Goal: Task Accomplishment & Management: Use online tool/utility

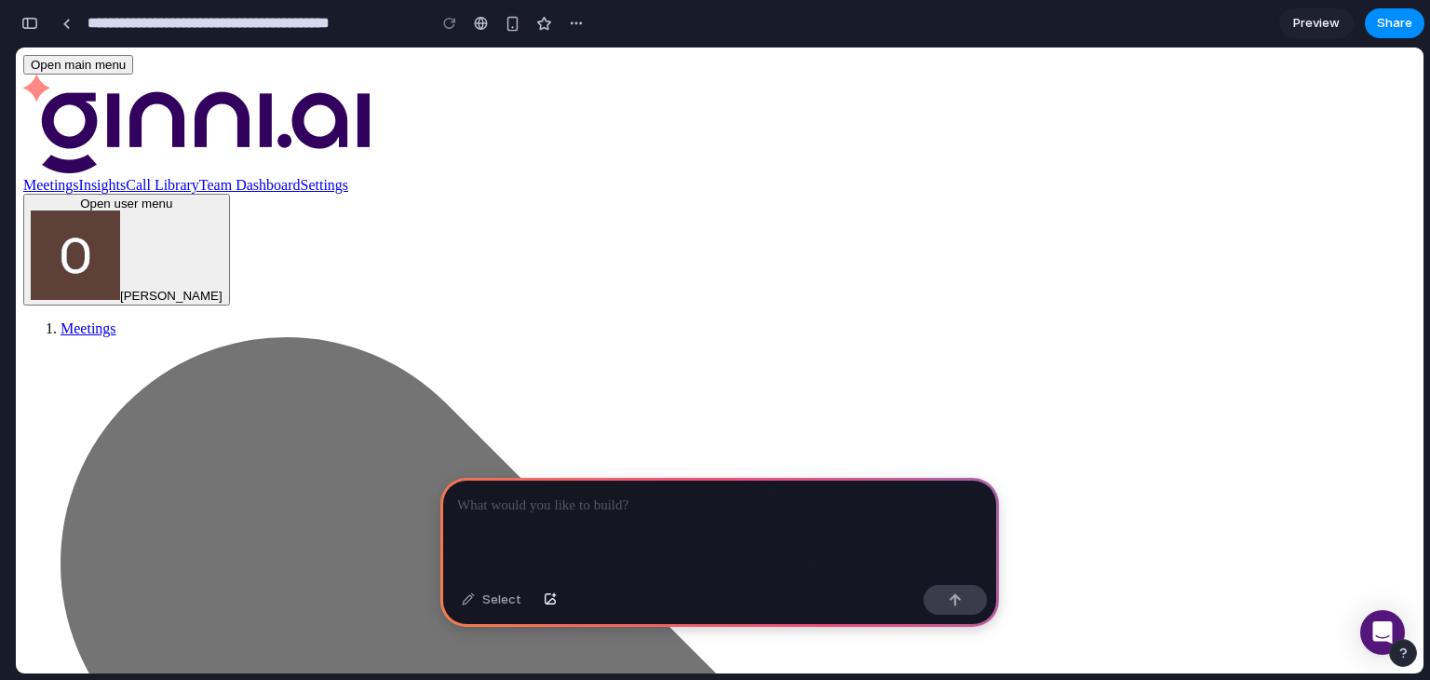
scroll to position [0, 16]
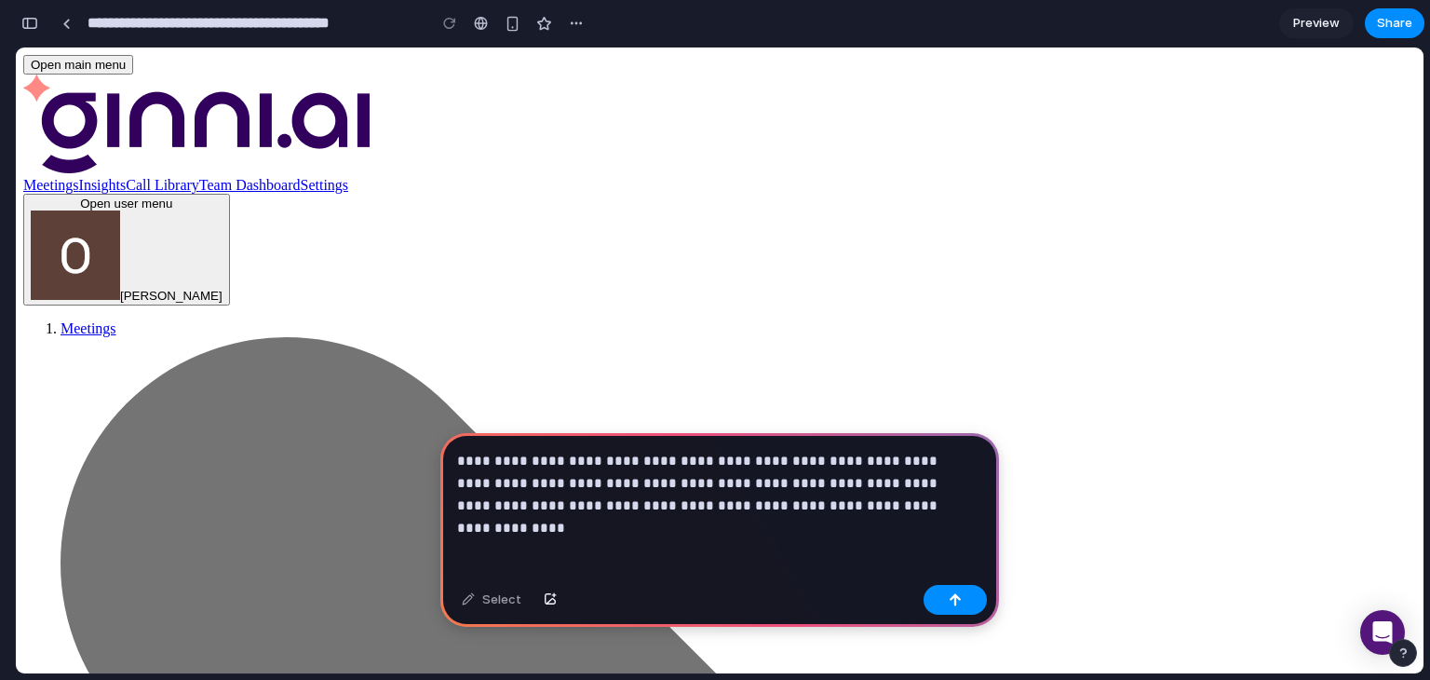
click at [755, 493] on p "**********" at bounding box center [716, 483] width 518 height 67
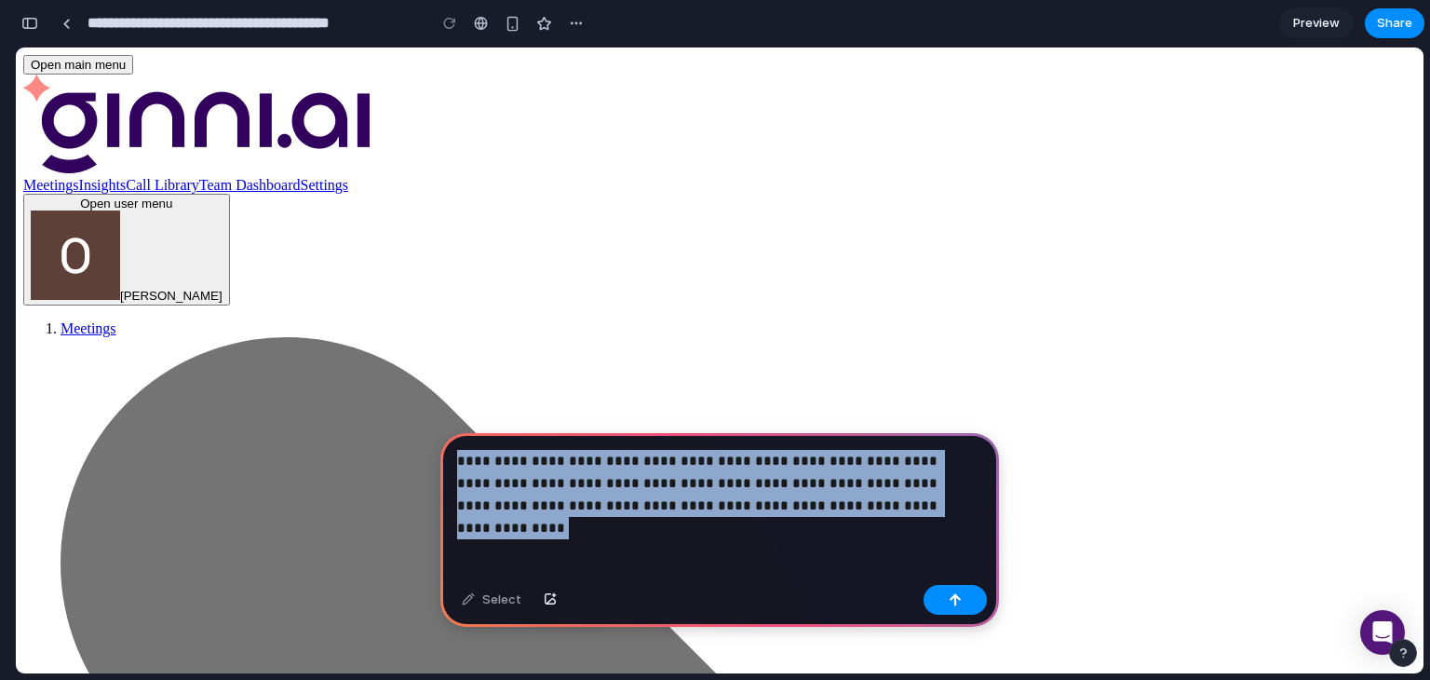
click at [755, 493] on p "**********" at bounding box center [716, 483] width 518 height 67
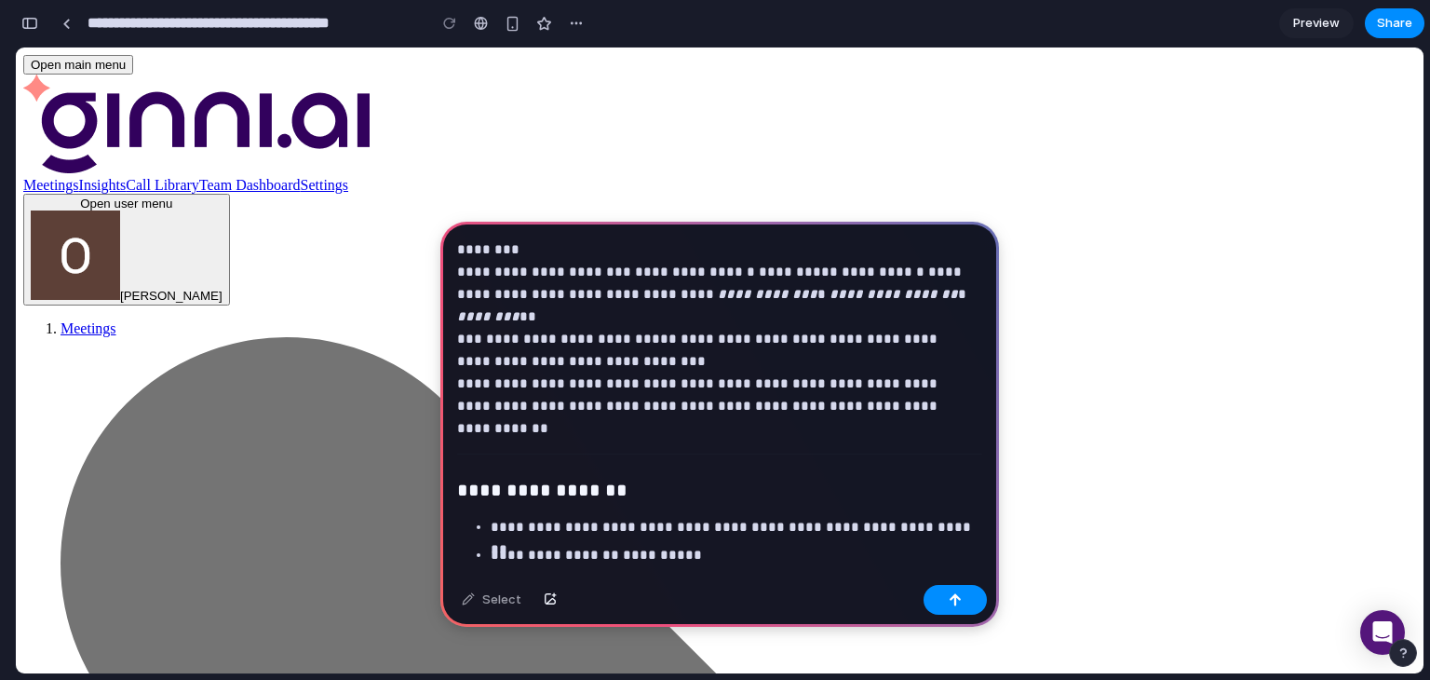
click at [966, 591] on button "button" at bounding box center [955, 600] width 63 height 30
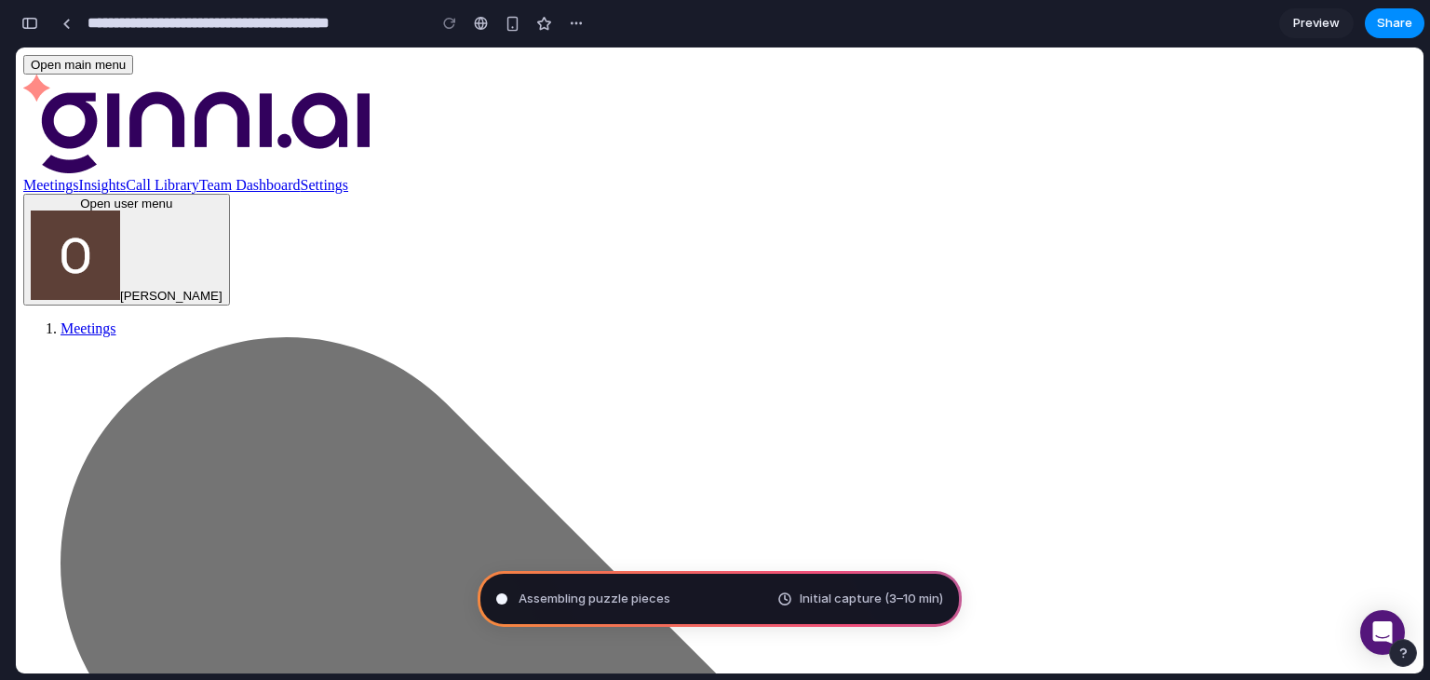
type input "**********"
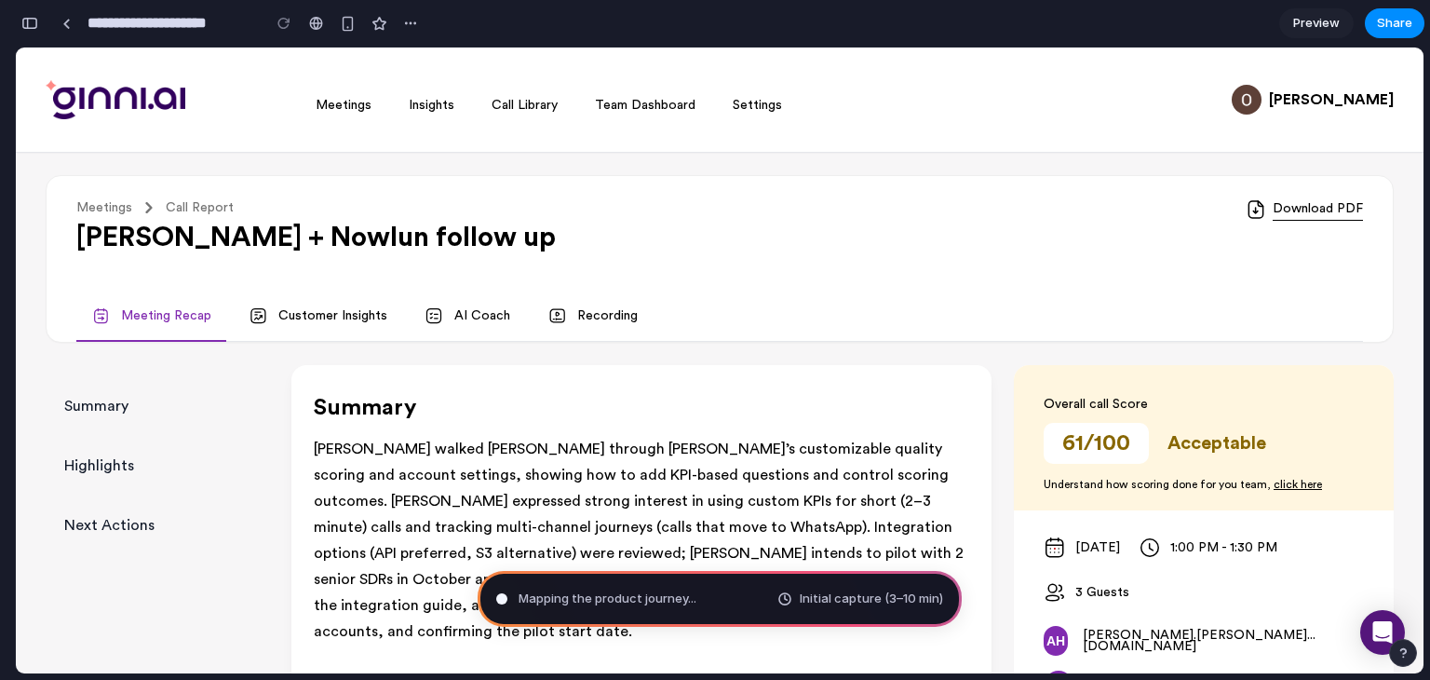
scroll to position [6064, 0]
click at [693, 603] on span "Scanning for unicorn potential .." at bounding box center [612, 598] width 186 height 19
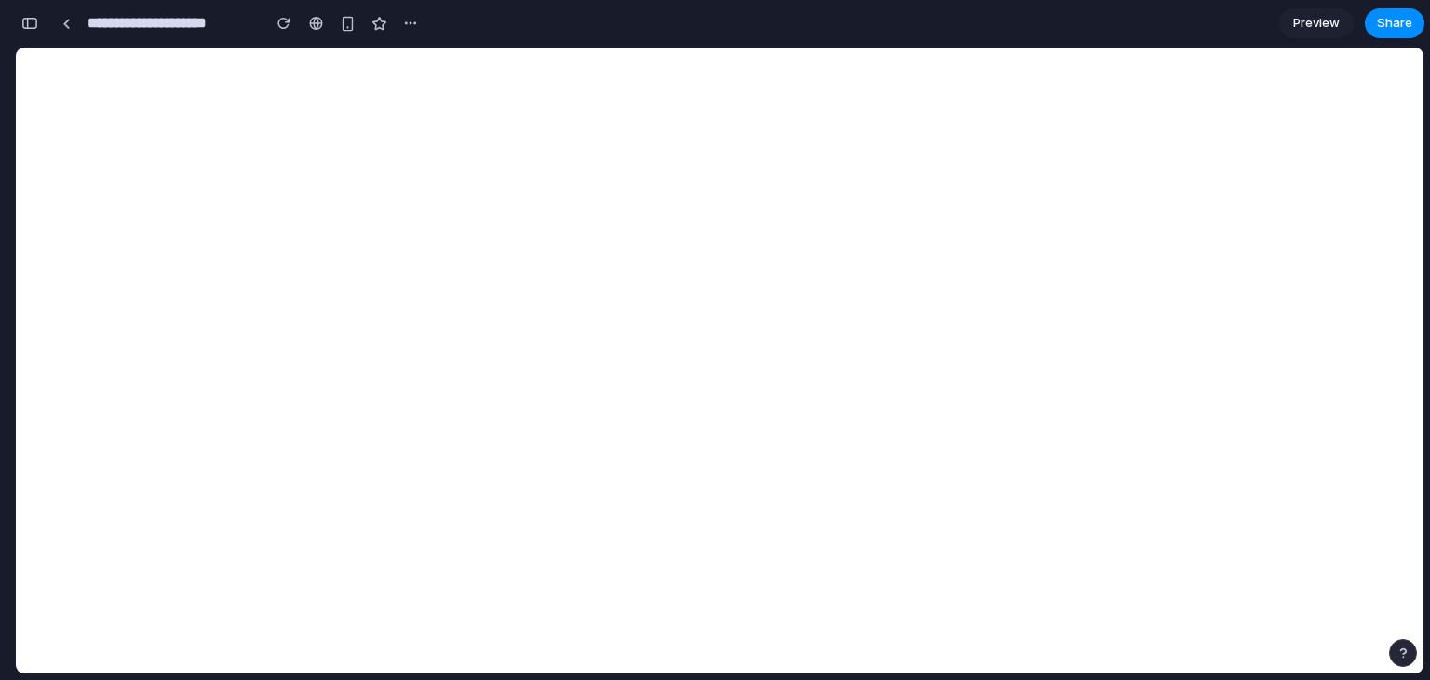
scroll to position [3267, 0]
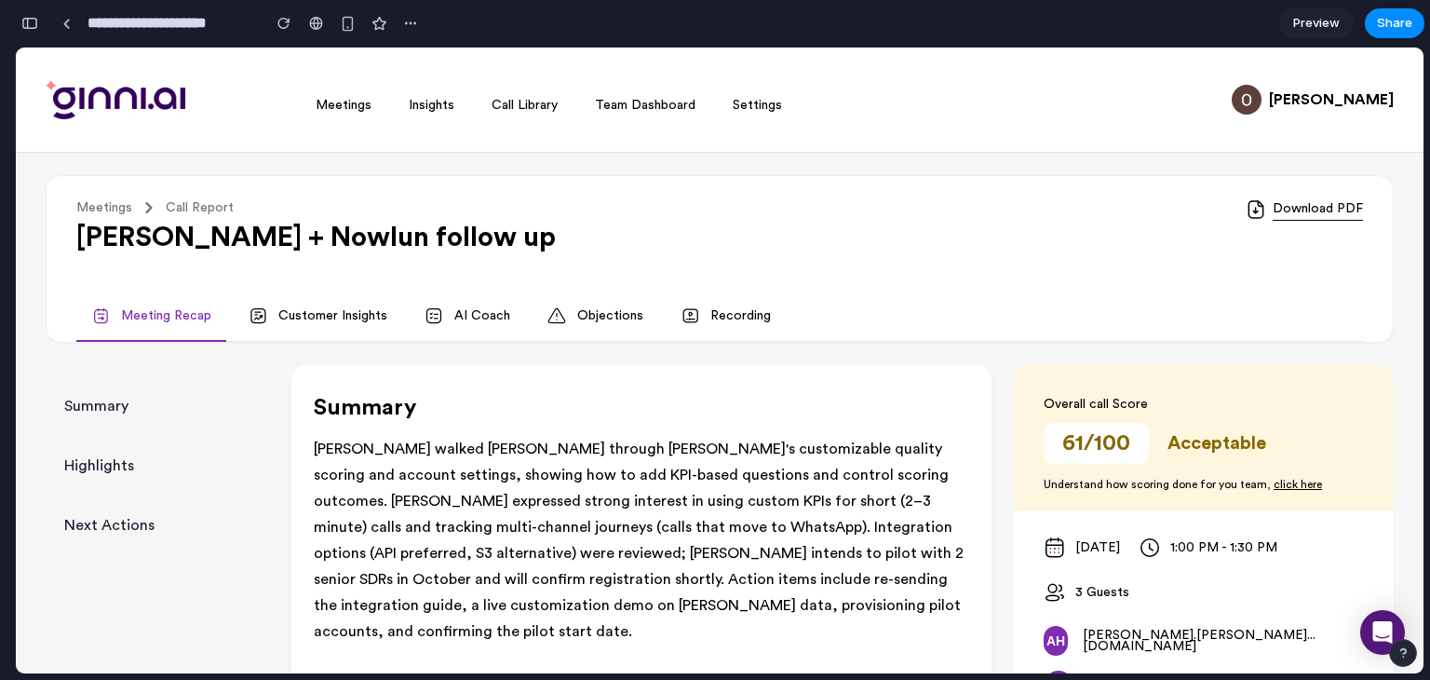
scroll to position [5603, 0]
click at [606, 319] on link "Objections" at bounding box center [596, 316] width 126 height 50
click at [533, 316] on link "Objections" at bounding box center [596, 316] width 126 height 50
click at [548, 316] on icon at bounding box center [557, 315] width 19 height 19
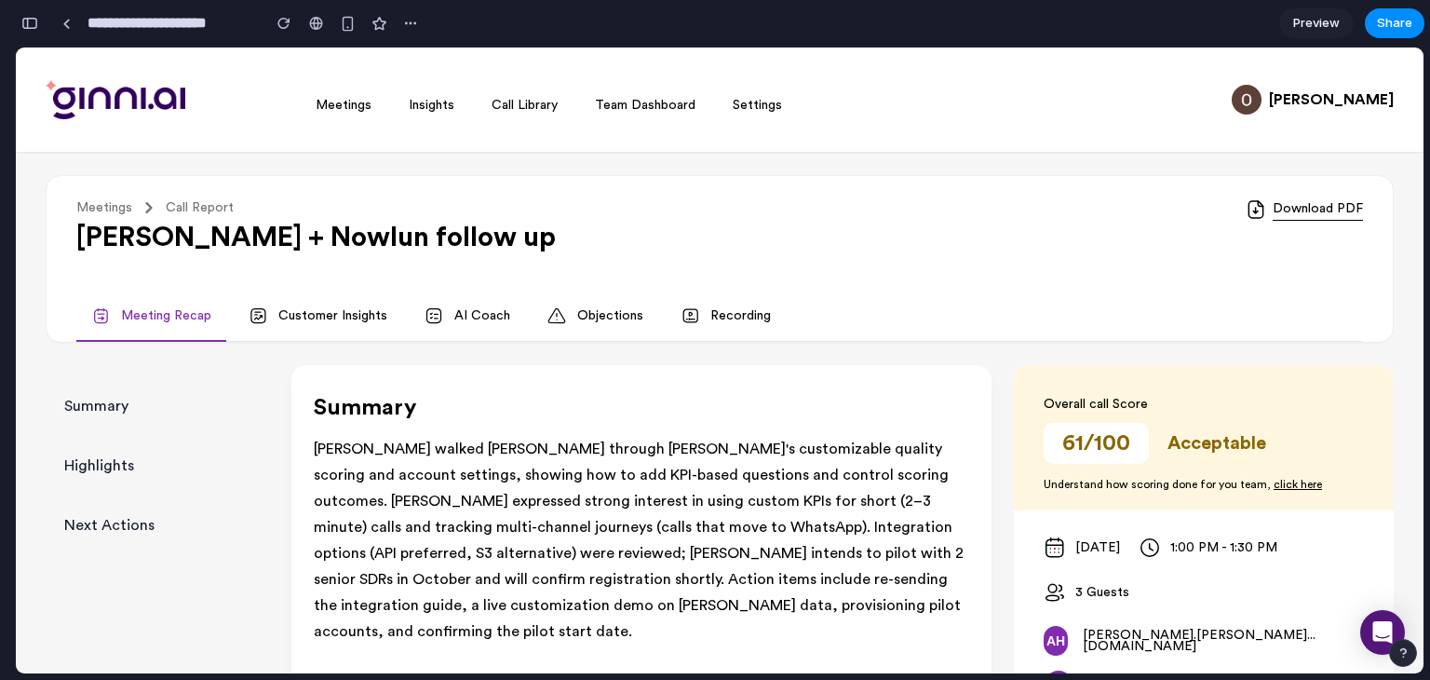
click at [604, 280] on div "Meetings Call Report Ginni + Nowlun follow up Download PDF Meeting Recap Custom…" at bounding box center [720, 259] width 1348 height 168
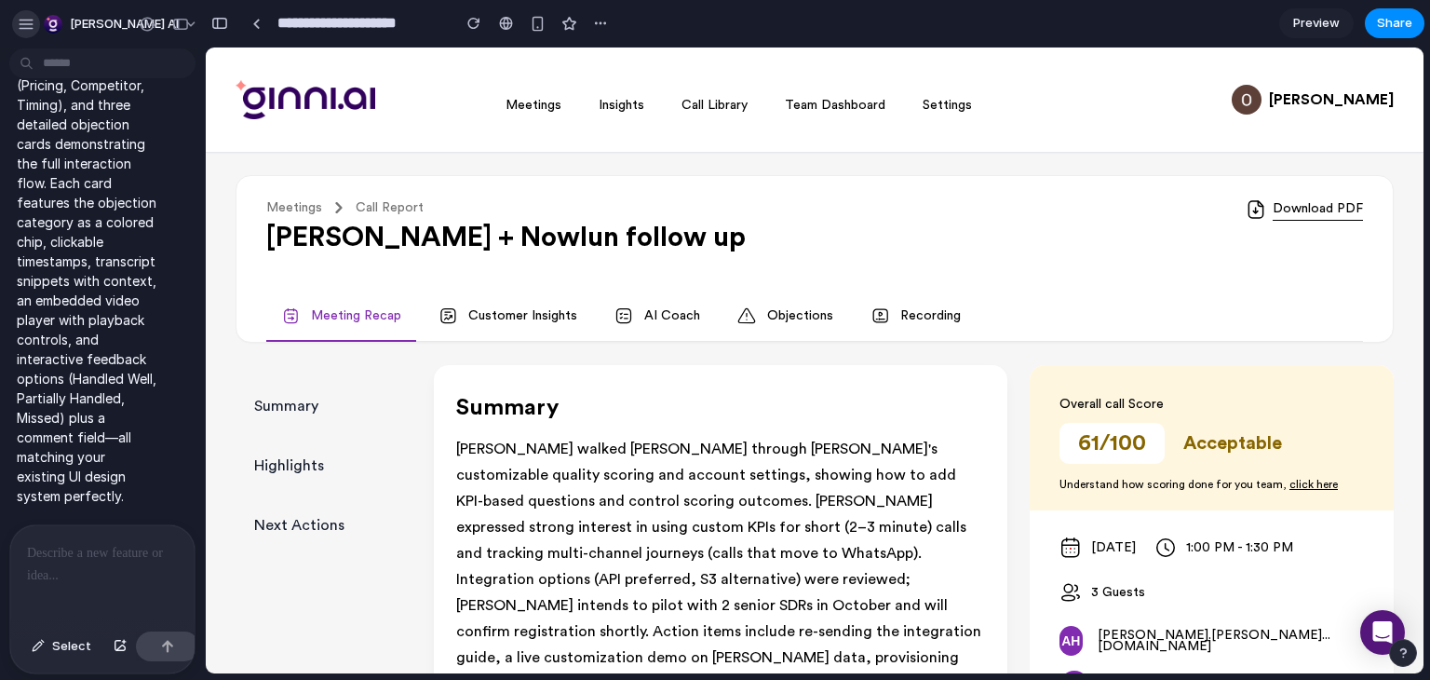
scroll to position [0, 0]
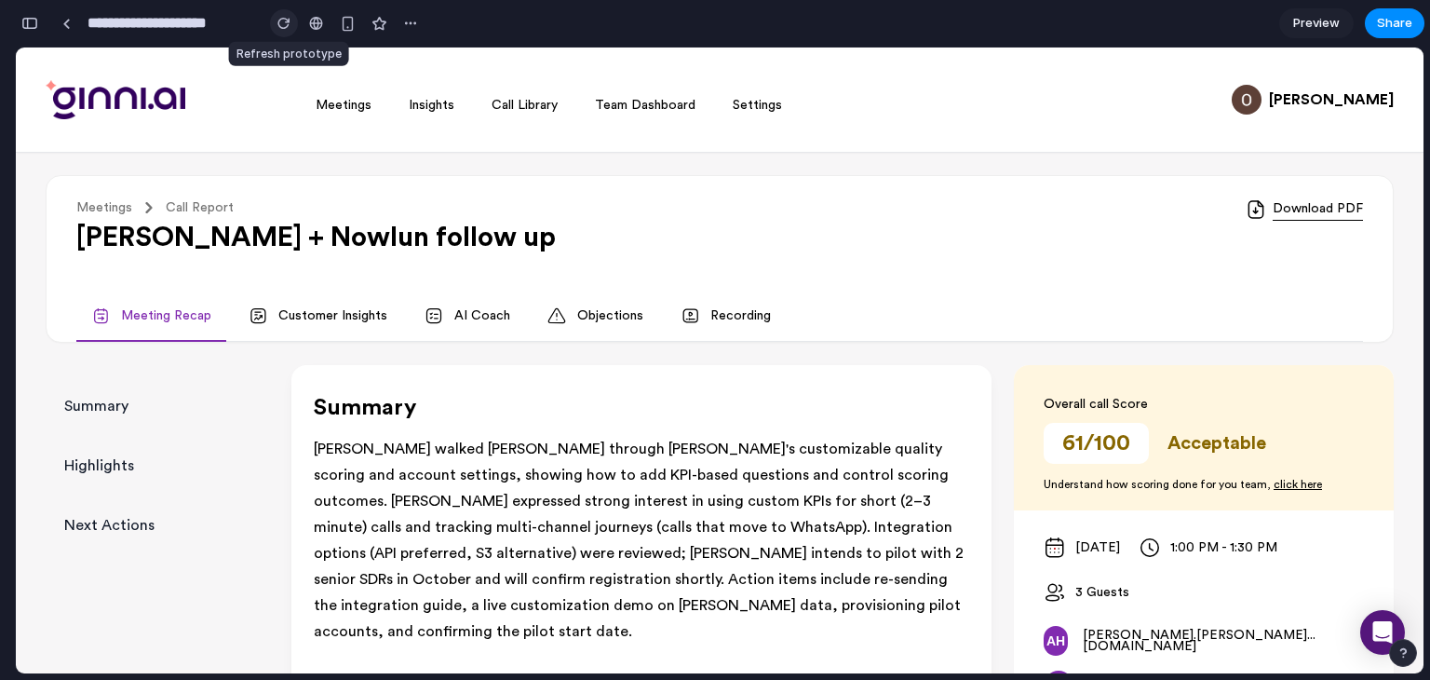
click at [294, 20] on button "button" at bounding box center [284, 23] width 28 height 28
click at [576, 302] on link "Objections" at bounding box center [596, 316] width 126 height 50
click at [44, 32] on div "**********" at bounding box center [220, 23] width 410 height 41
click at [26, 20] on div "button" at bounding box center [29, 23] width 17 height 13
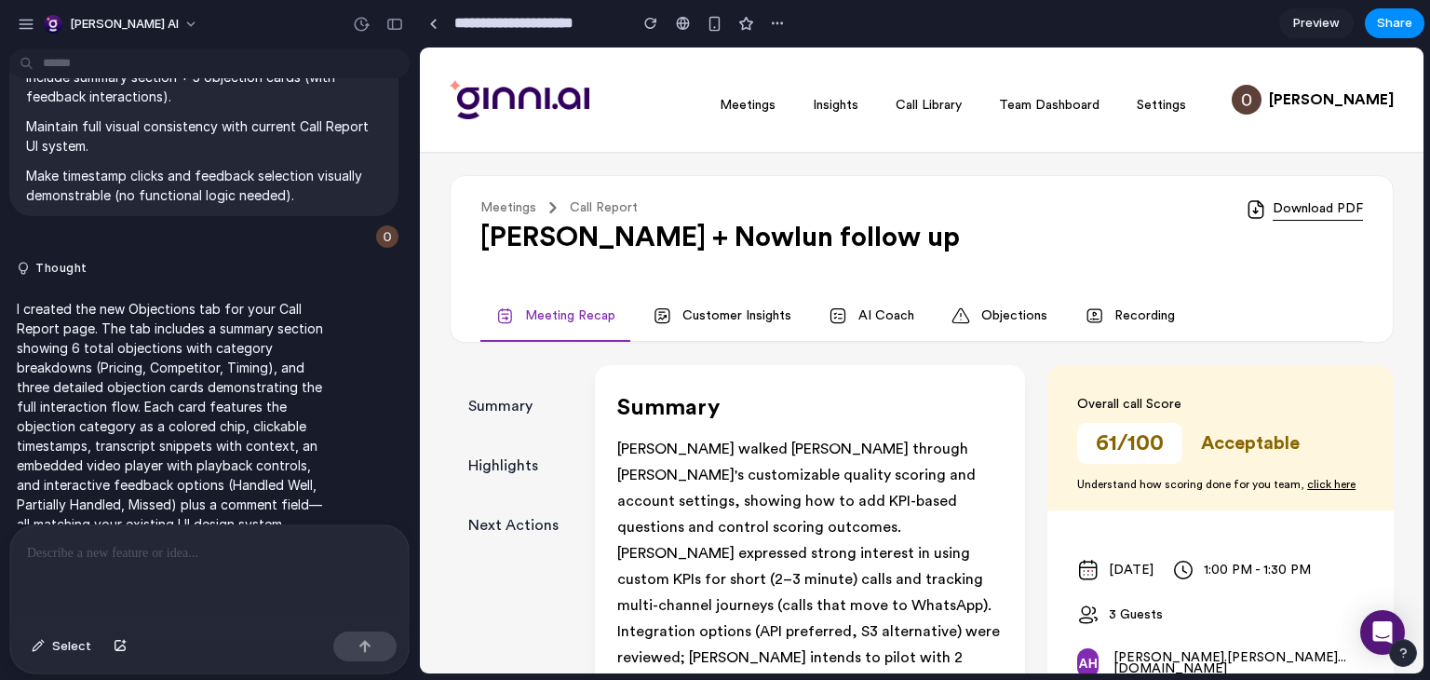
scroll to position [2868, 0]
click at [350, 240] on div "button" at bounding box center [355, 237] width 15 height 15
click at [351, 237] on div "button" at bounding box center [355, 237] width 15 height 15
click at [201, 555] on p at bounding box center [209, 553] width 365 height 22
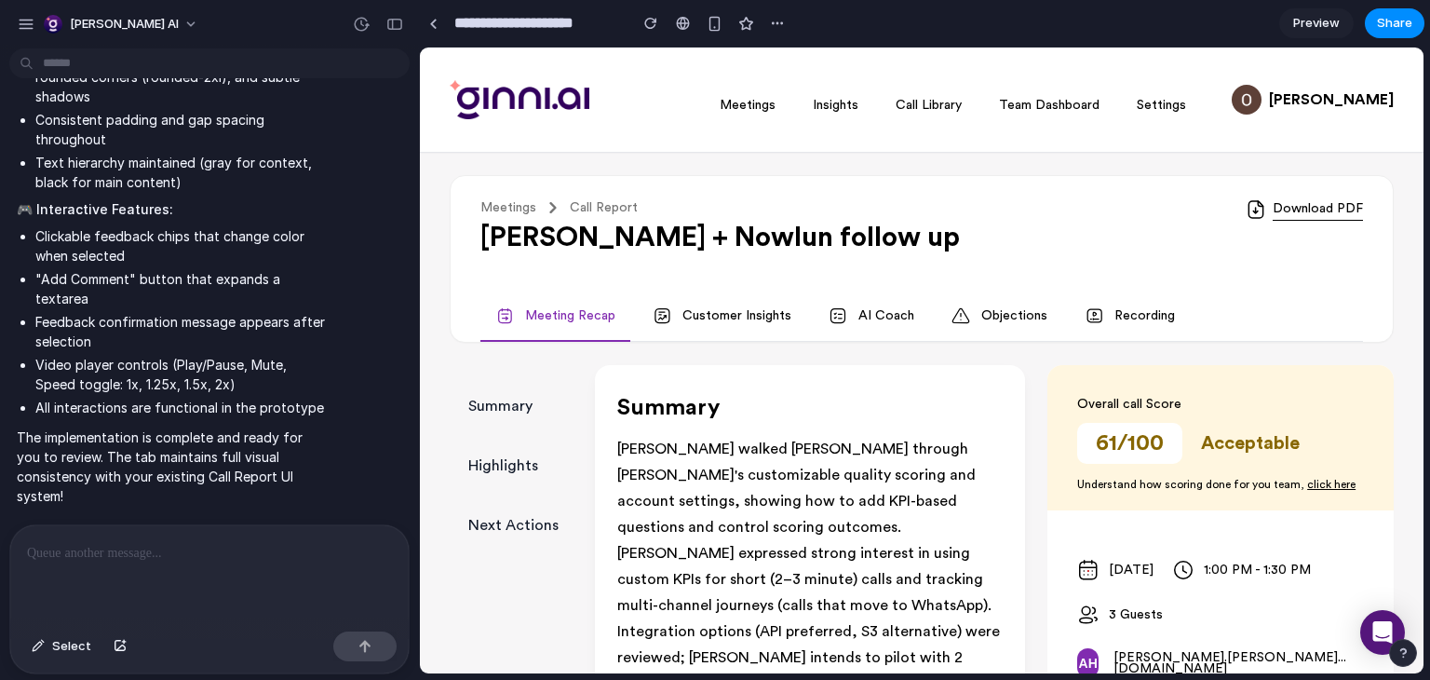
scroll to position [0, 0]
click at [984, 322] on link "Objections" at bounding box center [1000, 316] width 126 height 50
click at [1010, 314] on link "Objections" at bounding box center [1000, 316] width 126 height 50
click at [1003, 317] on link "Objections" at bounding box center [1000, 316] width 126 height 50
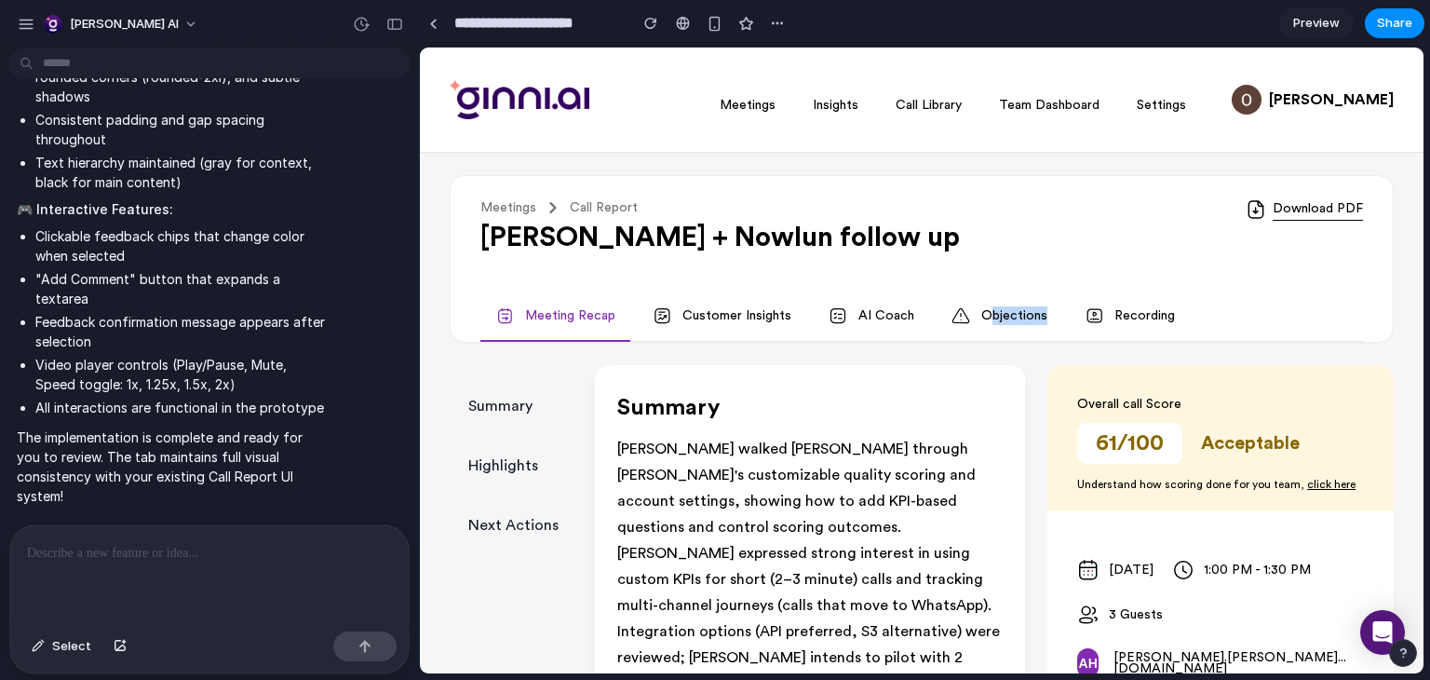
click at [1003, 317] on link "Objections" at bounding box center [1000, 316] width 126 height 50
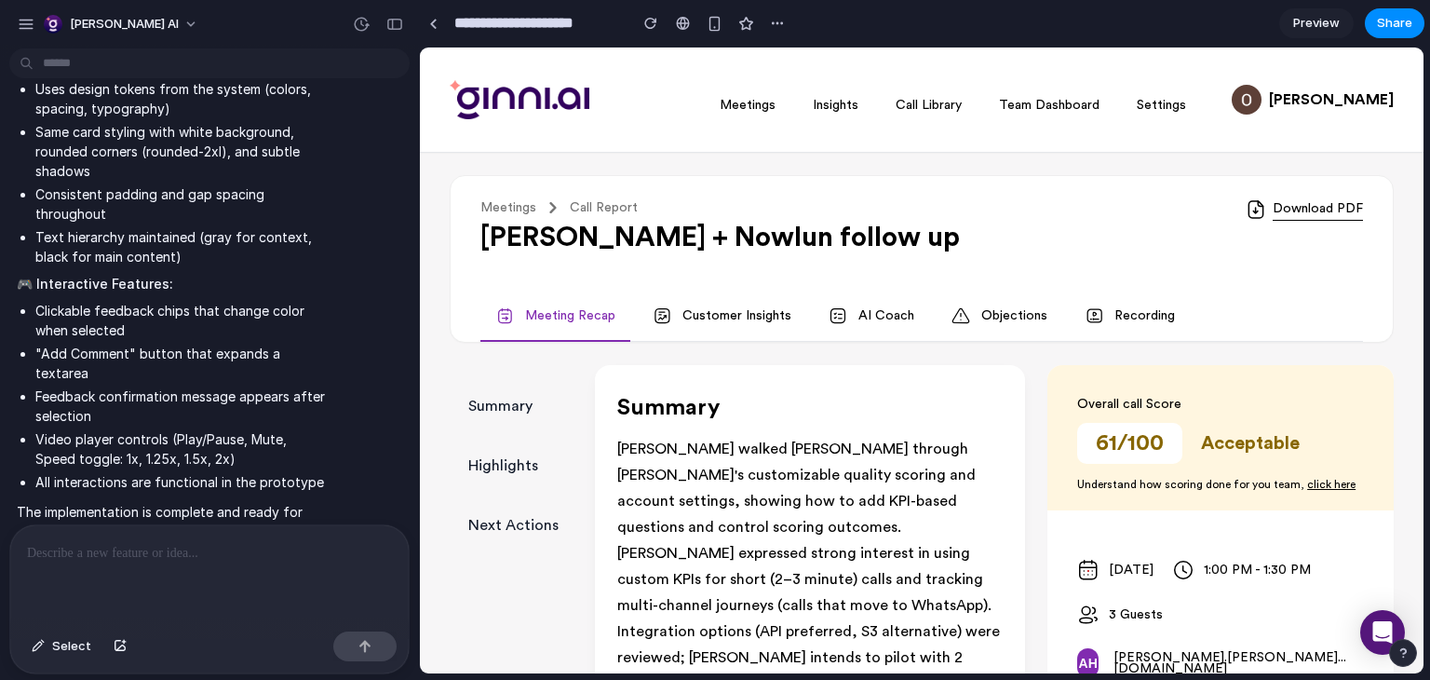
scroll to position [8323, 0]
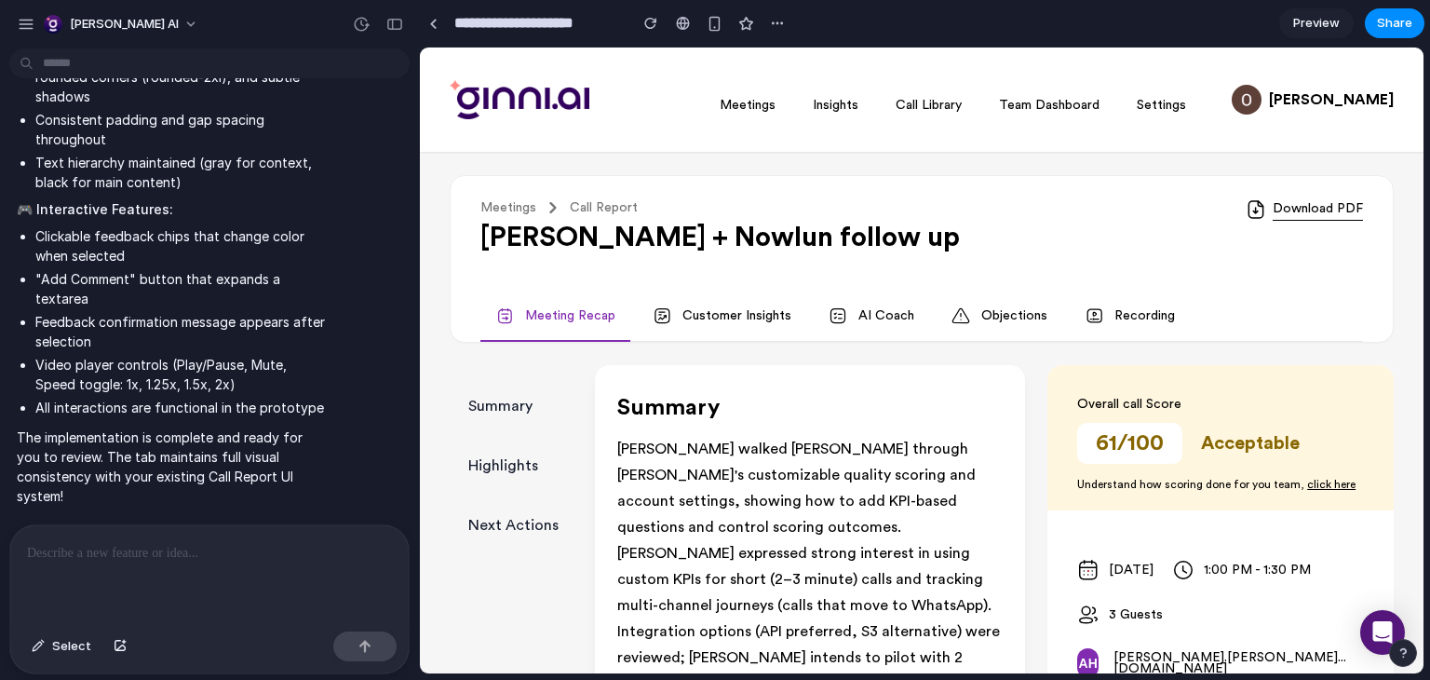
click at [1016, 336] on link "Objections" at bounding box center [1000, 316] width 126 height 50
click at [1044, 307] on link "Objections" at bounding box center [1000, 316] width 126 height 50
click at [786, 22] on button "button" at bounding box center [778, 23] width 28 height 28
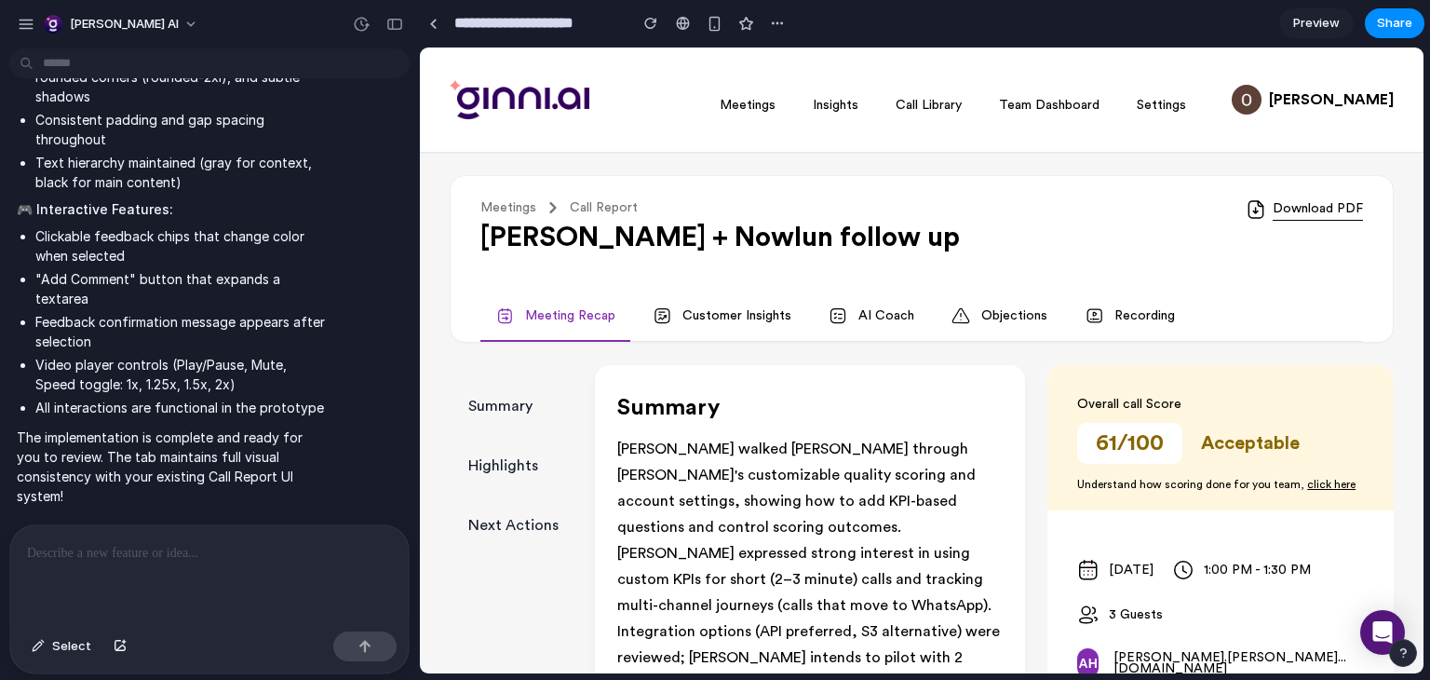
click at [972, 107] on div "Duplicate Delete" at bounding box center [715, 340] width 1430 height 680
click at [1328, 19] on span "Preview" at bounding box center [1317, 23] width 47 height 19
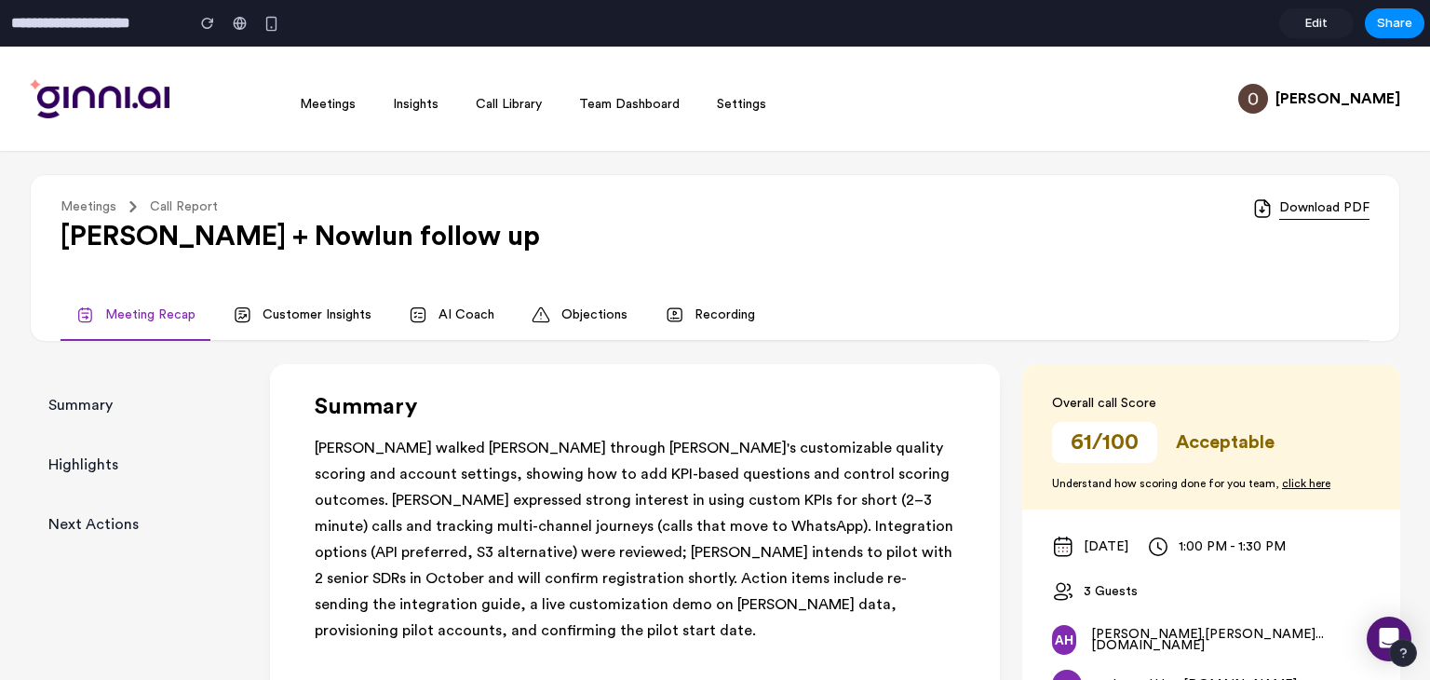
click at [626, 321] on link "Objections" at bounding box center [580, 316] width 126 height 50
click at [611, 334] on link "Objections" at bounding box center [580, 316] width 126 height 50
click at [606, 328] on link "Objections" at bounding box center [580, 316] width 126 height 50
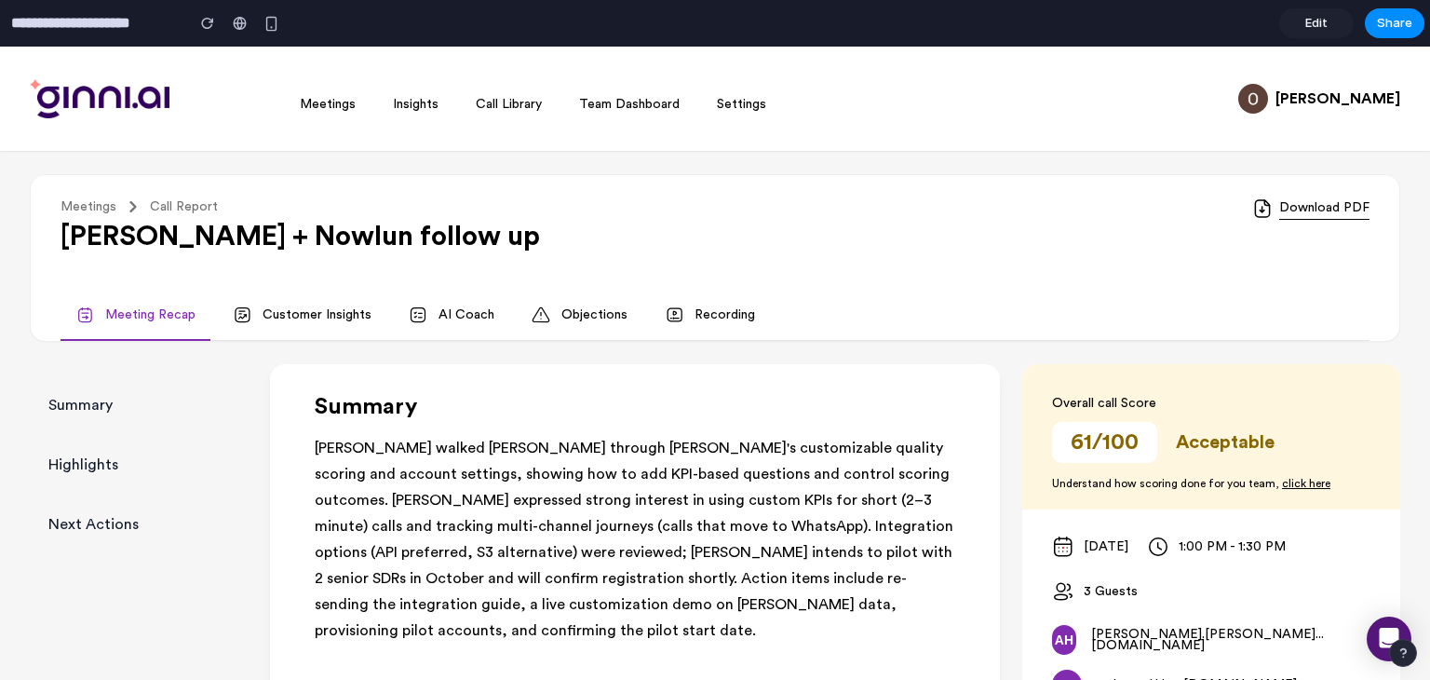
click at [278, 304] on link "Customer Insights" at bounding box center [302, 316] width 169 height 50
click at [319, 318] on link "Customer Insights" at bounding box center [302, 316] width 169 height 50
click at [424, 315] on link "AI Coach" at bounding box center [451, 316] width 115 height 50
click at [606, 306] on link "Objections" at bounding box center [580, 316] width 126 height 50
click at [724, 310] on link "Recording" at bounding box center [710, 316] width 120 height 50
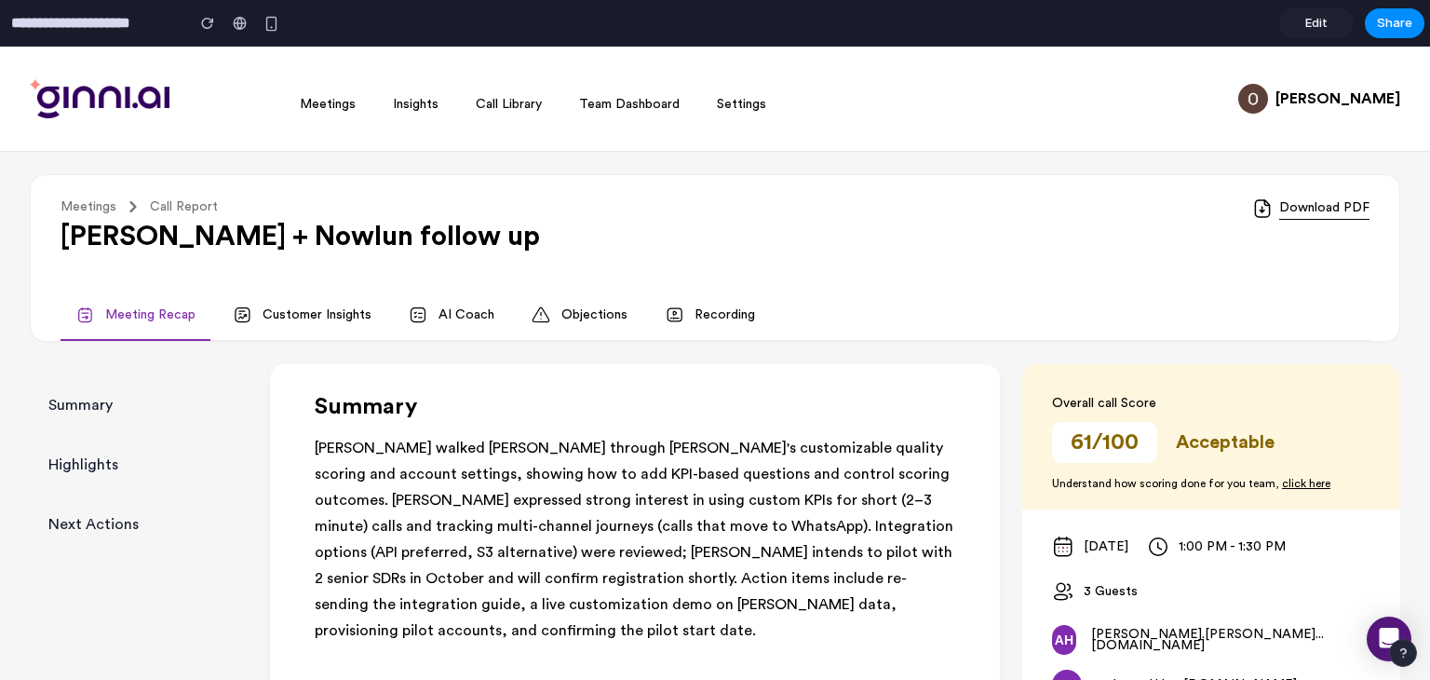
click at [1335, 32] on link "Edit" at bounding box center [1317, 23] width 75 height 30
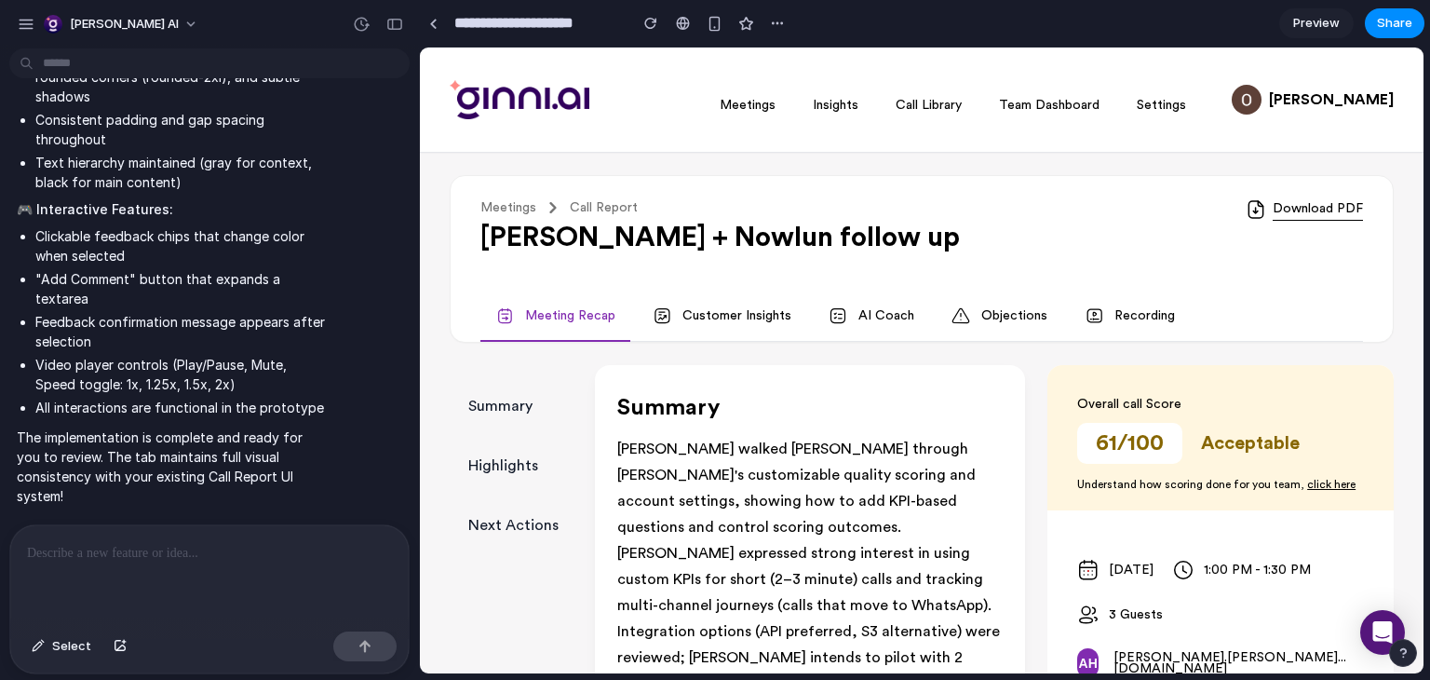
click at [151, 557] on div at bounding box center [209, 574] width 399 height 99
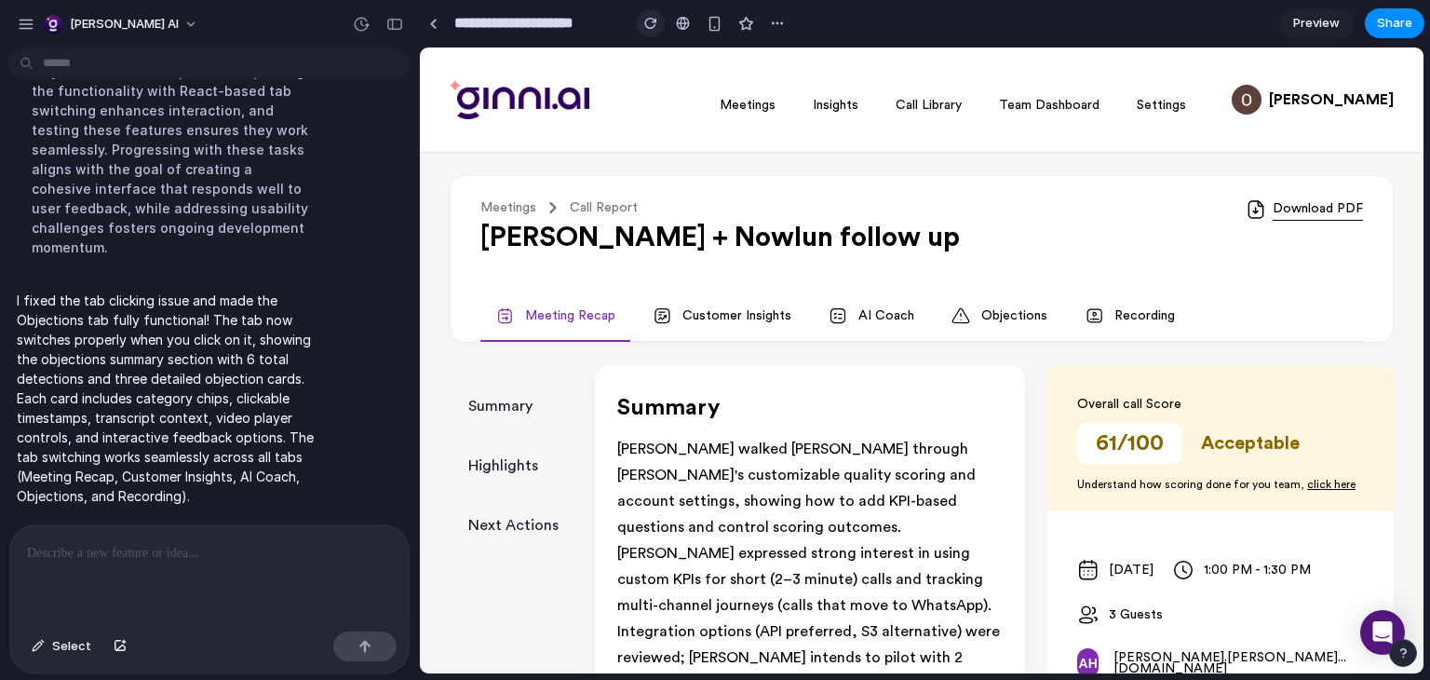
click at [652, 27] on div "button" at bounding box center [650, 23] width 13 height 13
click at [984, 332] on link "Objections" at bounding box center [1000, 316] width 126 height 50
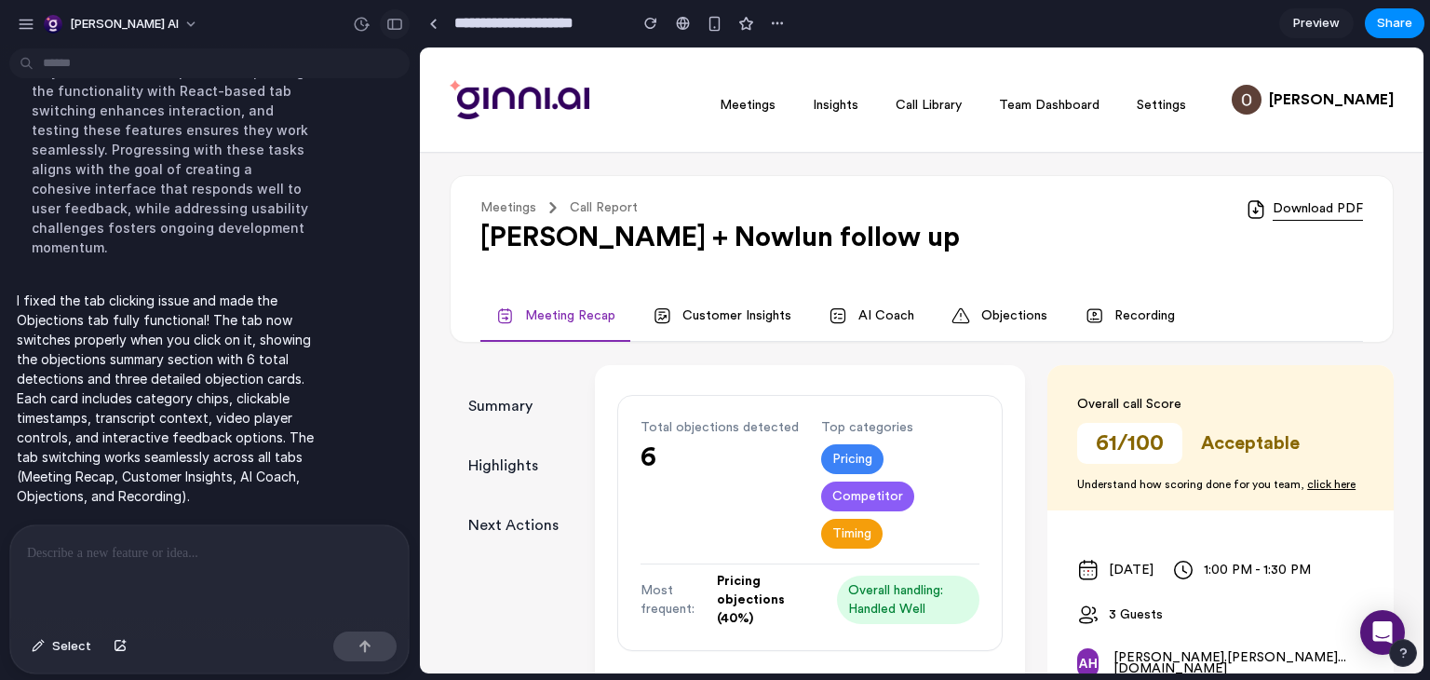
click at [398, 26] on div "button" at bounding box center [394, 24] width 17 height 13
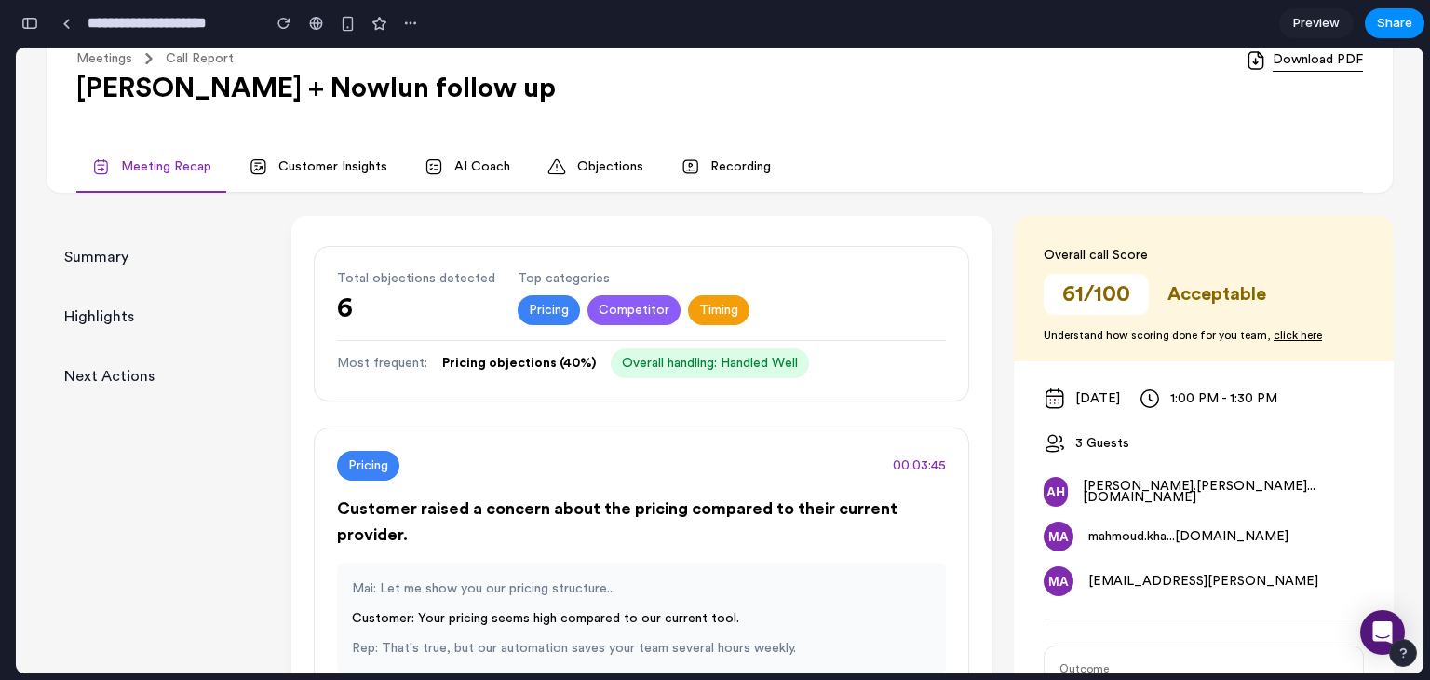
scroll to position [148, 0]
click at [506, 368] on span "Pricing objections (40%)" at bounding box center [519, 364] width 154 height 19
click at [634, 364] on span "Overall handling: Handled Well" at bounding box center [710, 364] width 198 height 30
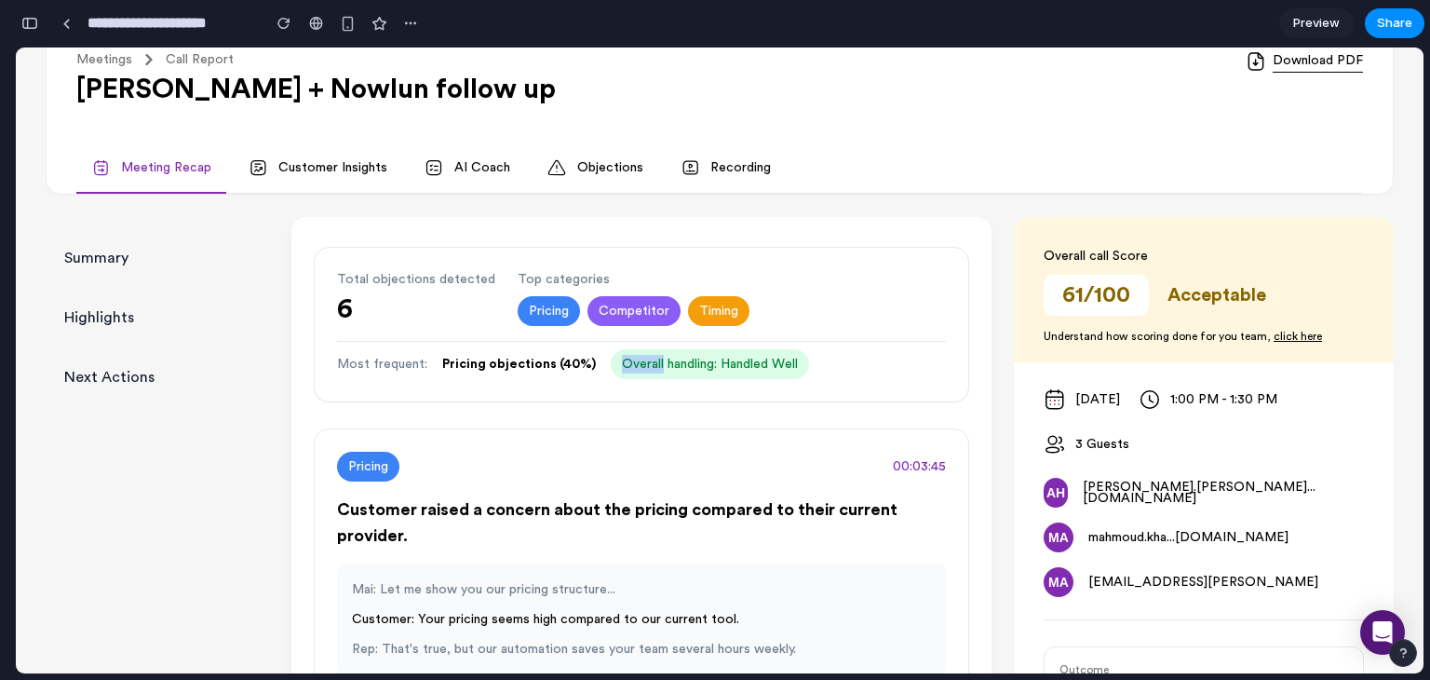
click at [636, 364] on span "Overall handling: Handled Well" at bounding box center [710, 364] width 198 height 30
click at [690, 367] on span "Overall handling: Handled Well" at bounding box center [710, 364] width 198 height 30
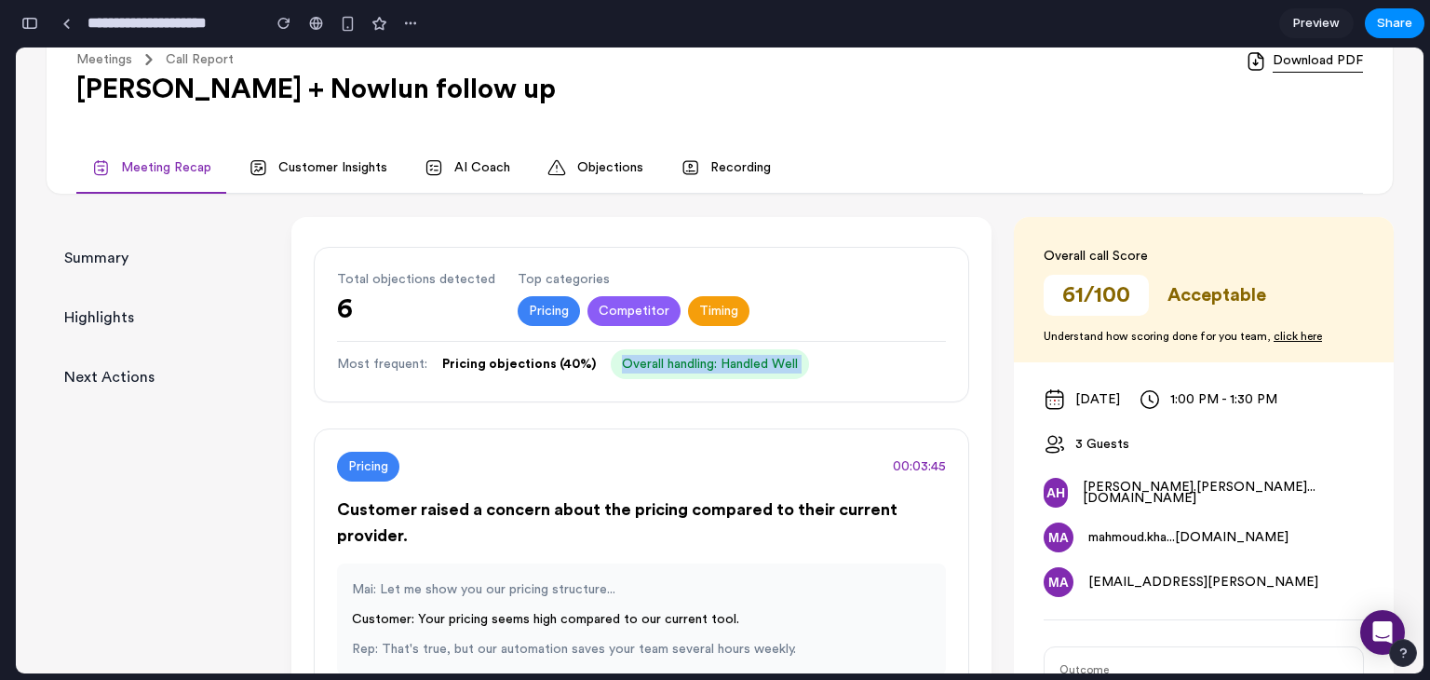
click at [611, 363] on span "Overall handling: Handled Well" at bounding box center [710, 364] width 198 height 30
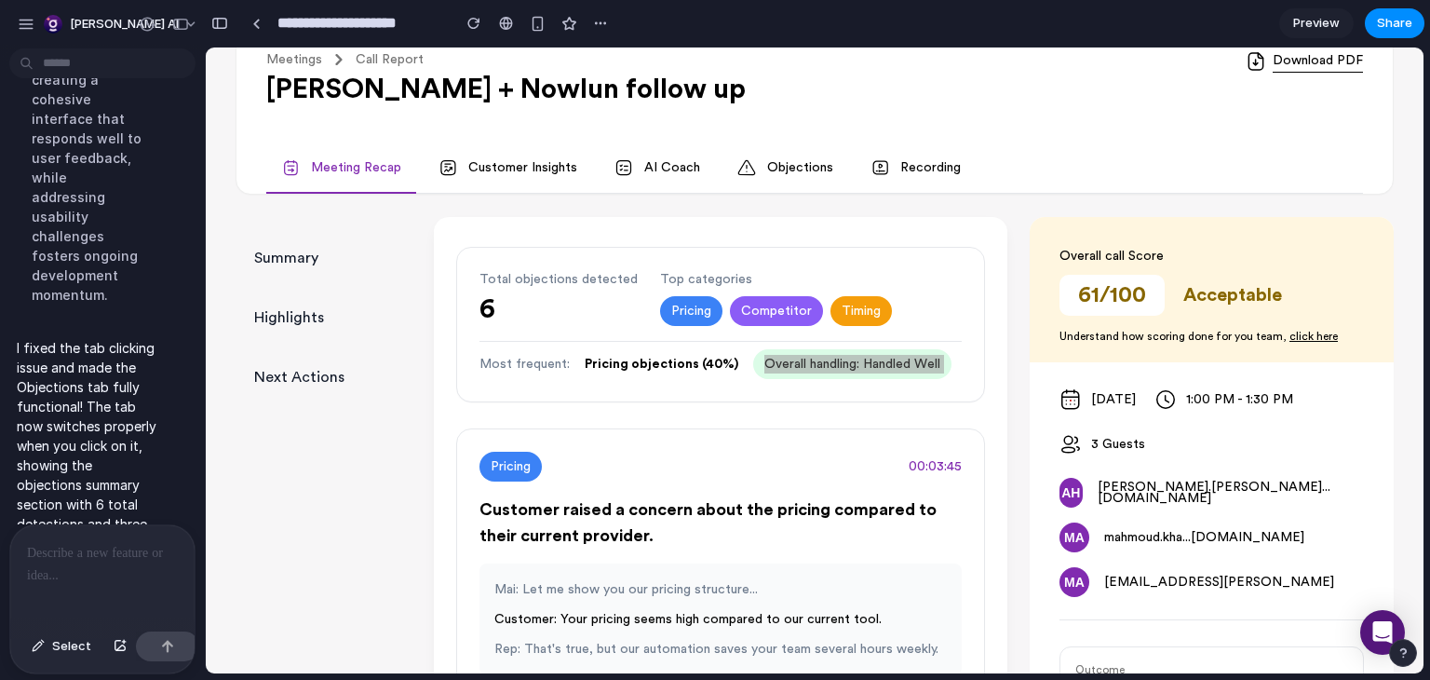
click at [129, 542] on p at bounding box center [98, 553] width 143 height 22
click at [113, 546] on p "**********" at bounding box center [98, 542] width 143 height 45
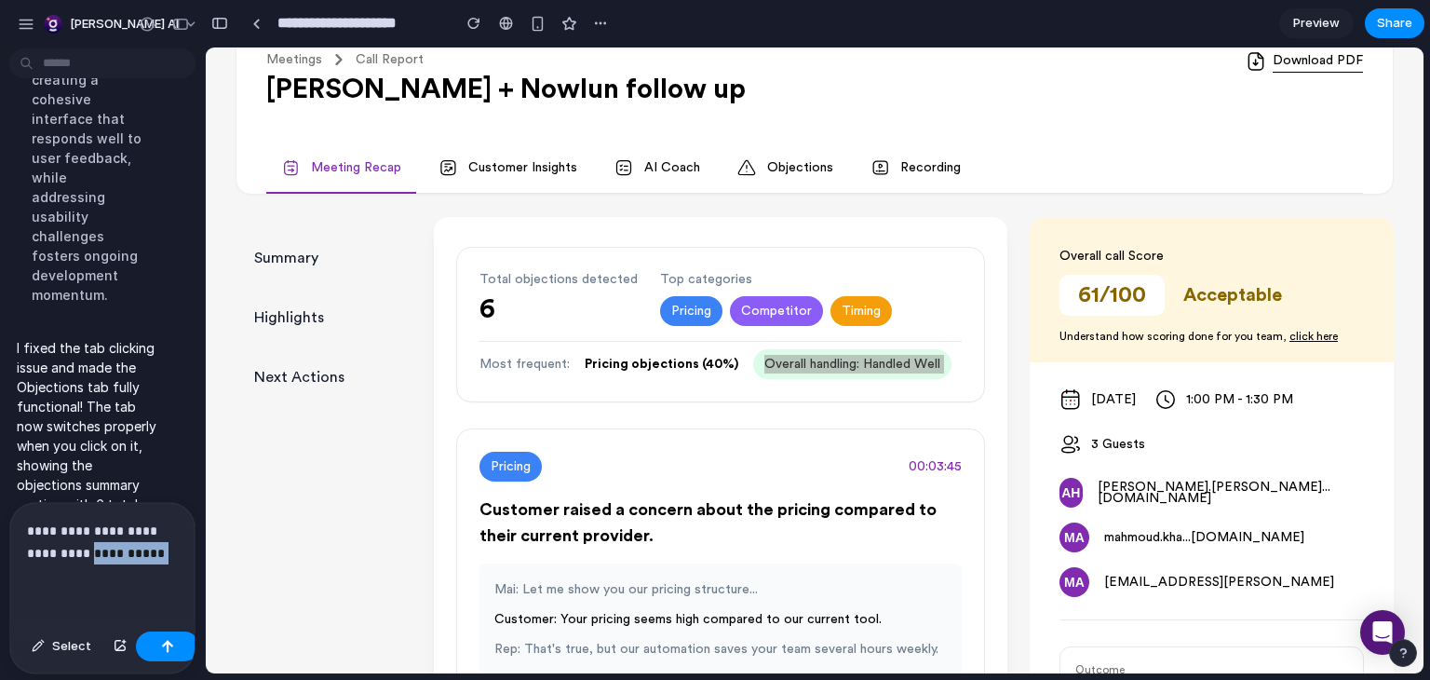
click at [113, 546] on p "**********" at bounding box center [98, 542] width 143 height 45
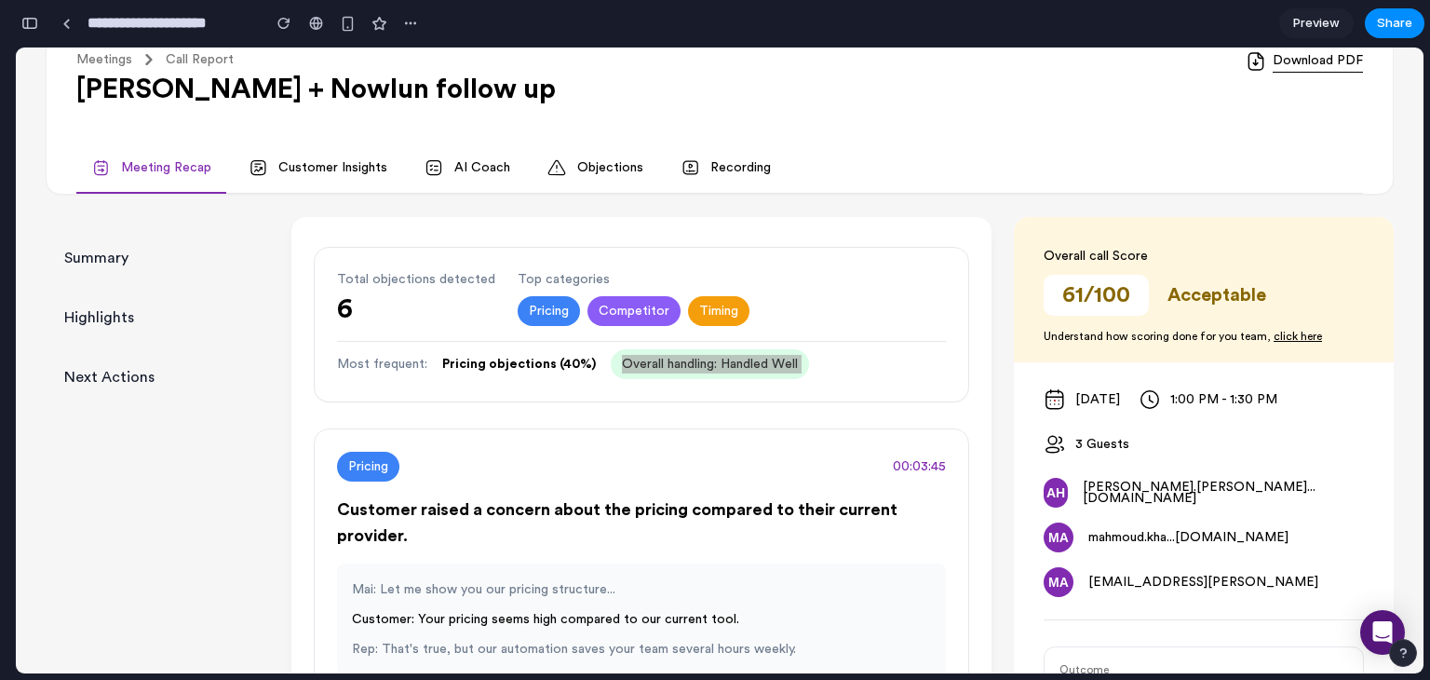
scroll to position [0, 82]
click at [27, 18] on div "button" at bounding box center [29, 23] width 17 height 13
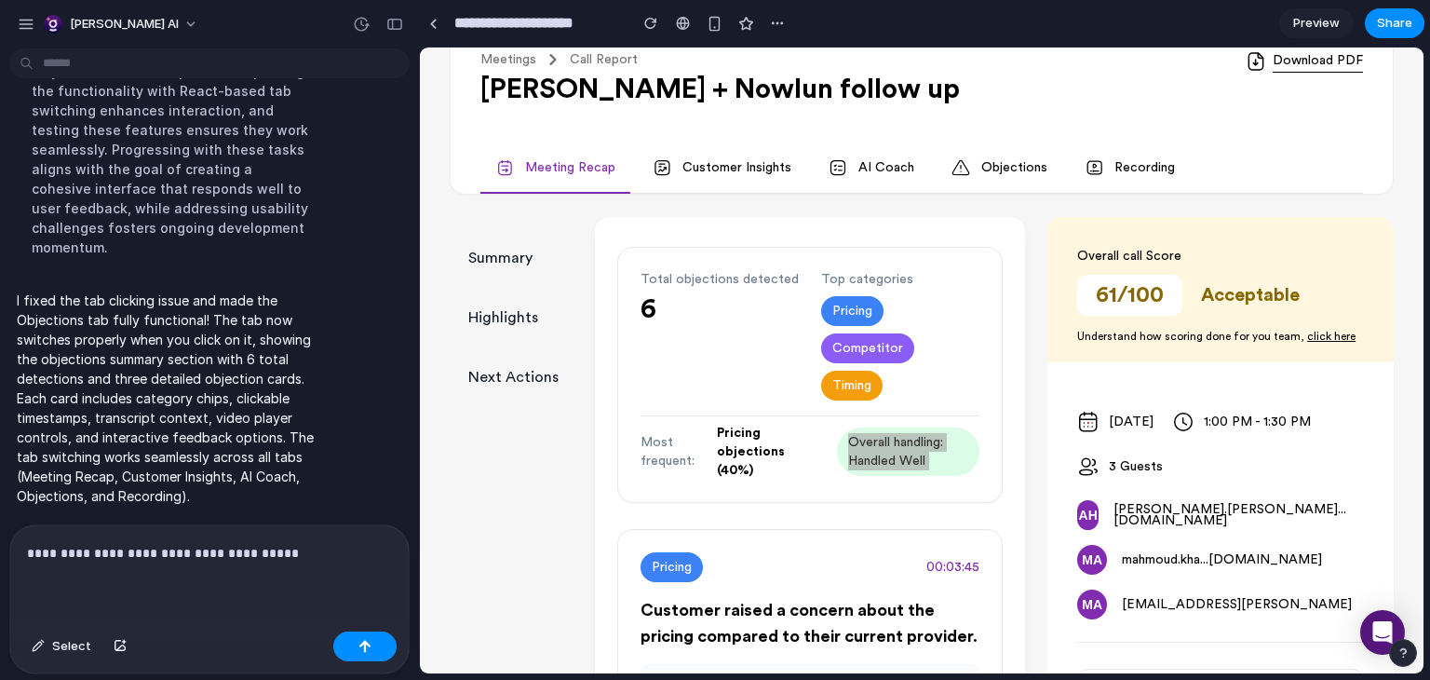
scroll to position [0, 0]
click at [332, 545] on p "**********" at bounding box center [206, 553] width 358 height 22
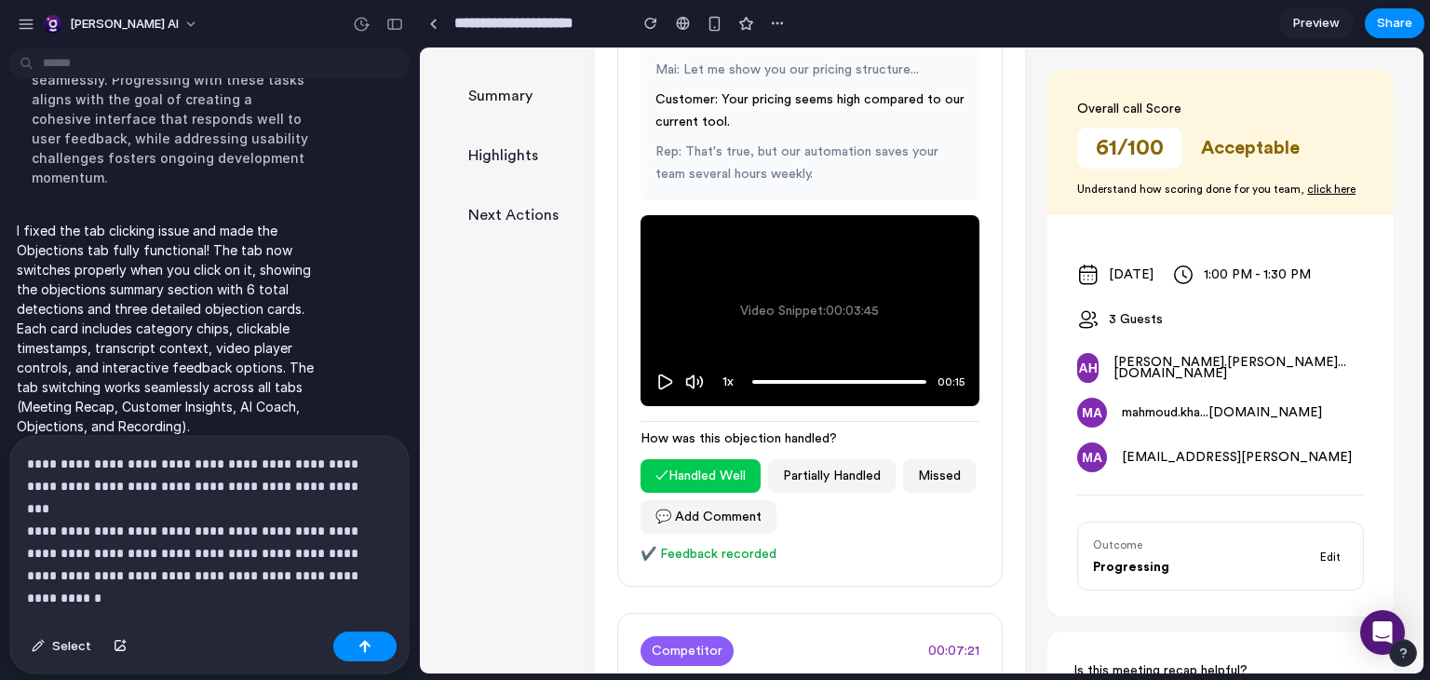
scroll to position [773, 0]
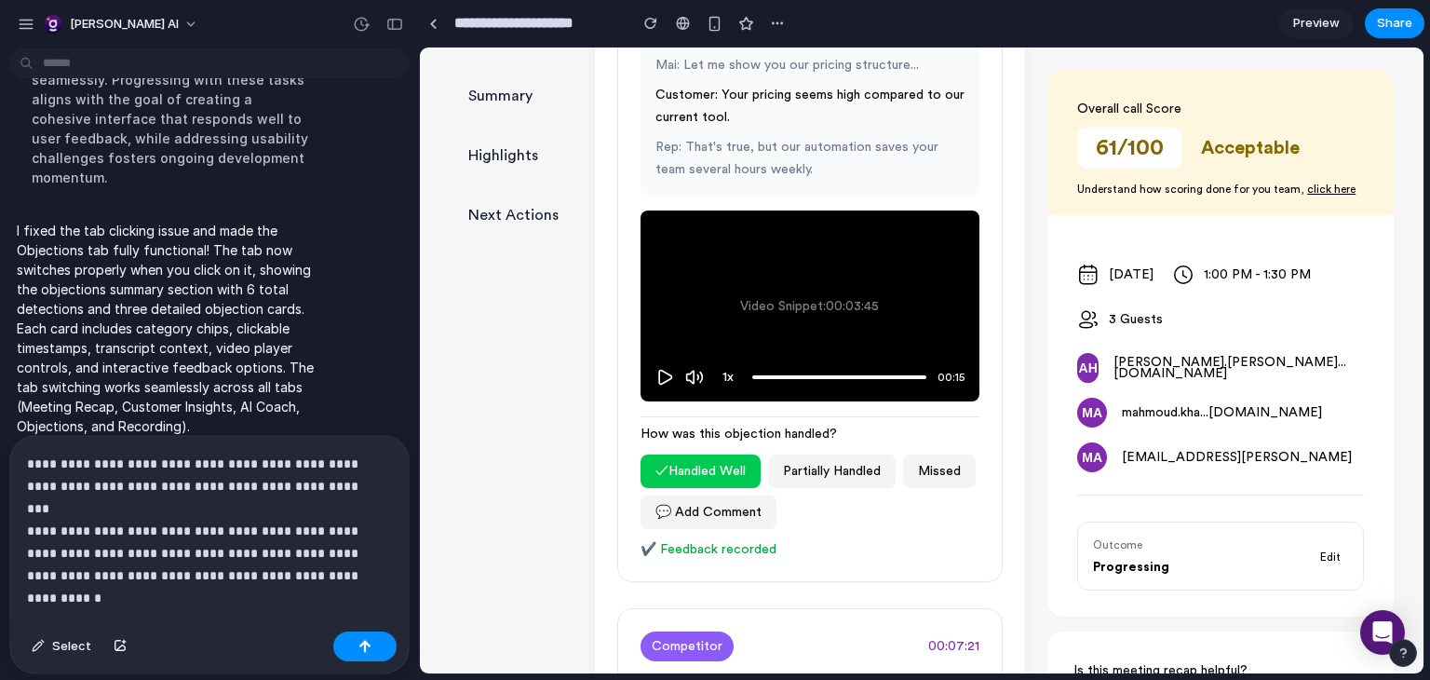
click at [360, 545] on p "**********" at bounding box center [206, 509] width 358 height 112
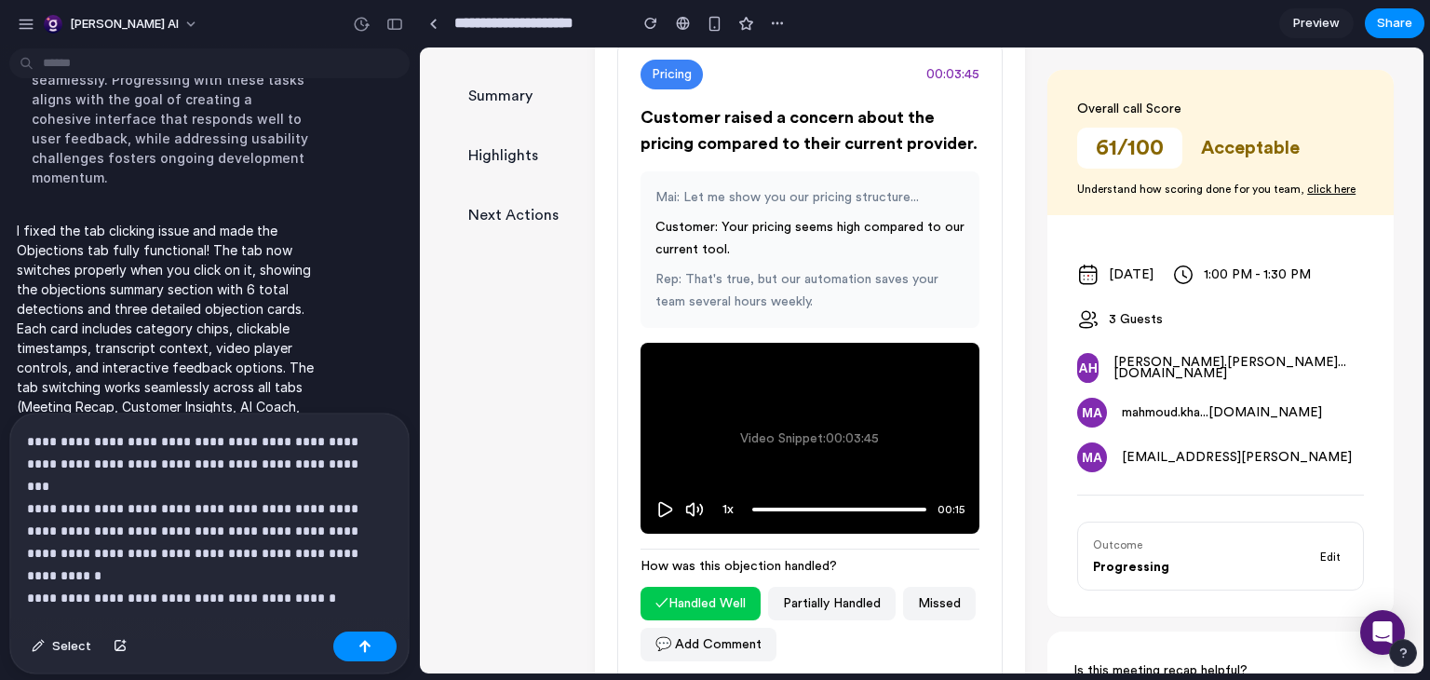
scroll to position [644, 0]
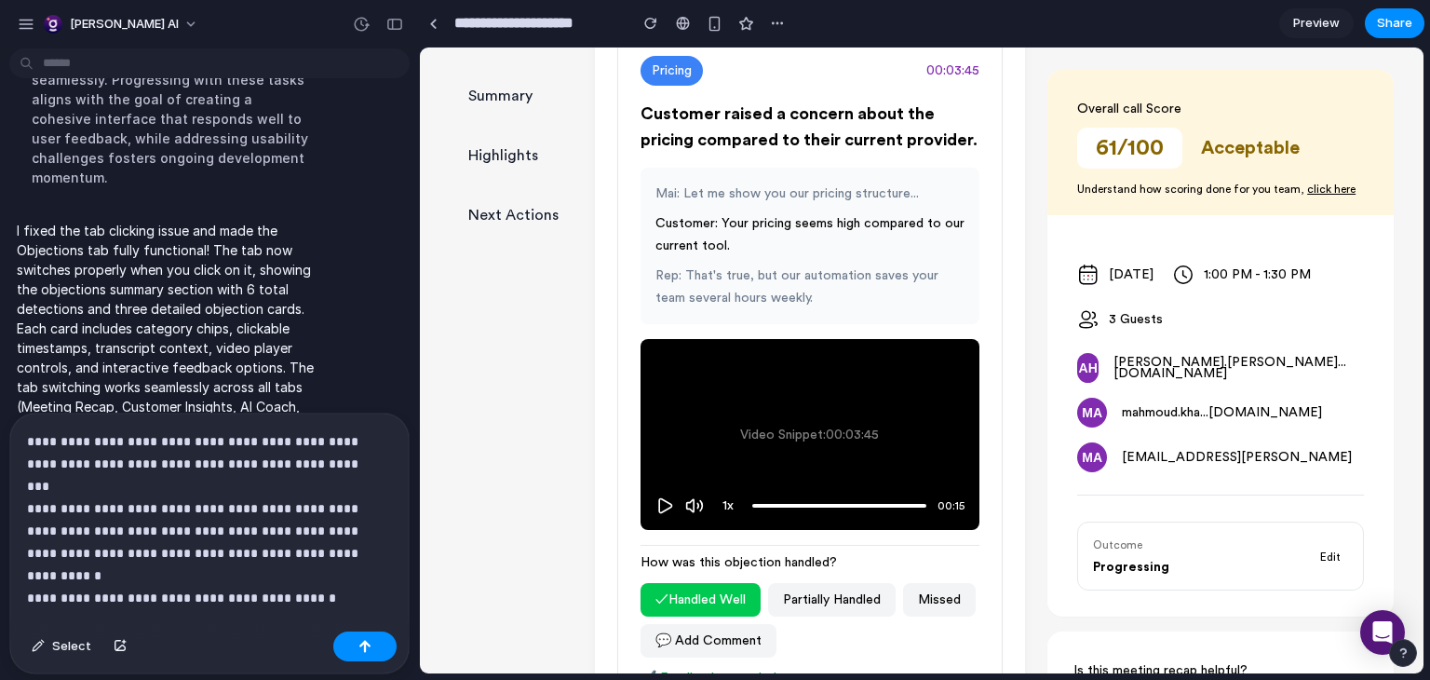
click at [354, 536] on p "**********" at bounding box center [206, 497] width 358 height 134
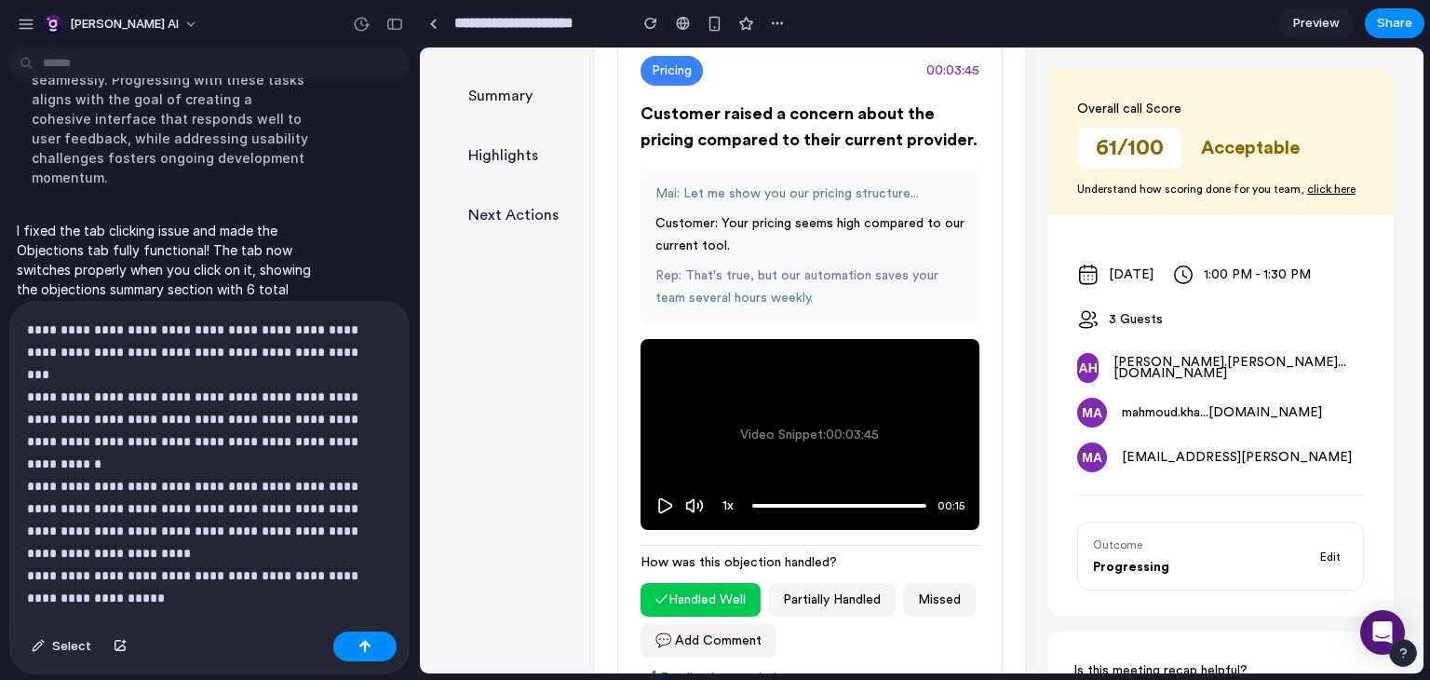
click at [216, 522] on p "**********" at bounding box center [206, 441] width 358 height 246
click at [254, 534] on p "**********" at bounding box center [206, 441] width 358 height 246
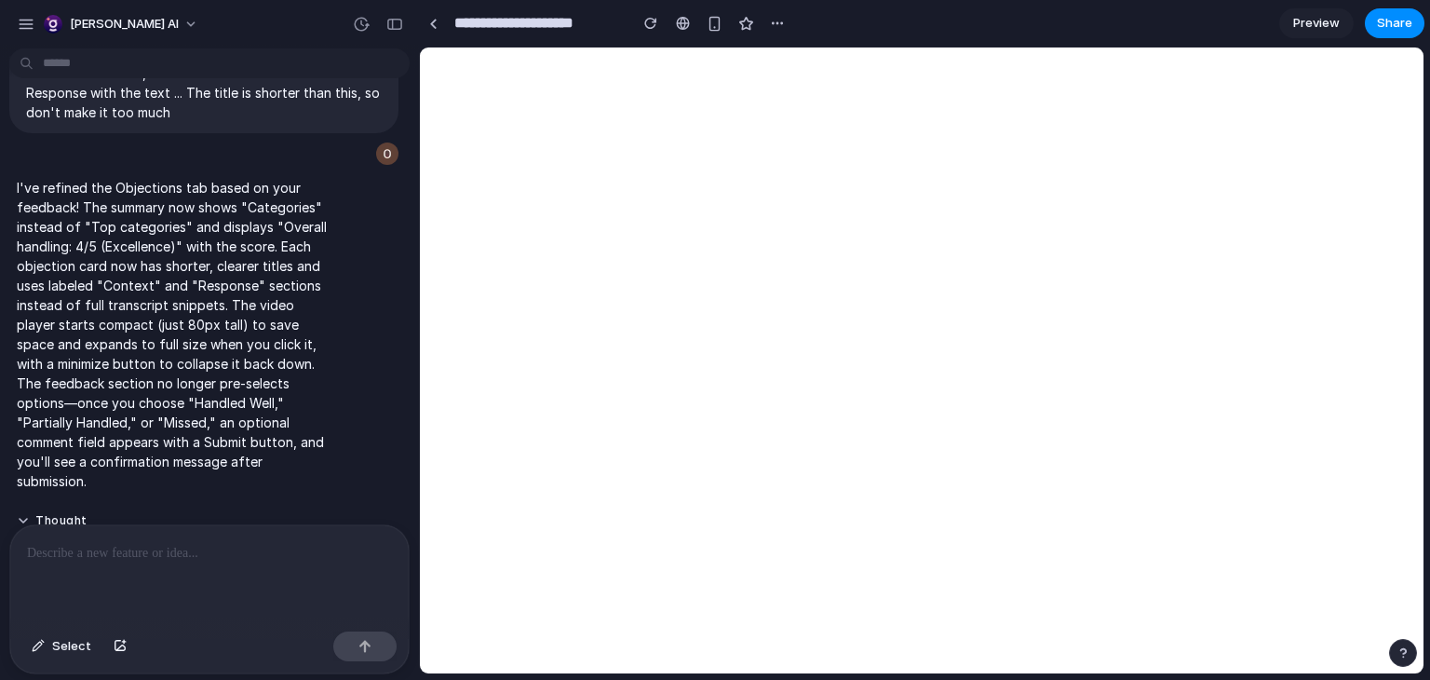
scroll to position [0, 0]
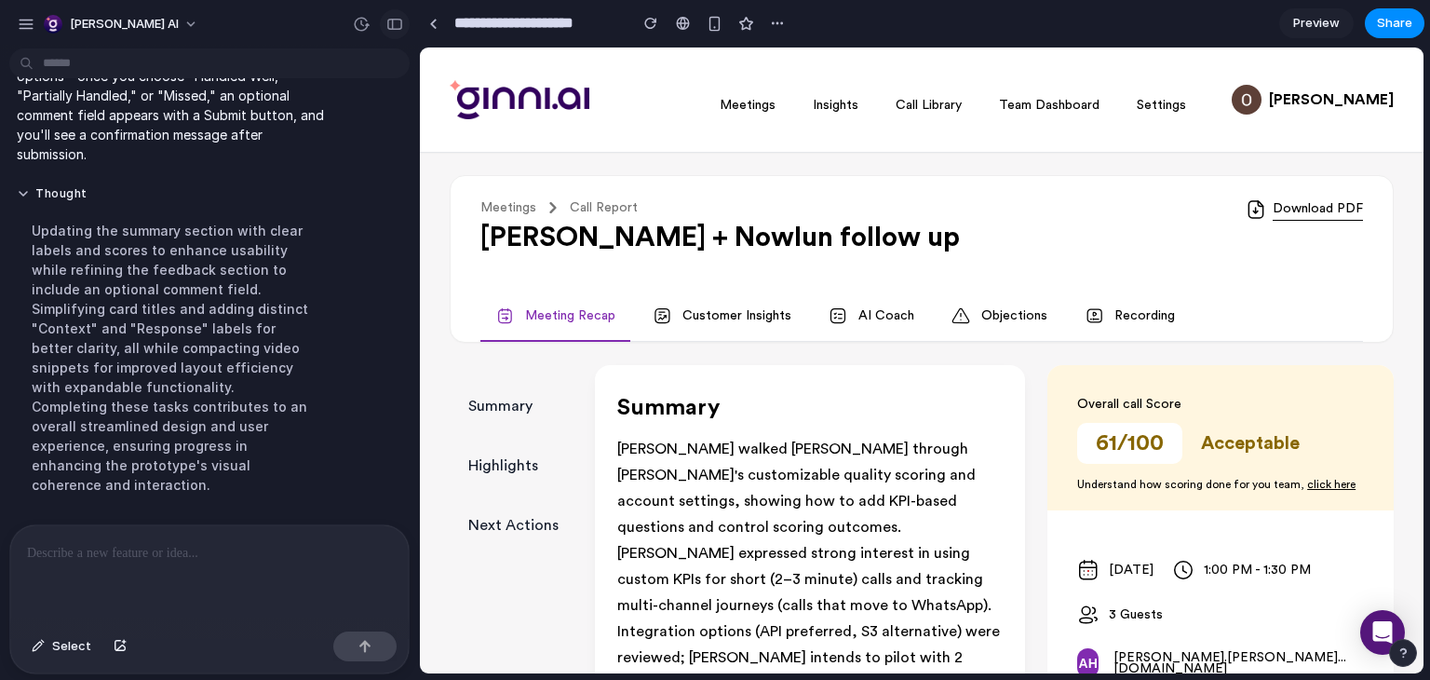
click at [389, 25] on div "button" at bounding box center [394, 24] width 17 height 13
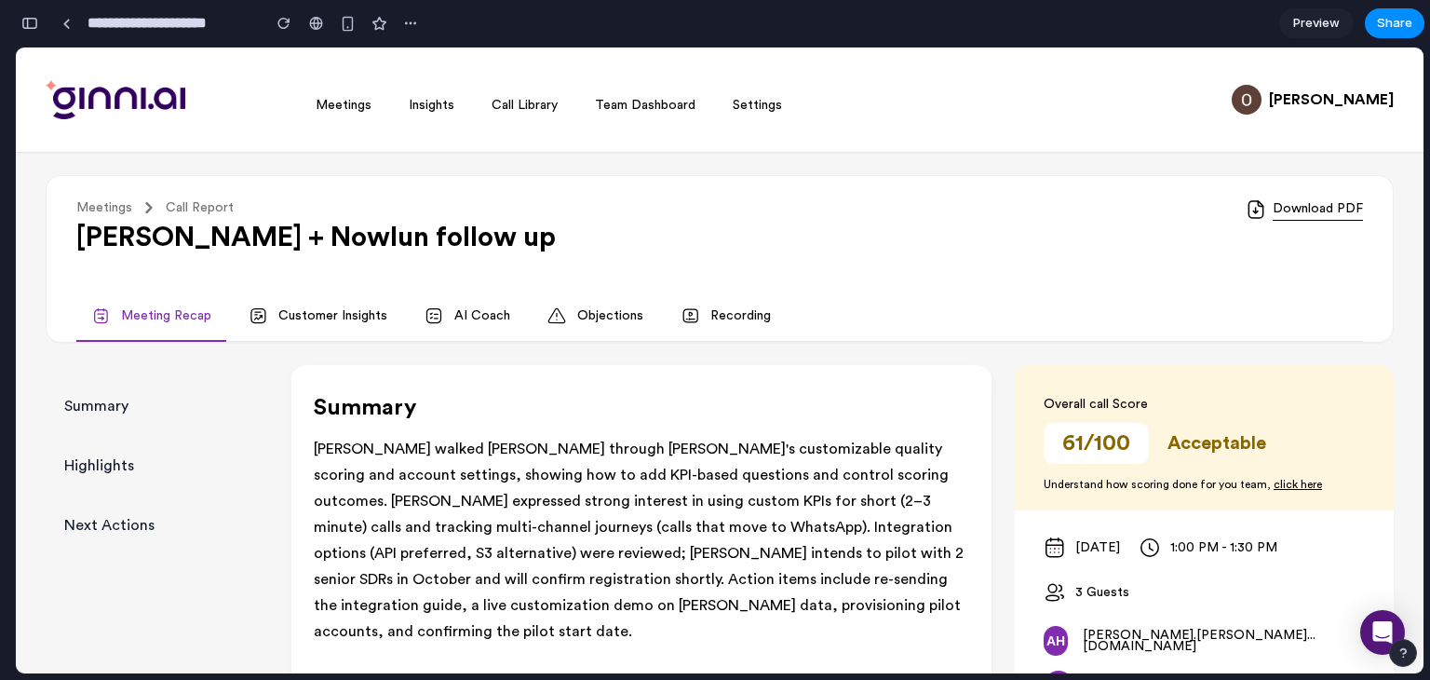
scroll to position [17191, 0]
click at [599, 322] on link "Objections" at bounding box center [596, 316] width 126 height 50
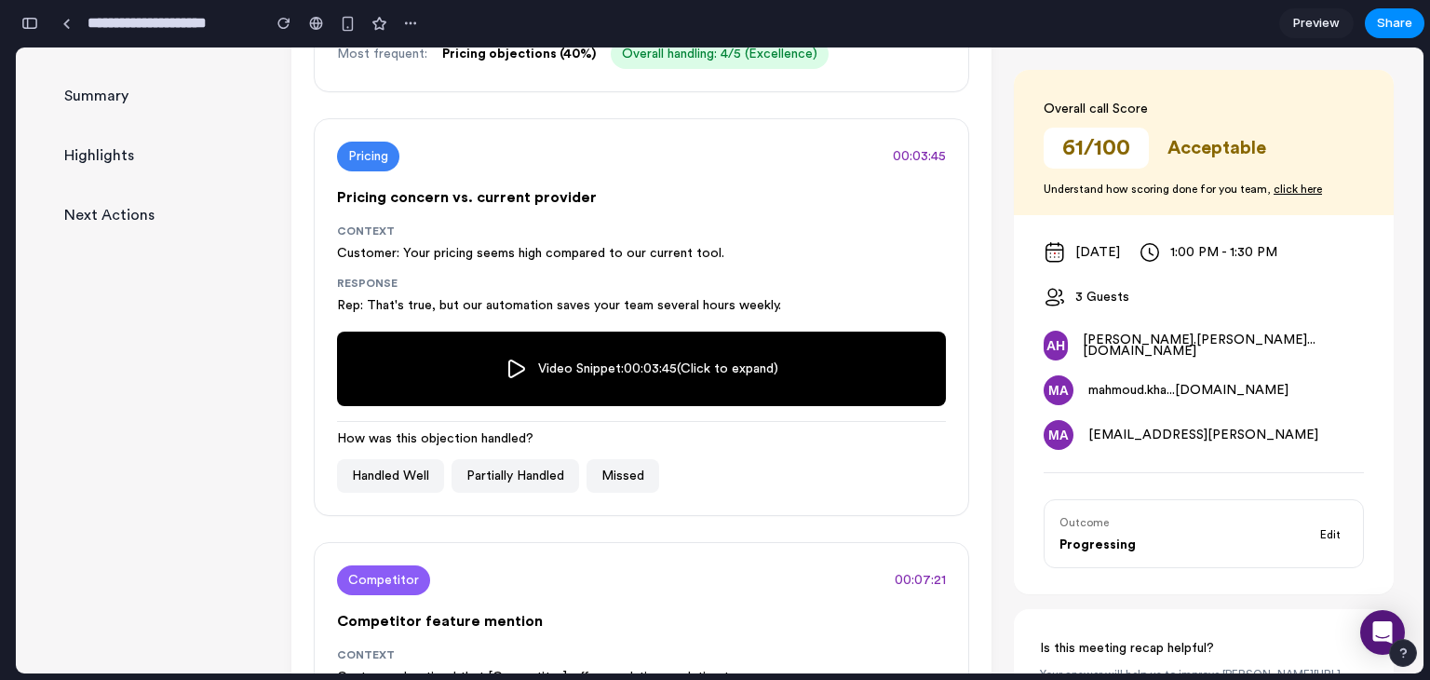
scroll to position [421, 0]
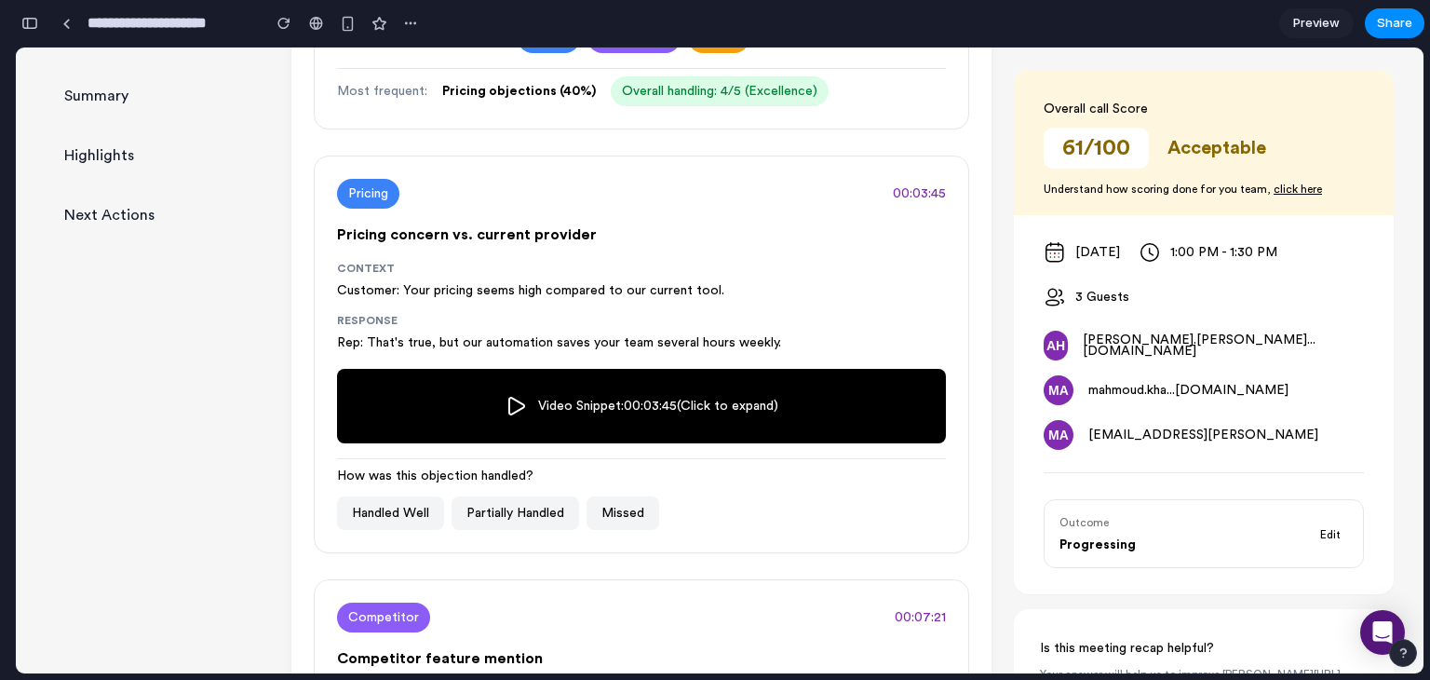
click at [369, 268] on span "Context" at bounding box center [641, 268] width 609 height 15
click at [375, 324] on span "Response" at bounding box center [641, 320] width 609 height 15
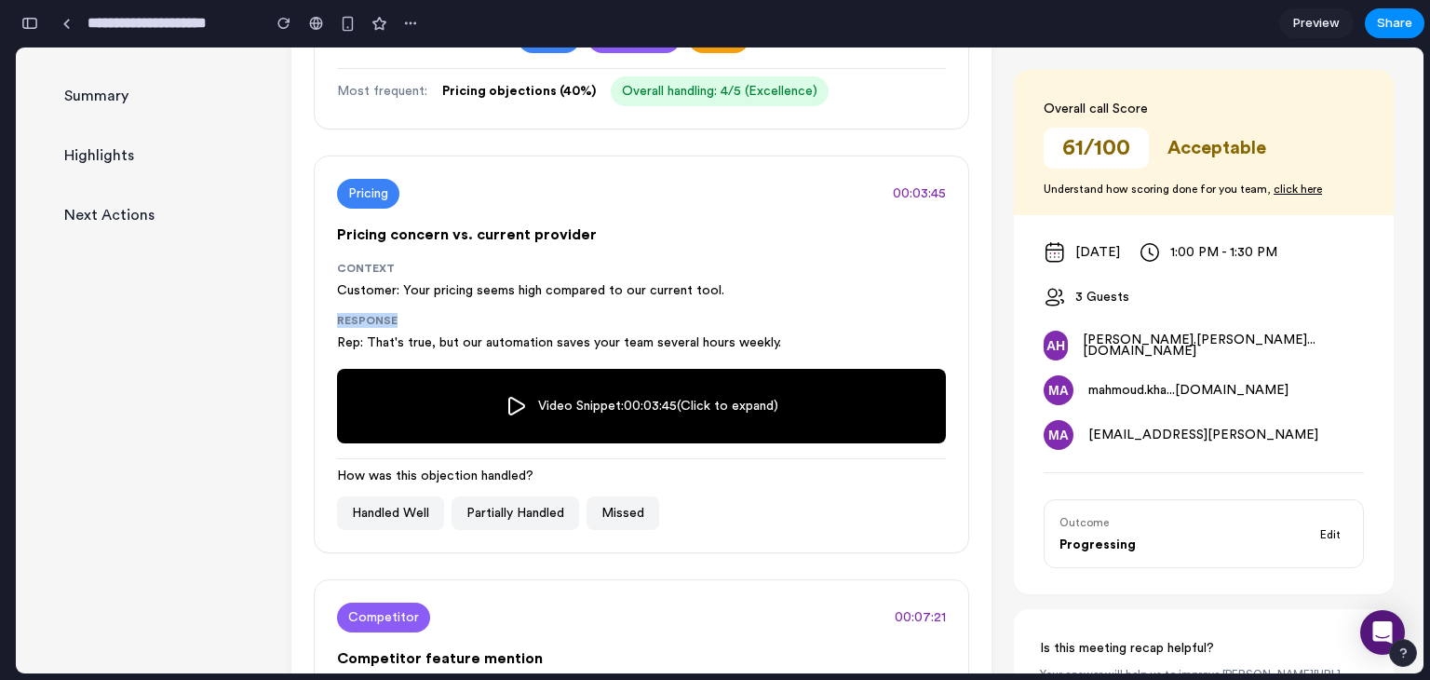
click at [400, 307] on div "Context Customer: Your pricing seems high compared to our current tool. Respons…" at bounding box center [641, 307] width 609 height 93
click at [530, 506] on button "Partially Handled" at bounding box center [516, 513] width 128 height 34
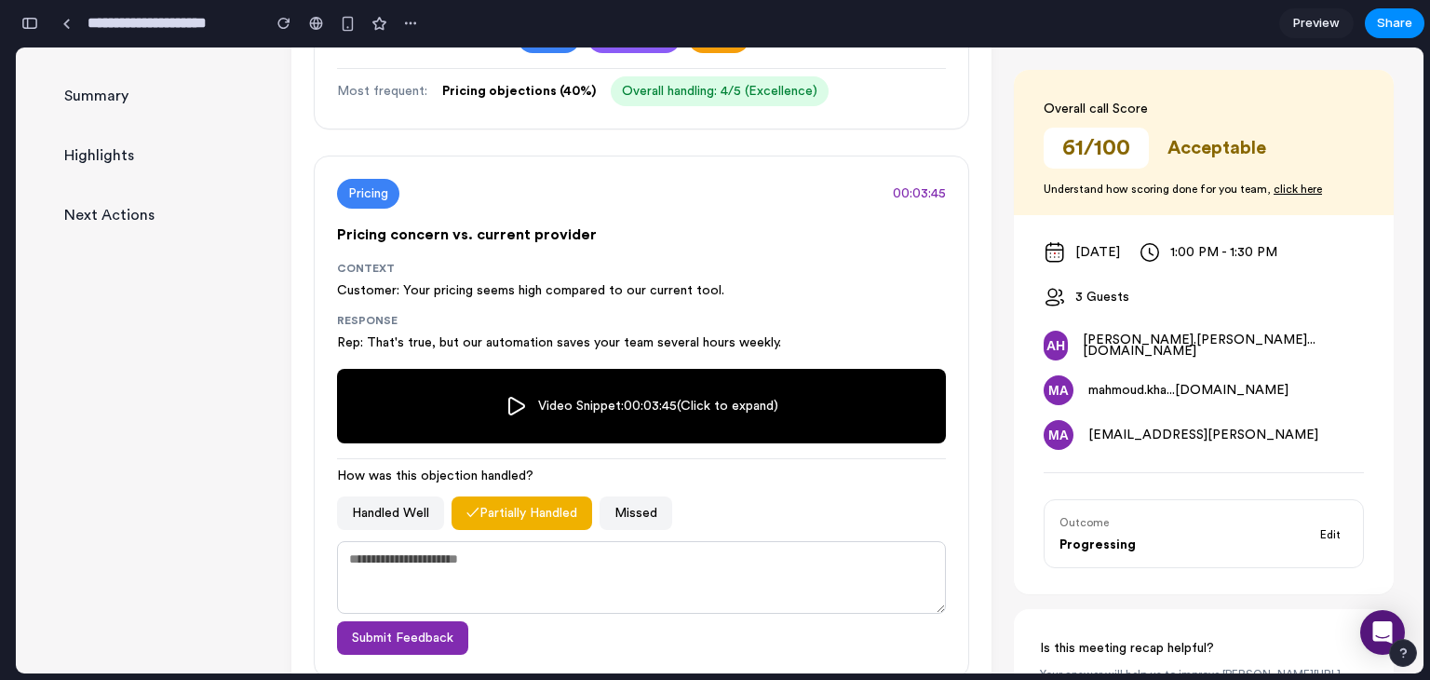
click at [530, 506] on button "✓ Partially Handled" at bounding box center [522, 513] width 141 height 34
click at [506, 408] on icon at bounding box center [516, 406] width 22 height 22
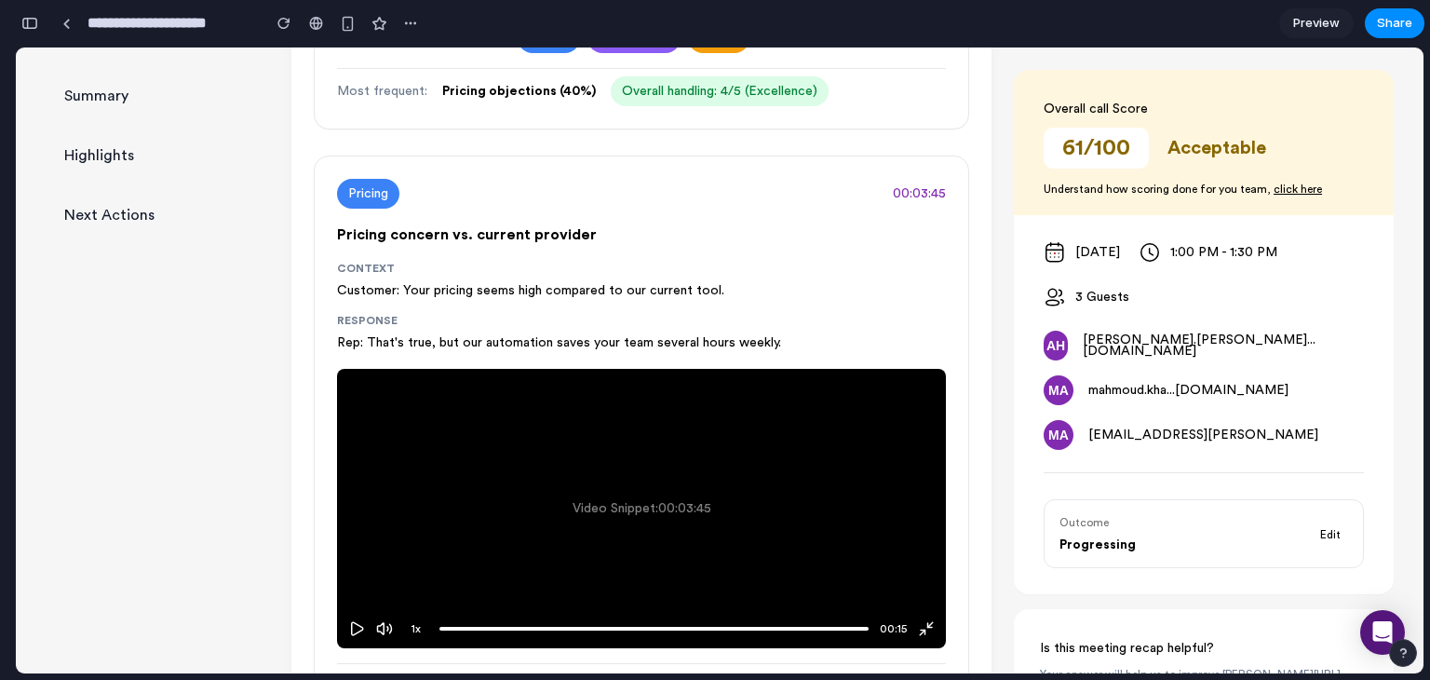
click at [903, 629] on div "1 x 00:15" at bounding box center [641, 628] width 587 height 17
click at [928, 624] on icon "Minimize" at bounding box center [930, 625] width 5 height 5
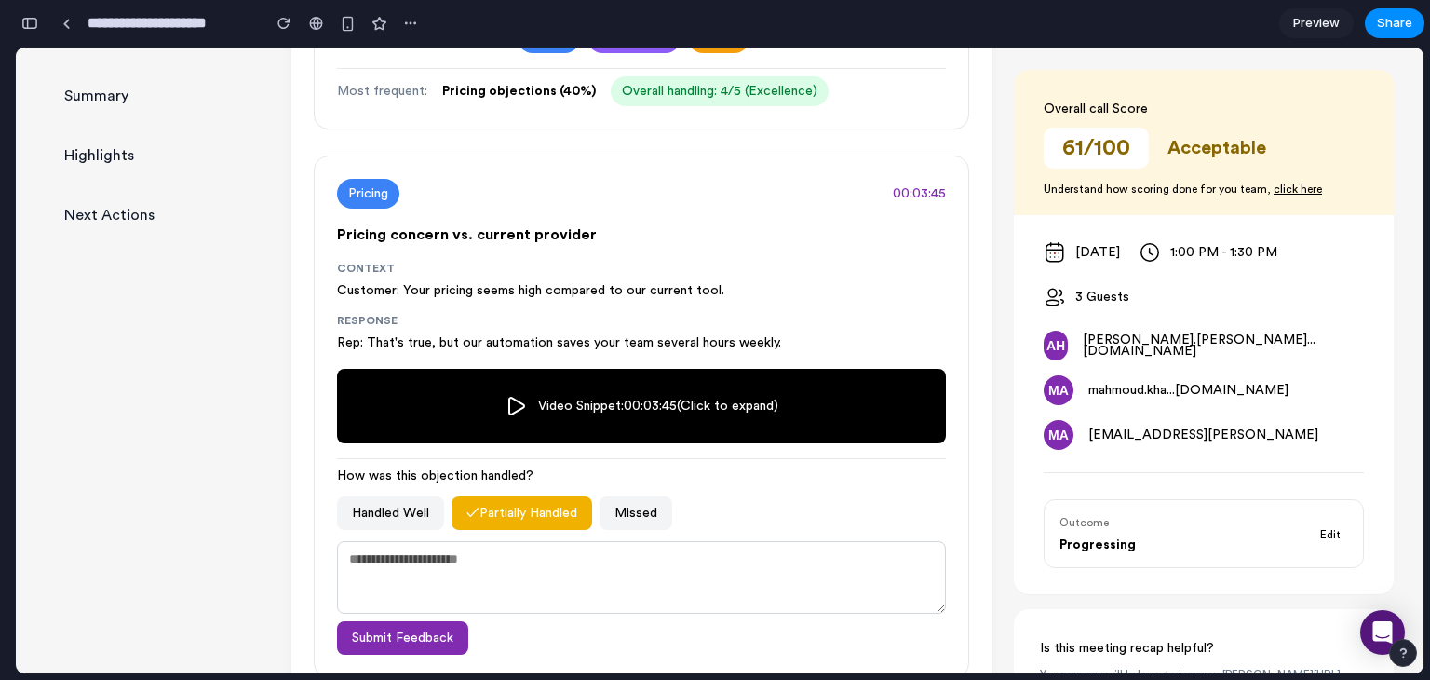
click at [35, 21] on div "button" at bounding box center [29, 23] width 17 height 13
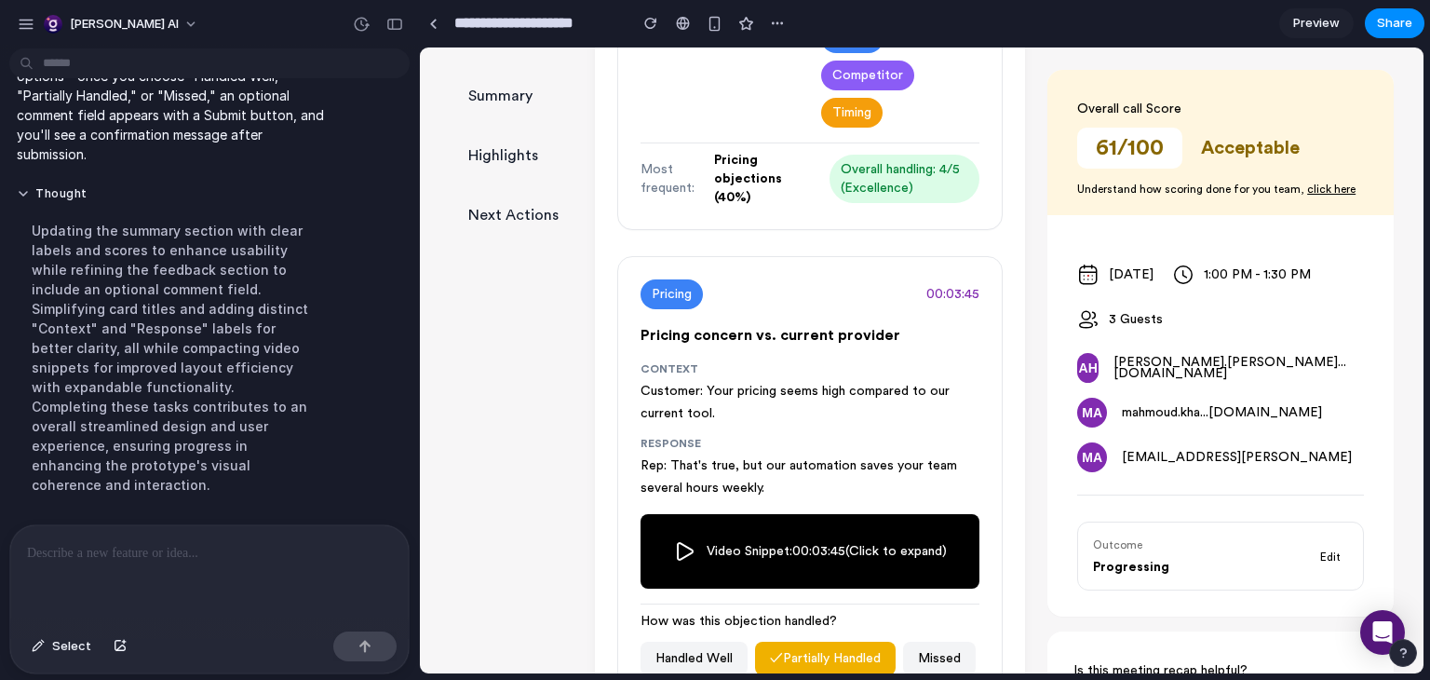
scroll to position [9309, 0]
click at [180, 566] on div at bounding box center [209, 574] width 399 height 99
click at [884, 190] on span "Overall handling: 4/5 (Excellence)" at bounding box center [905, 179] width 150 height 48
copy span "Excellence"
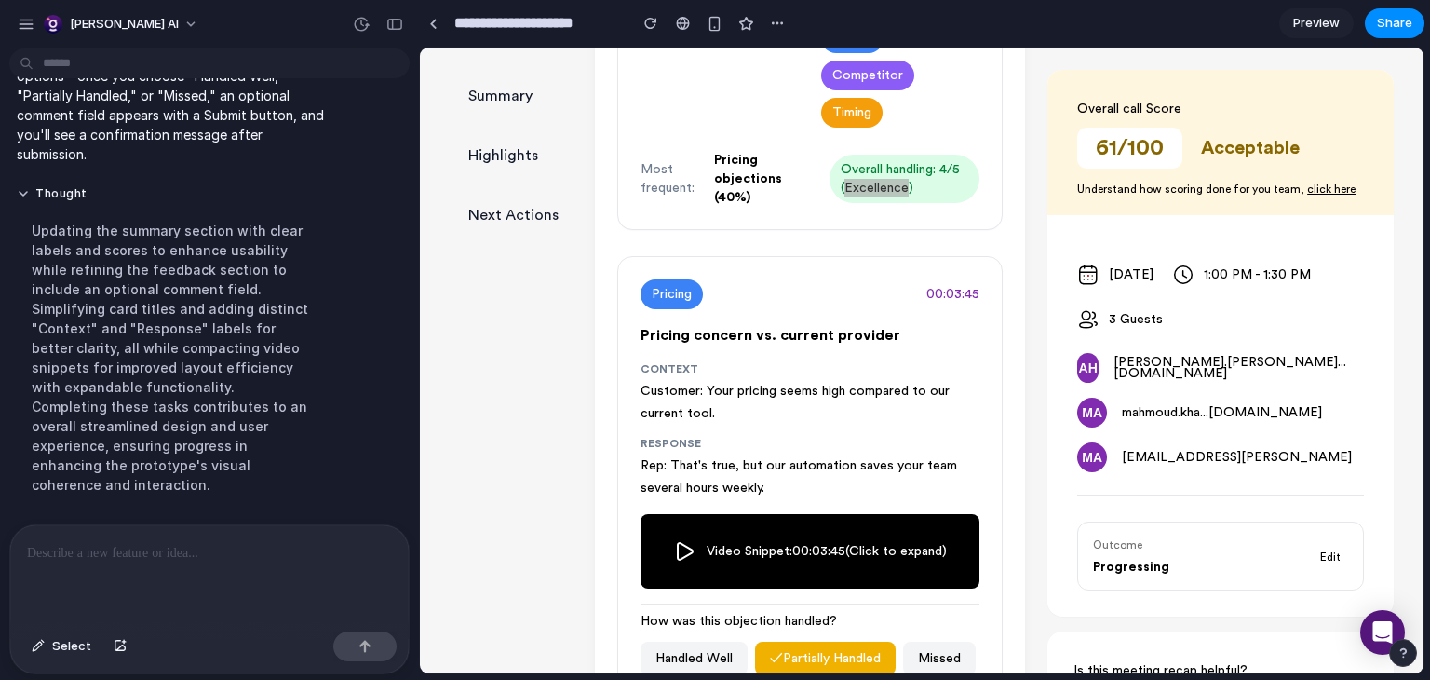
click at [168, 563] on div at bounding box center [209, 574] width 399 height 99
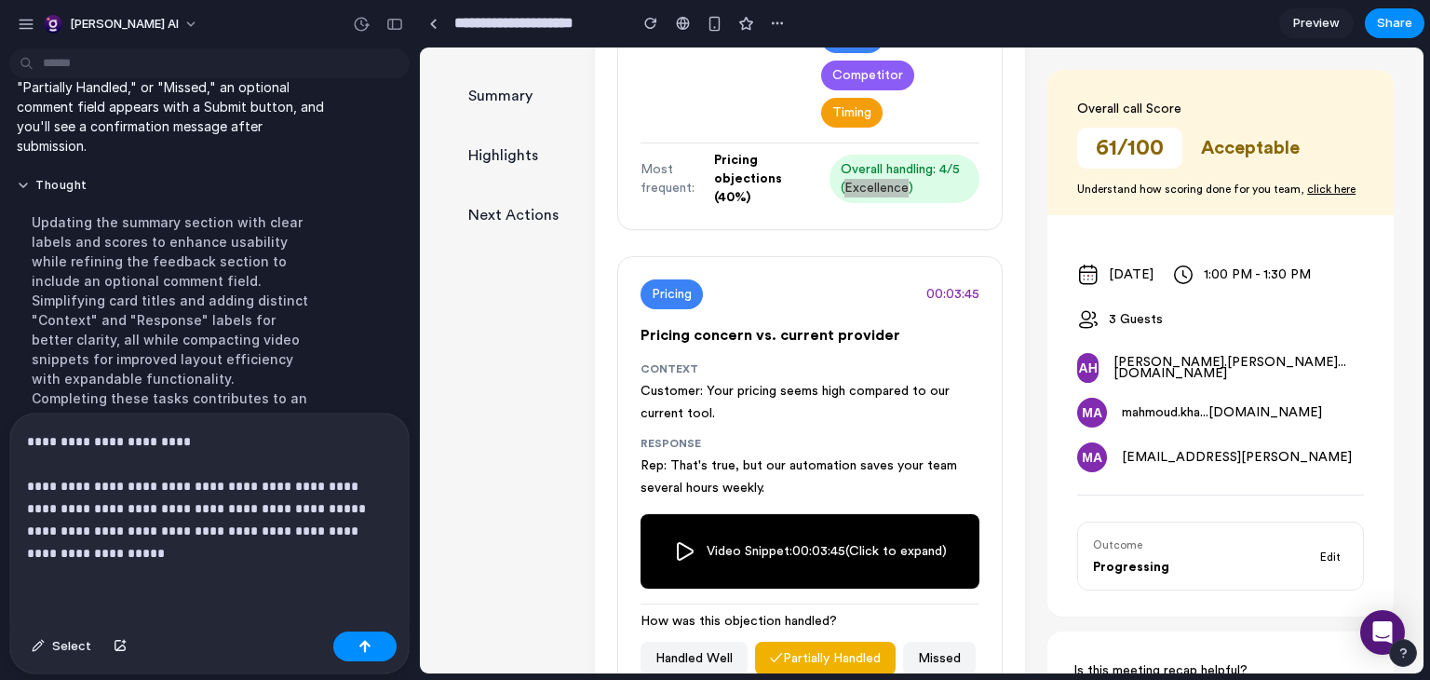
click at [175, 548] on p "**********" at bounding box center [206, 497] width 358 height 134
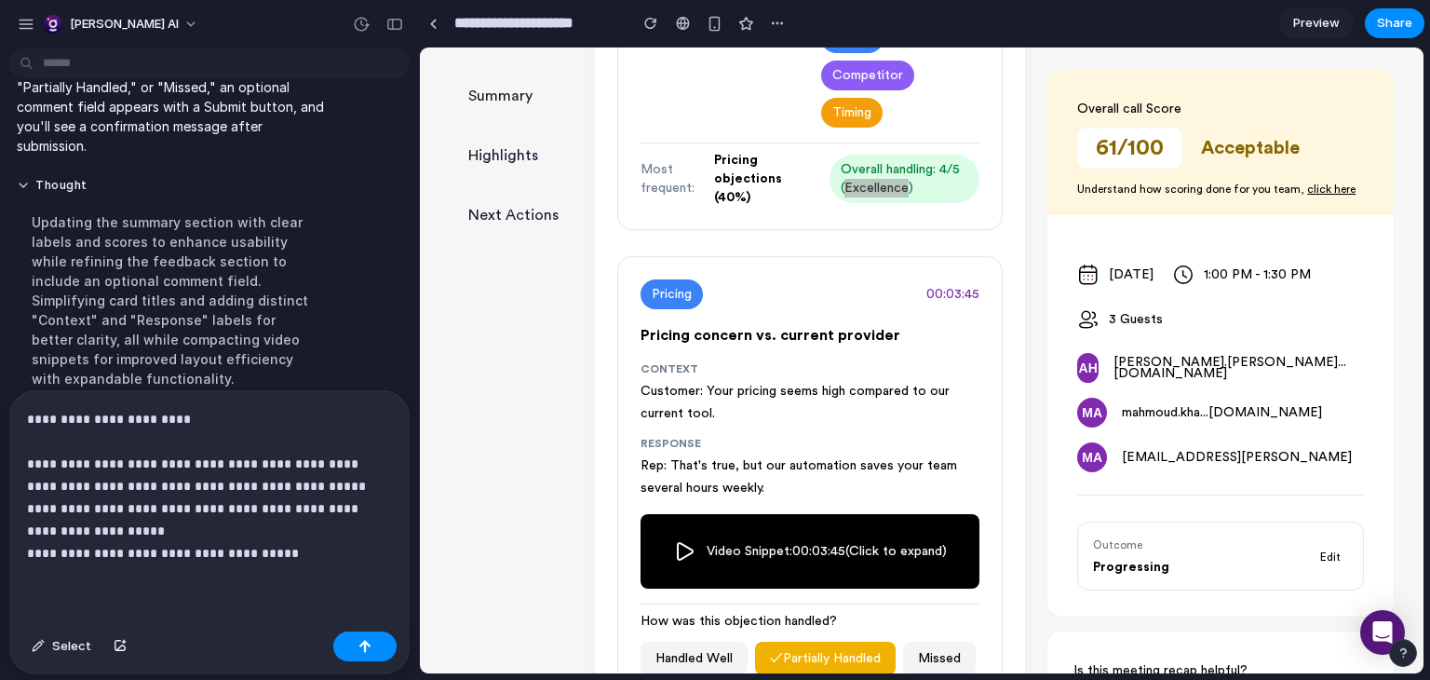
click at [229, 545] on p "**********" at bounding box center [206, 486] width 358 height 156
click at [256, 551] on p "**********" at bounding box center [206, 486] width 358 height 156
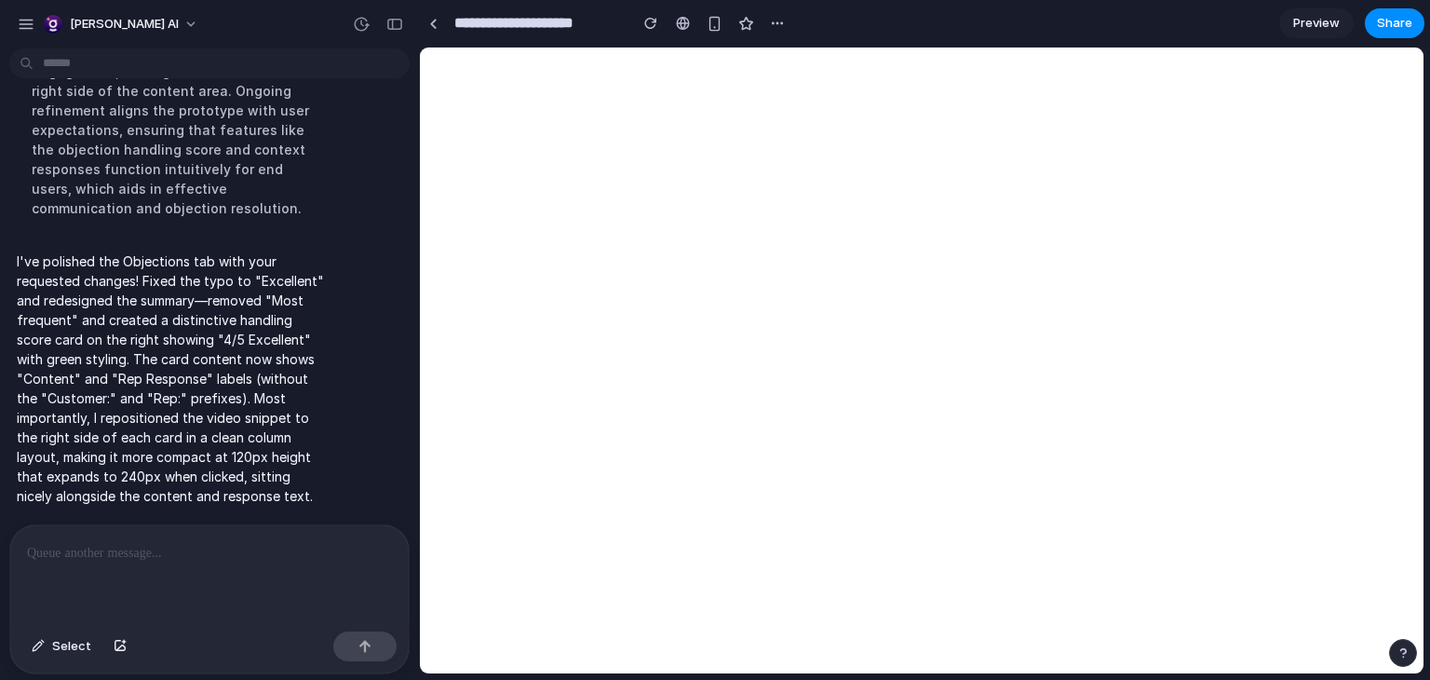
scroll to position [0, 0]
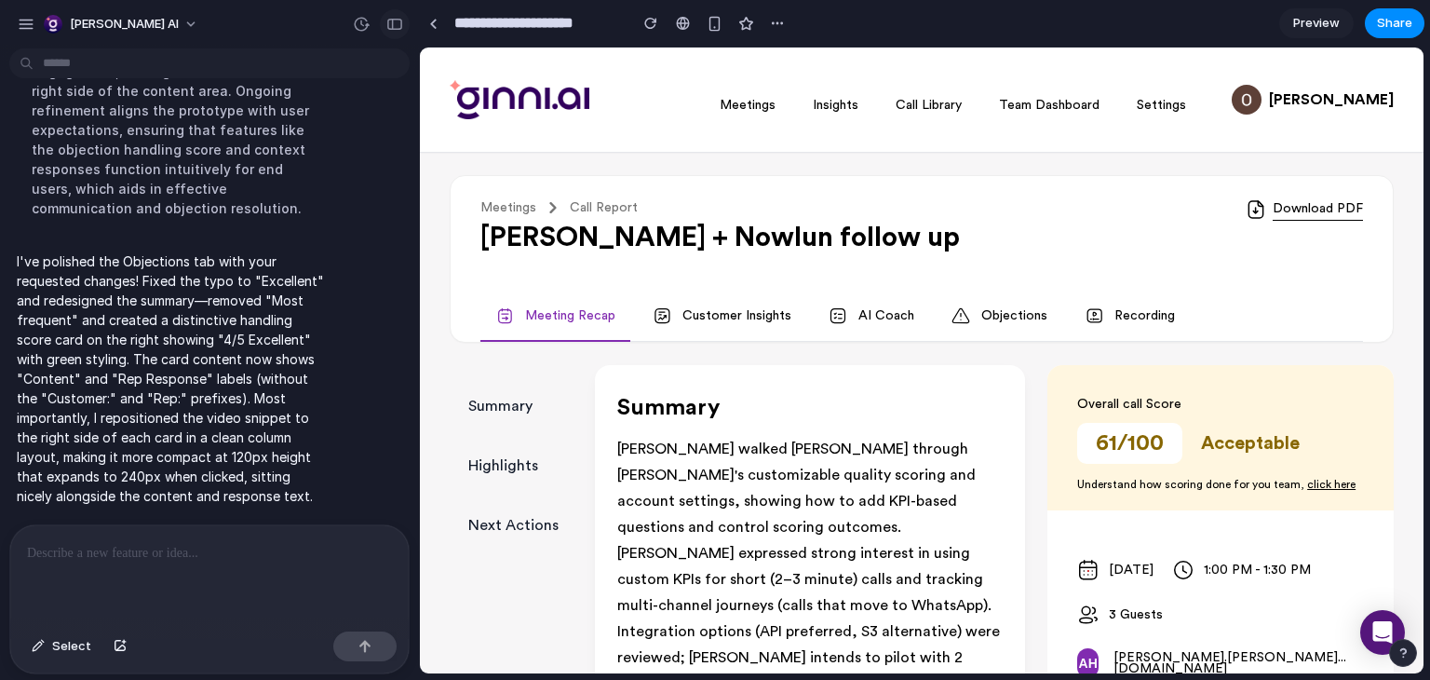
click at [393, 21] on div "button" at bounding box center [394, 24] width 17 height 13
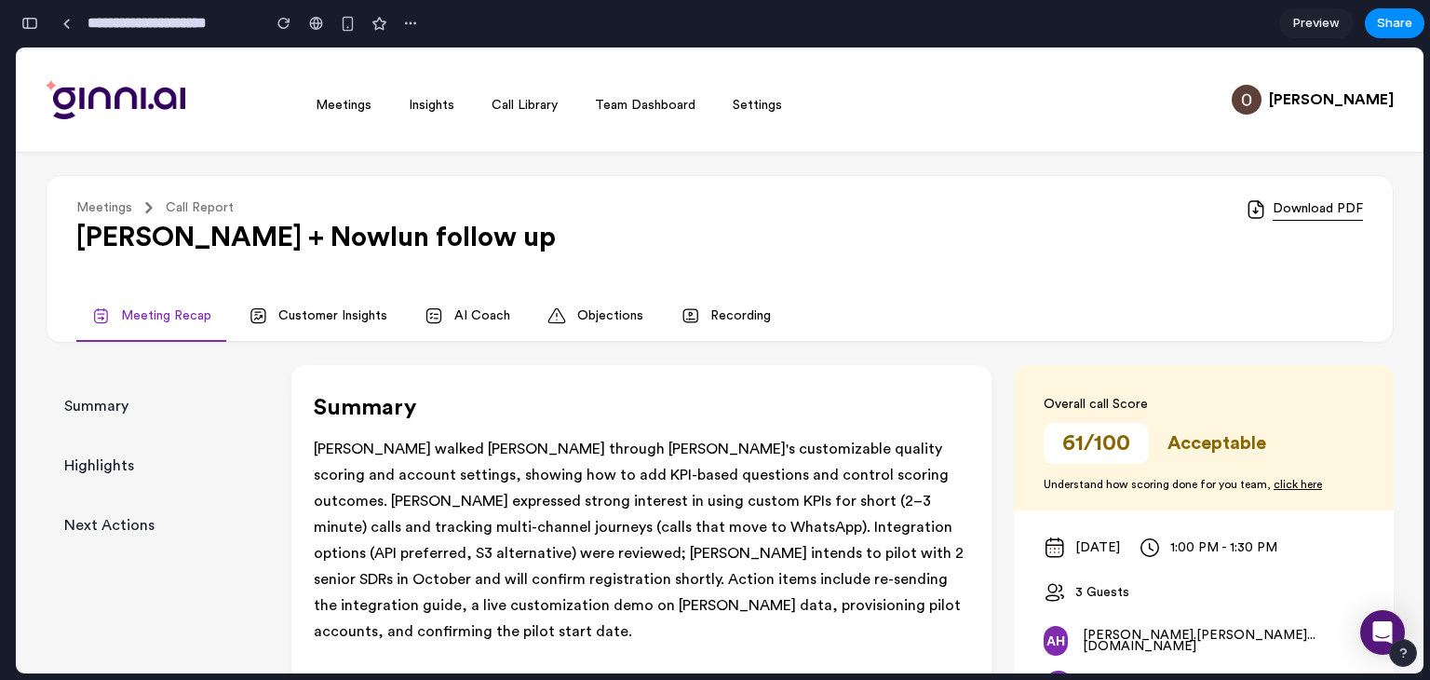
click at [595, 318] on link "Objections" at bounding box center [596, 316] width 126 height 50
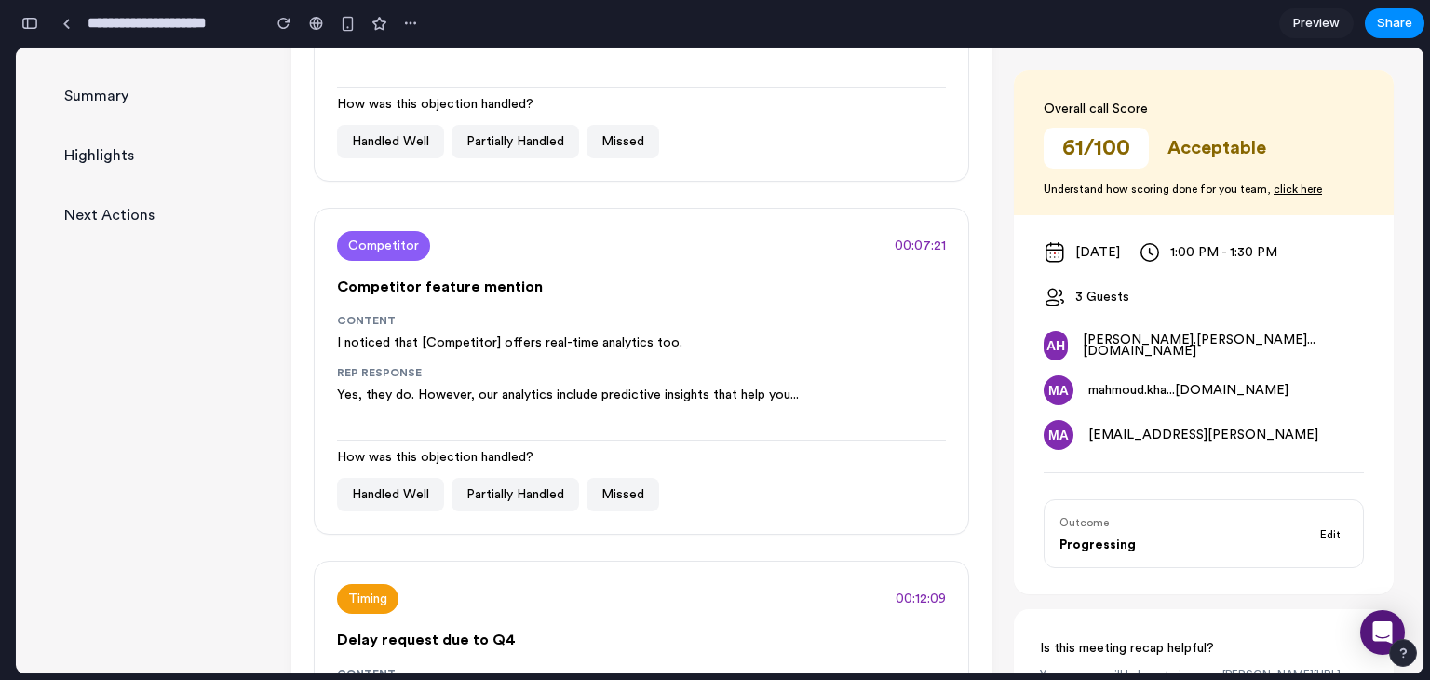
scroll to position [718, 0]
click at [895, 246] on button "00:07:21" at bounding box center [920, 246] width 51 height 19
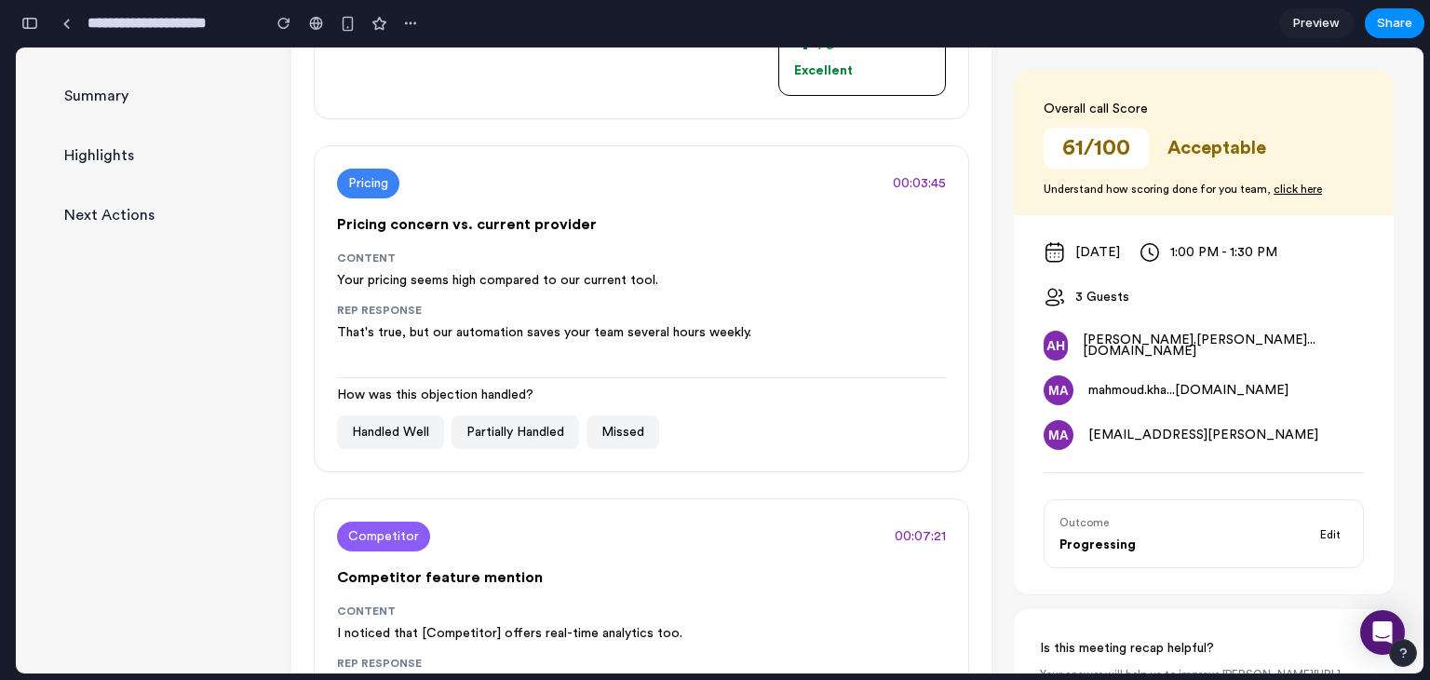
click at [843, 339] on p "That's true, but our automation saves your team several hours weekly." at bounding box center [634, 332] width 594 height 22
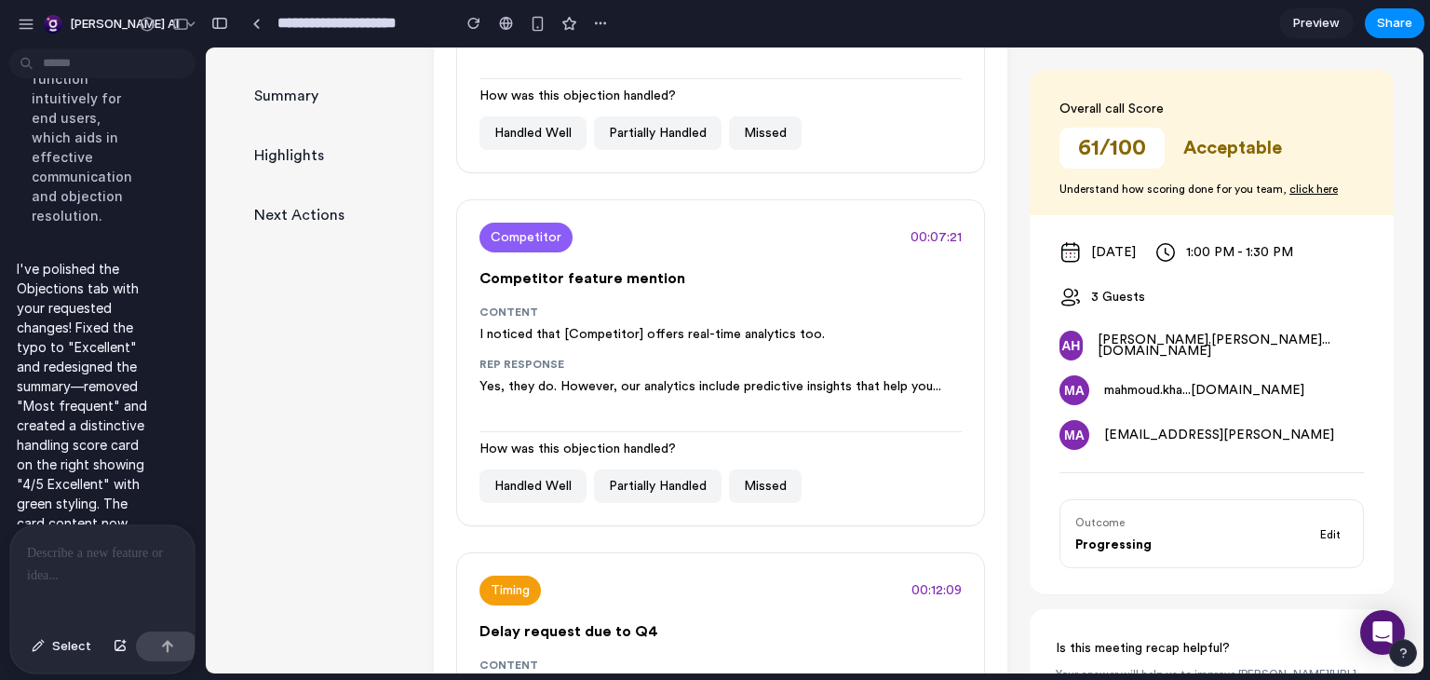
scroll to position [776, 0]
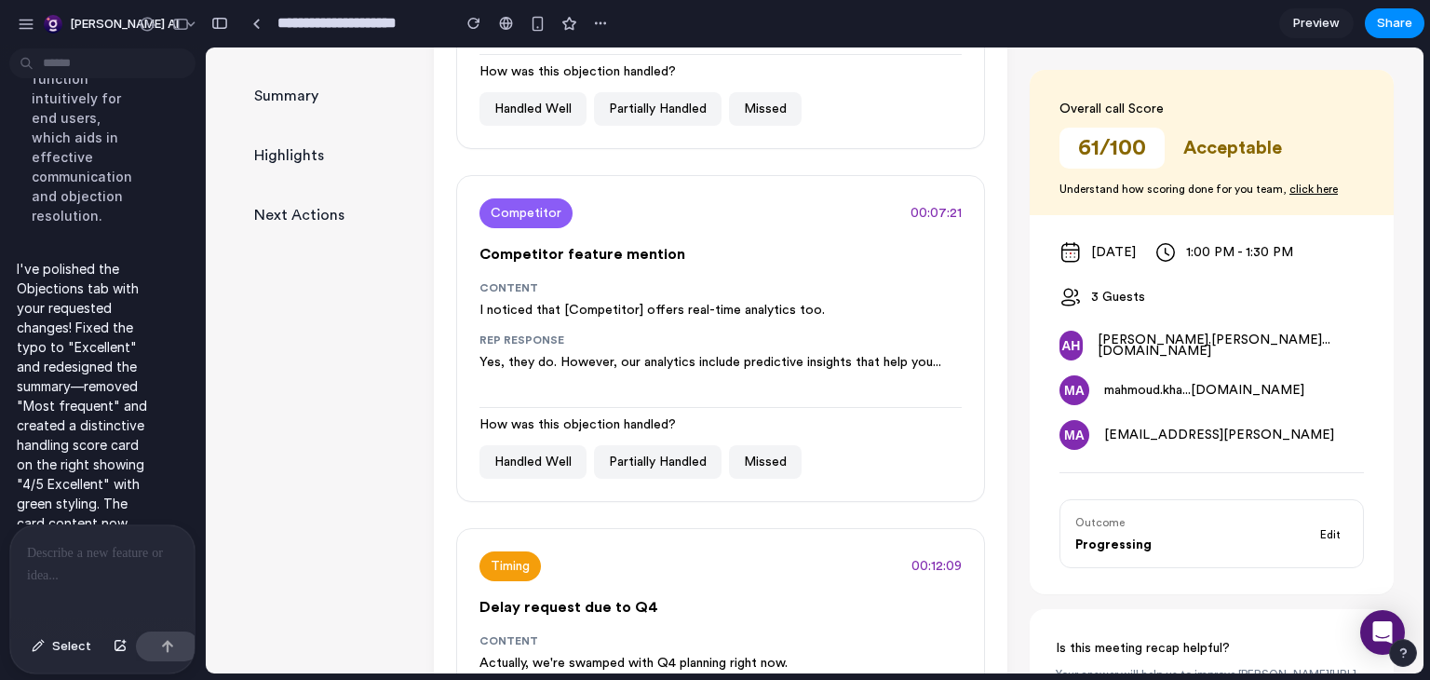
click at [96, 574] on div at bounding box center [102, 574] width 184 height 99
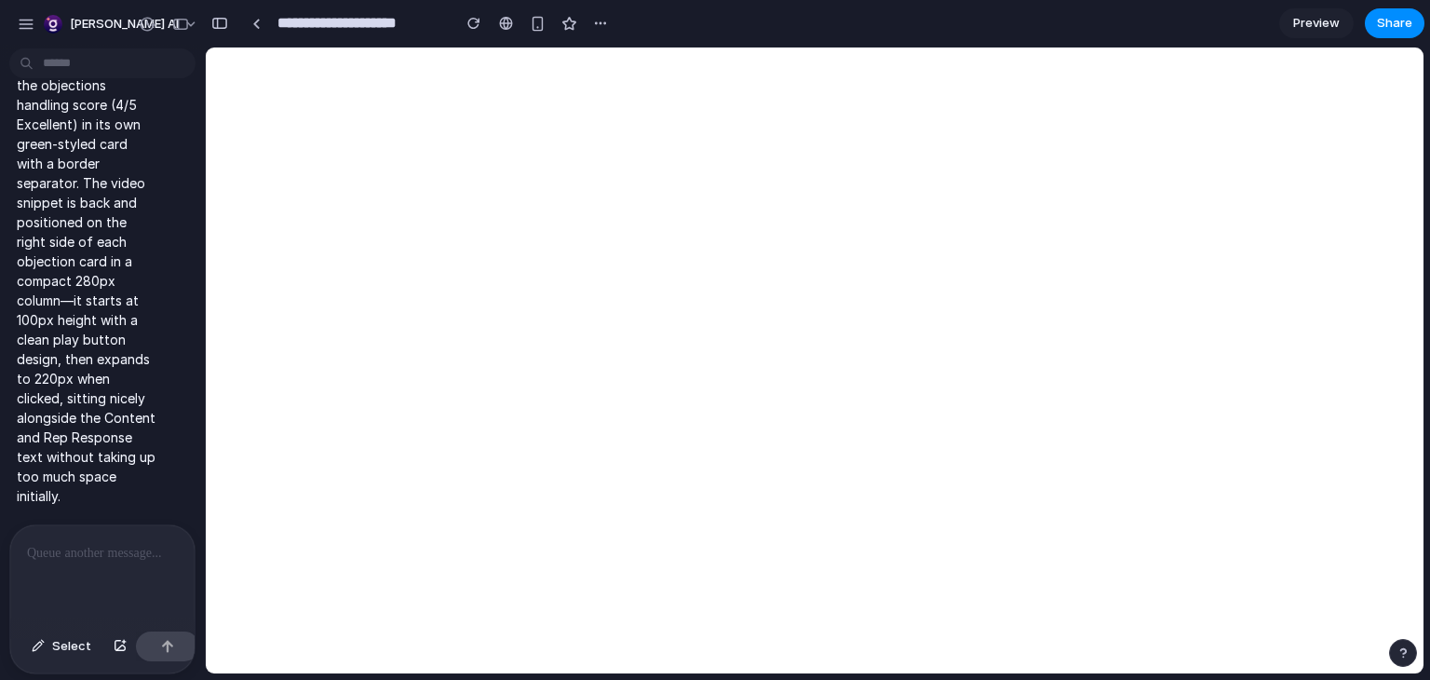
scroll to position [0, 0]
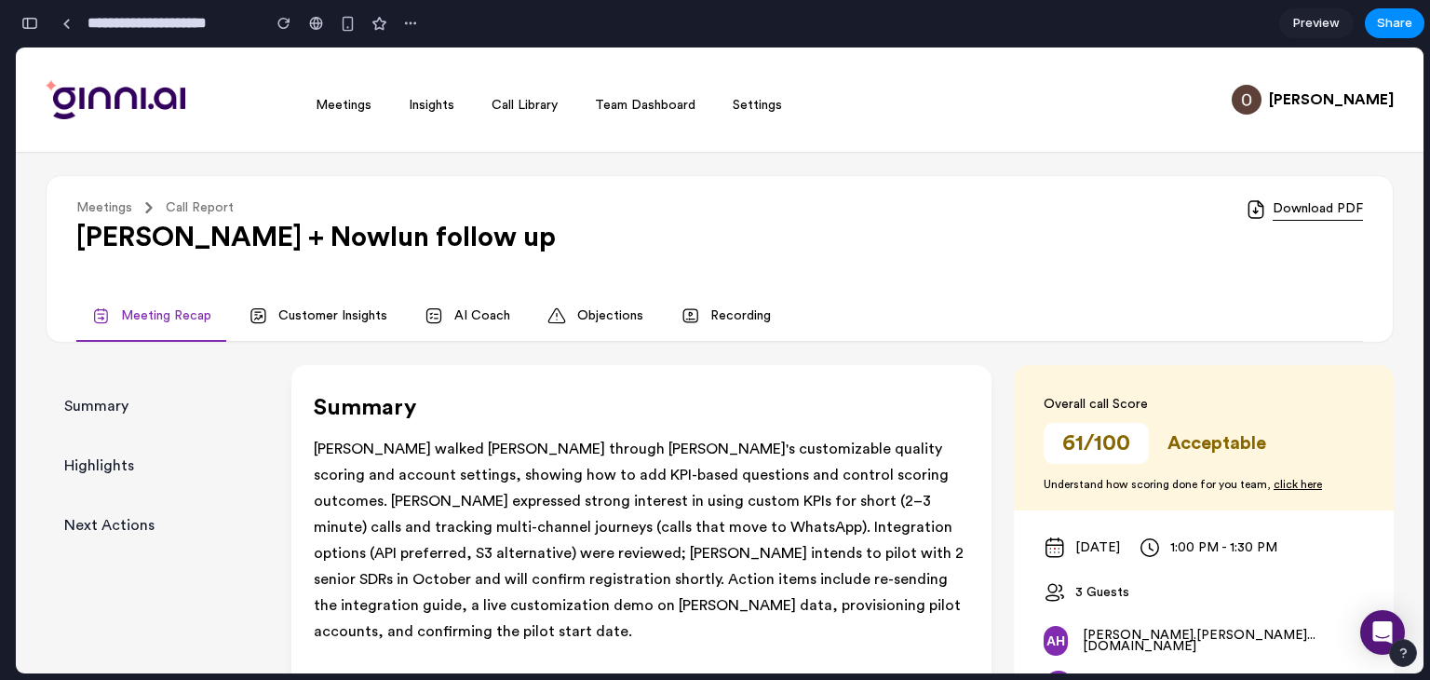
click at [607, 311] on link "Objections" at bounding box center [596, 316] width 126 height 50
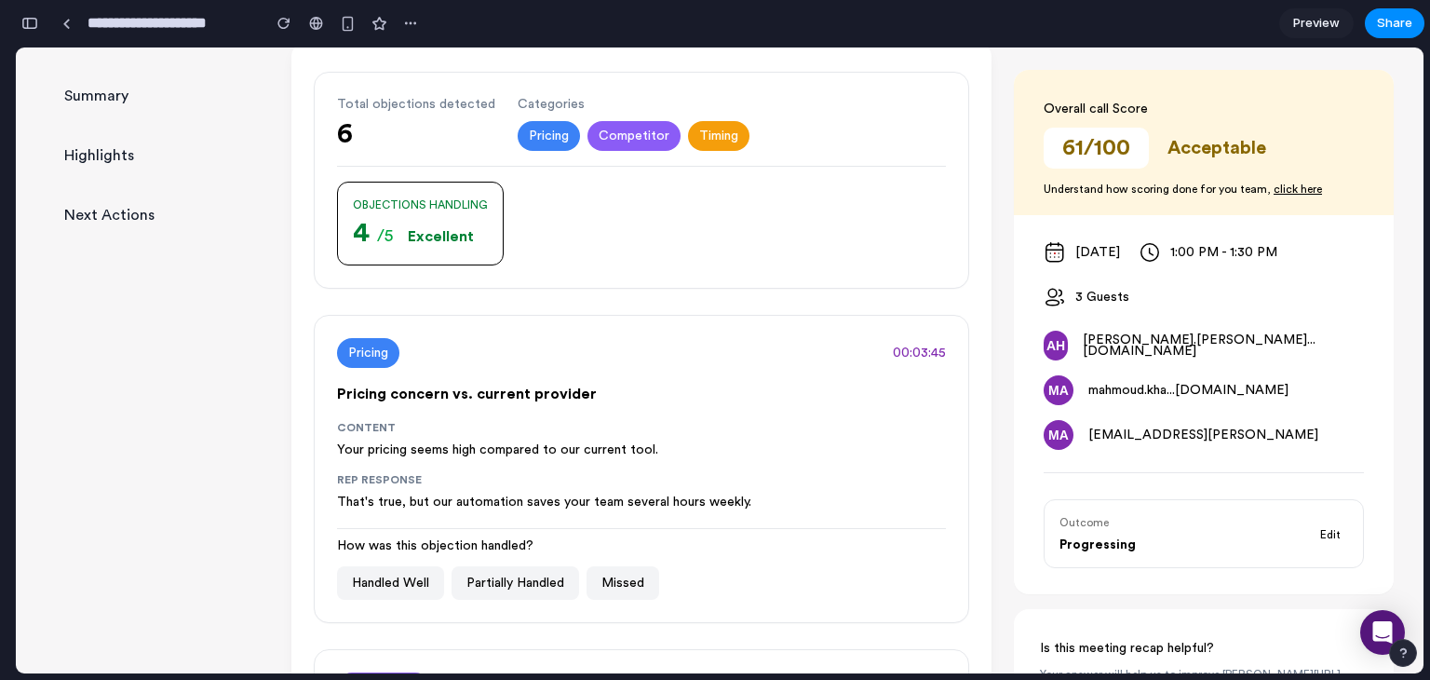
scroll to position [320, 0]
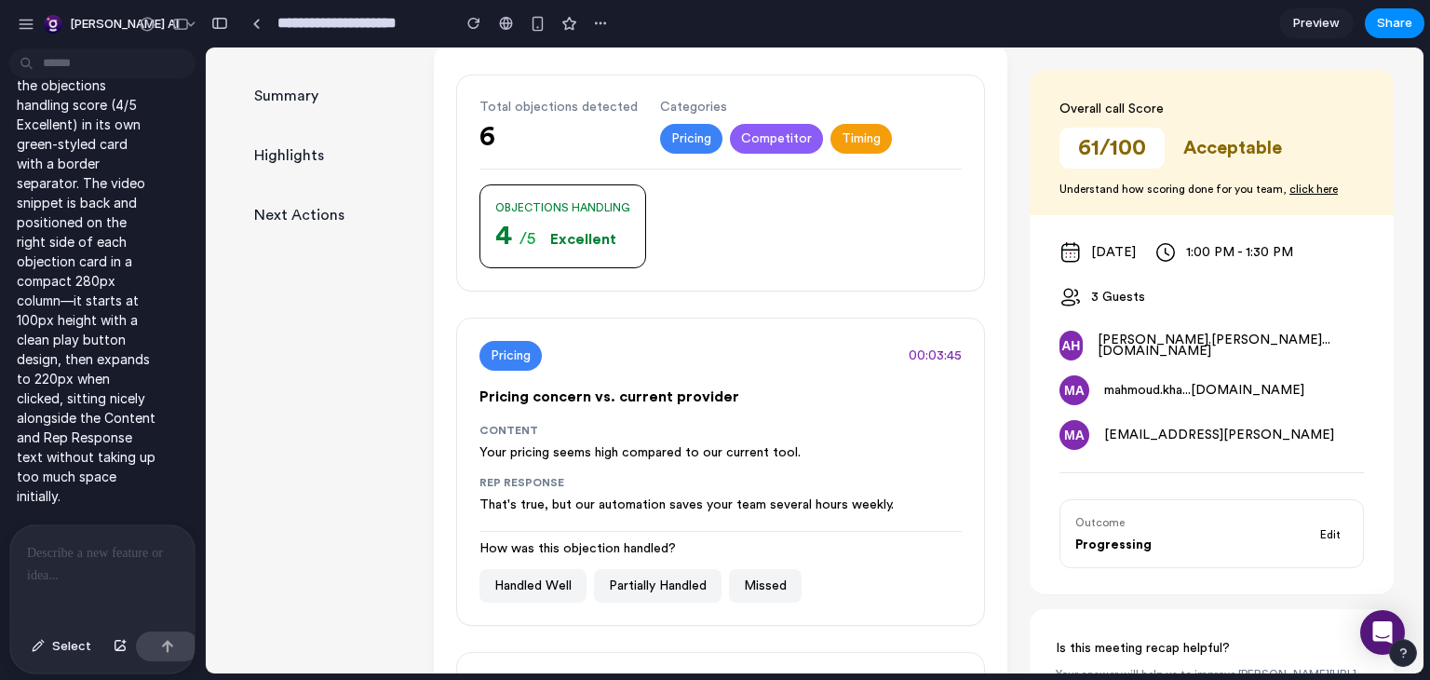
click at [143, 579] on div at bounding box center [102, 574] width 184 height 99
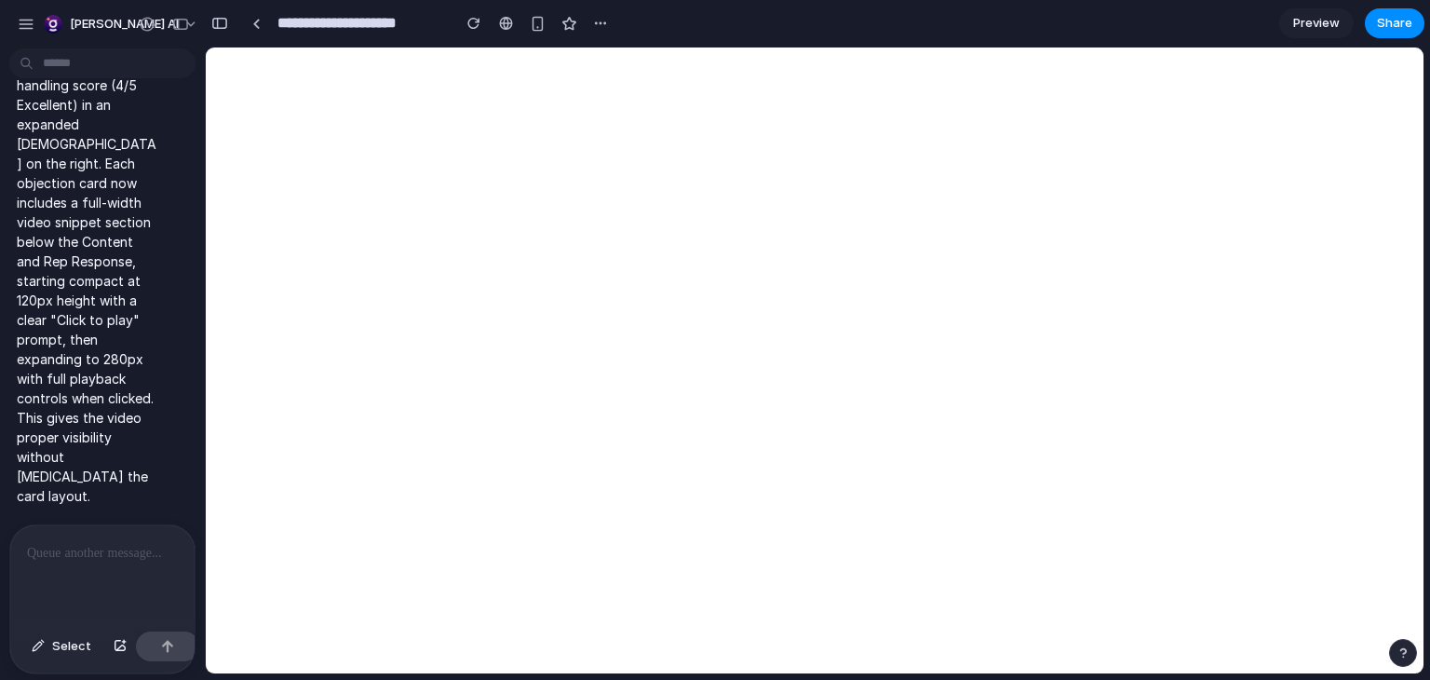
scroll to position [0, 0]
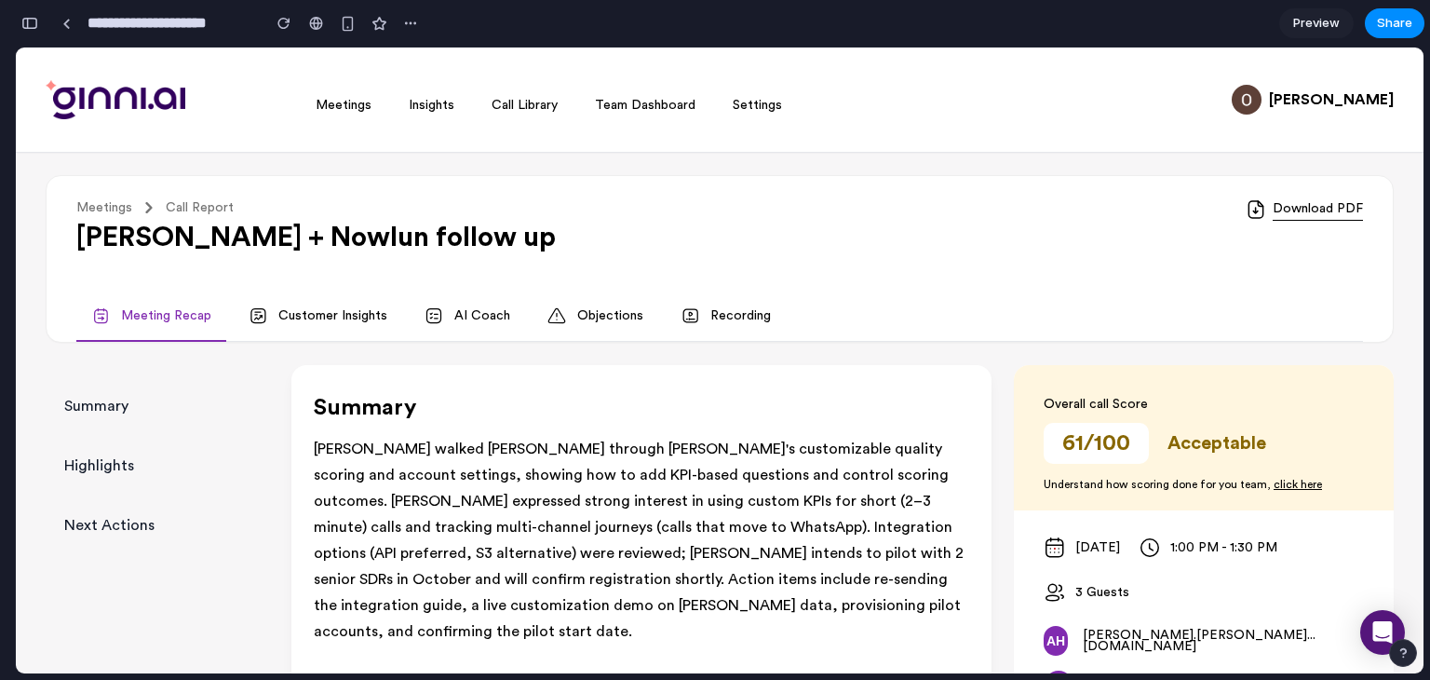
click at [598, 312] on link "Objections" at bounding box center [596, 316] width 126 height 50
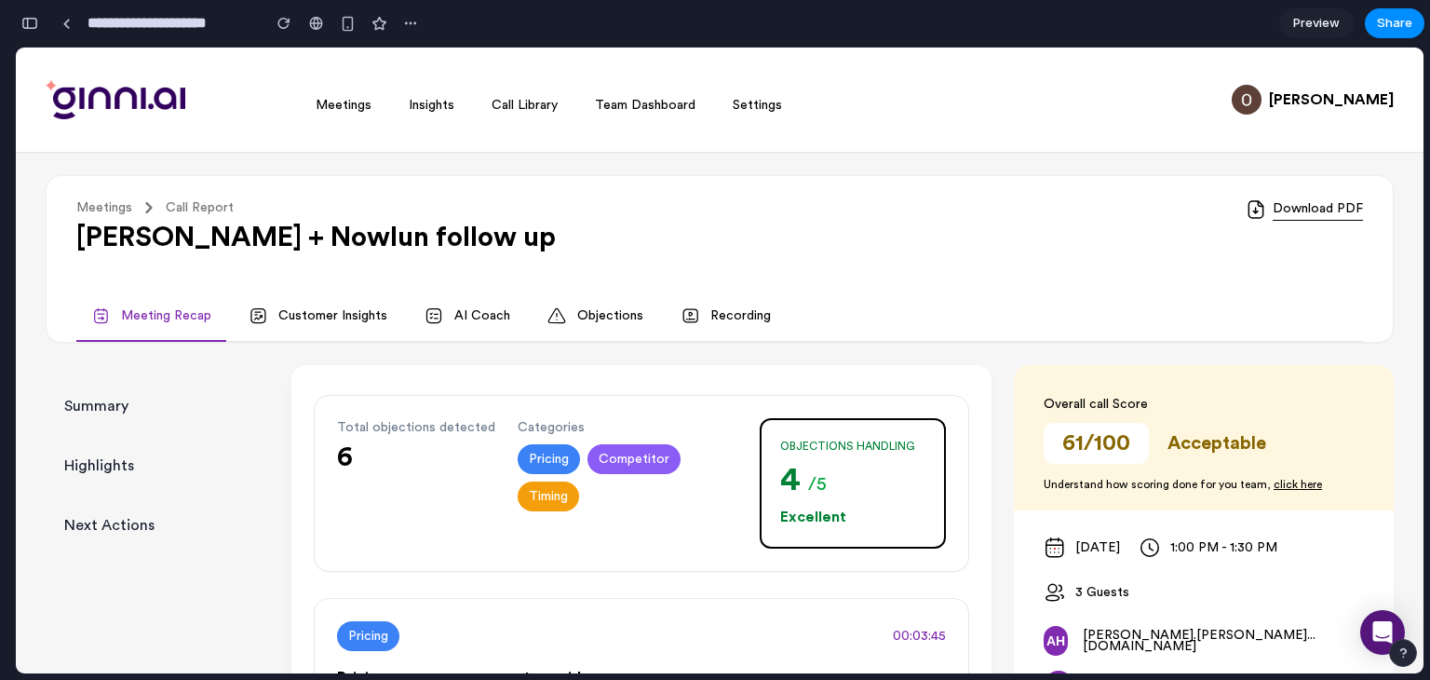
click at [560, 312] on link "Objections" at bounding box center [596, 316] width 126 height 50
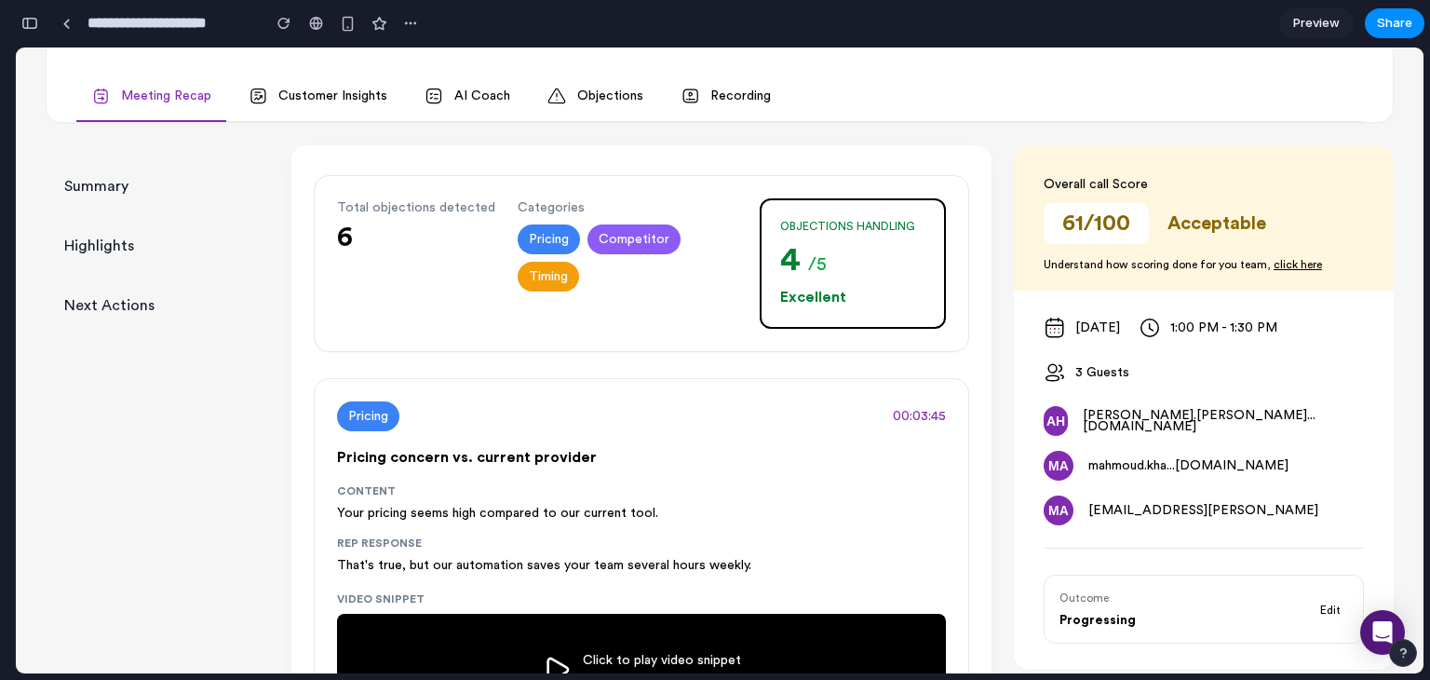
scroll to position [275, 0]
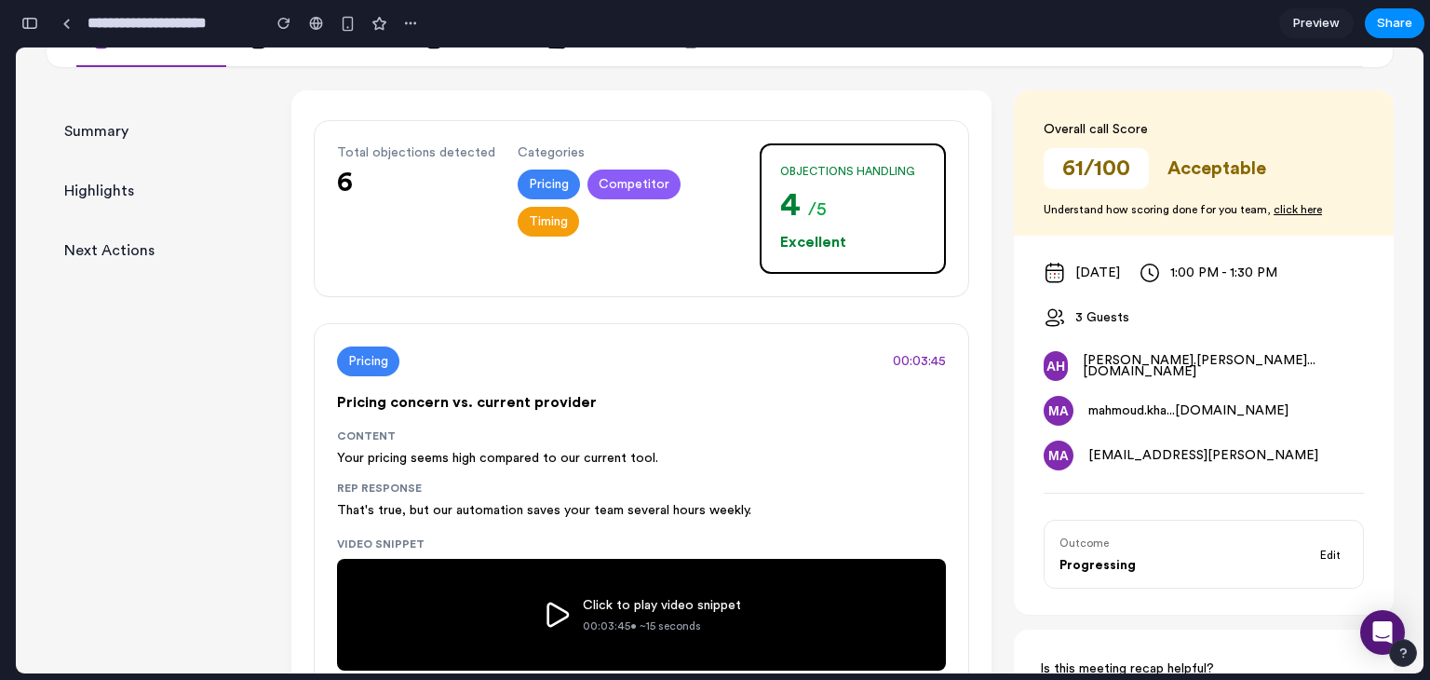
click at [373, 147] on span "Total objections detected" at bounding box center [416, 152] width 158 height 19
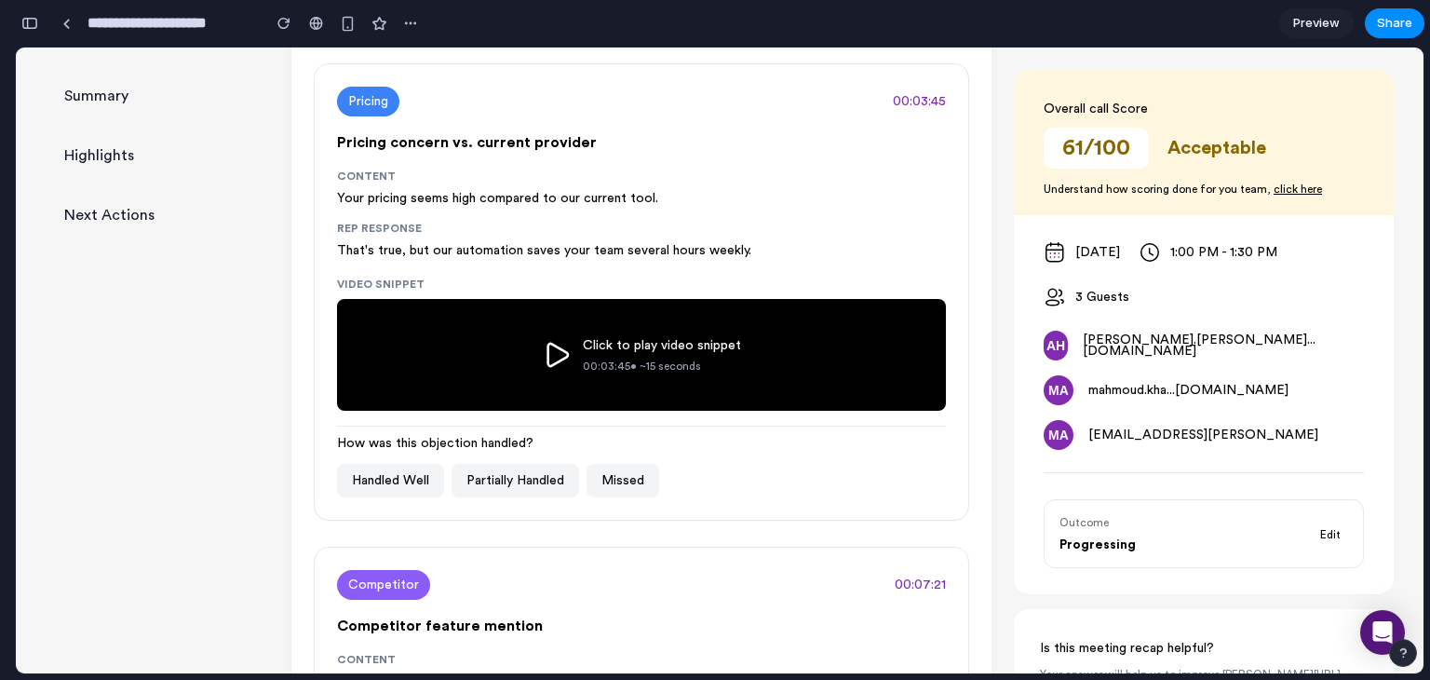
scroll to position [540, 0]
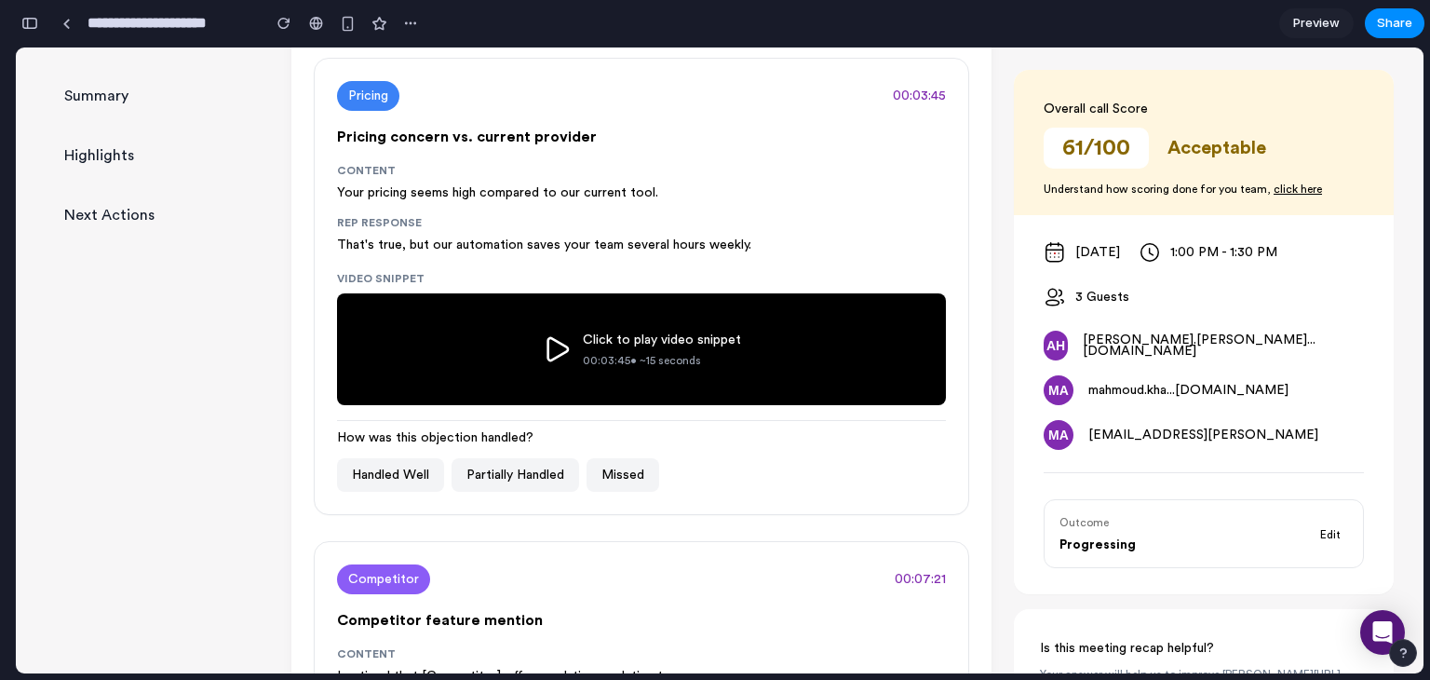
click at [556, 342] on icon at bounding box center [559, 349] width 20 height 22
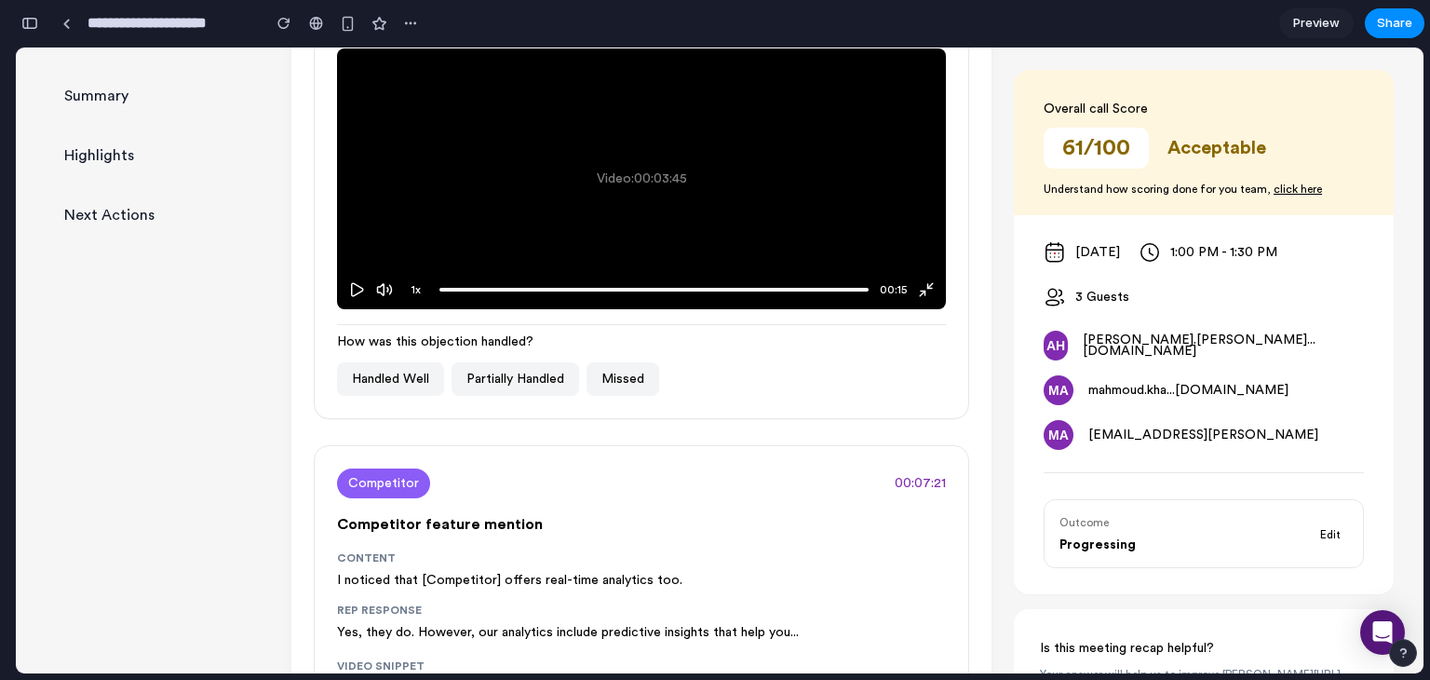
scroll to position [786, 0]
click at [395, 334] on span "How was this objection handled?" at bounding box center [641, 341] width 609 height 19
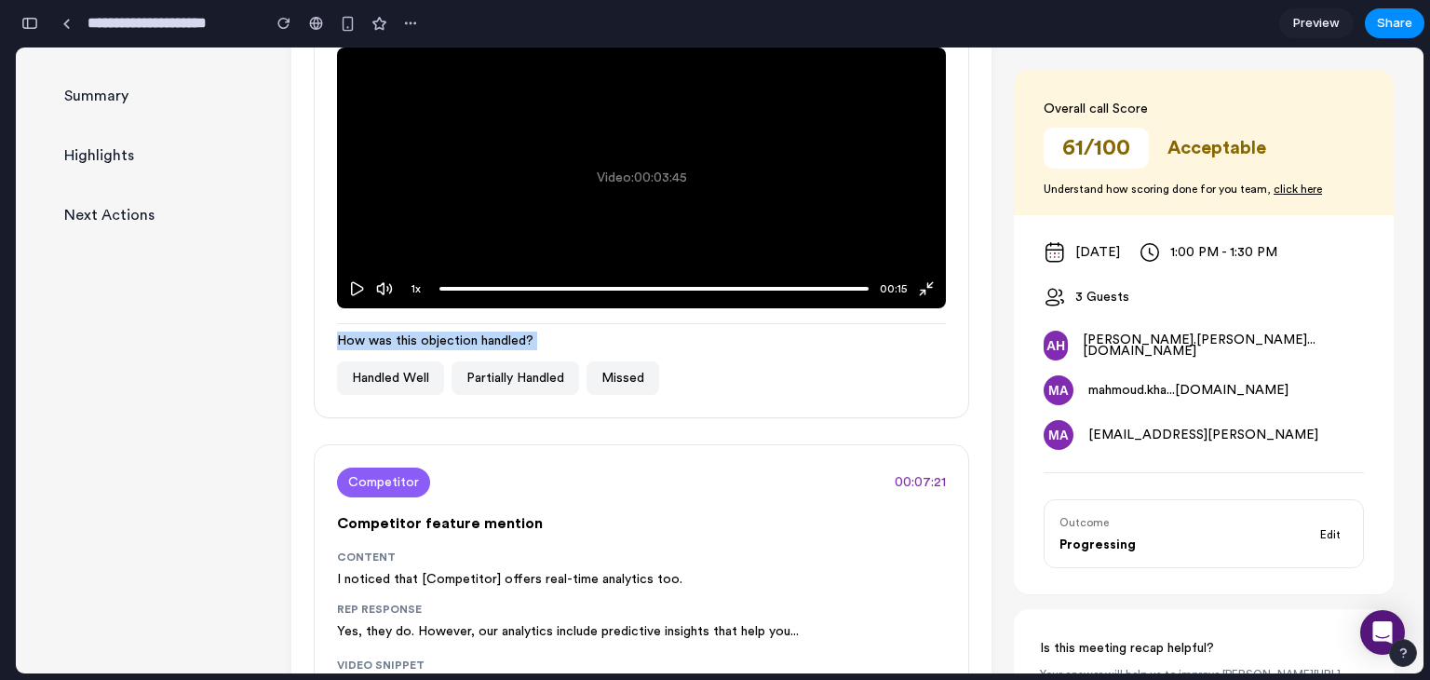
click at [395, 334] on span "How was this objection handled?" at bounding box center [641, 341] width 609 height 19
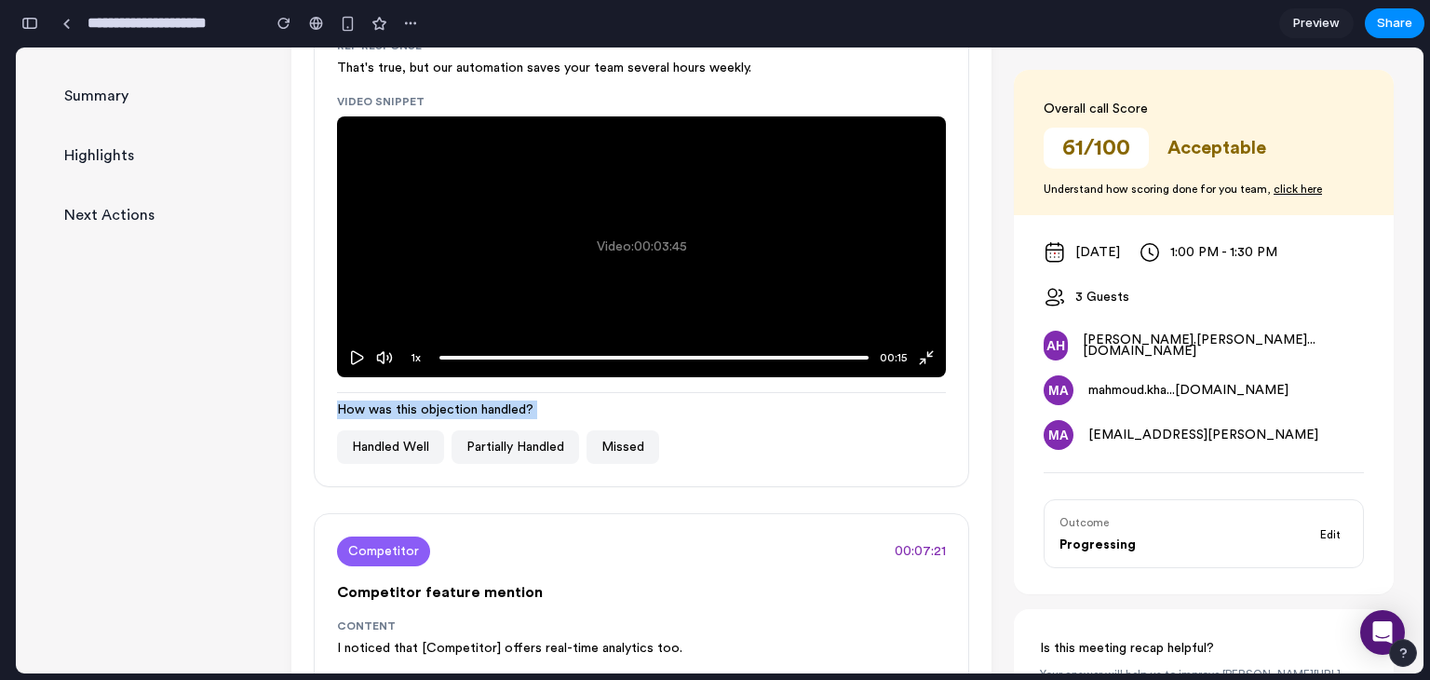
scroll to position [730, 0]
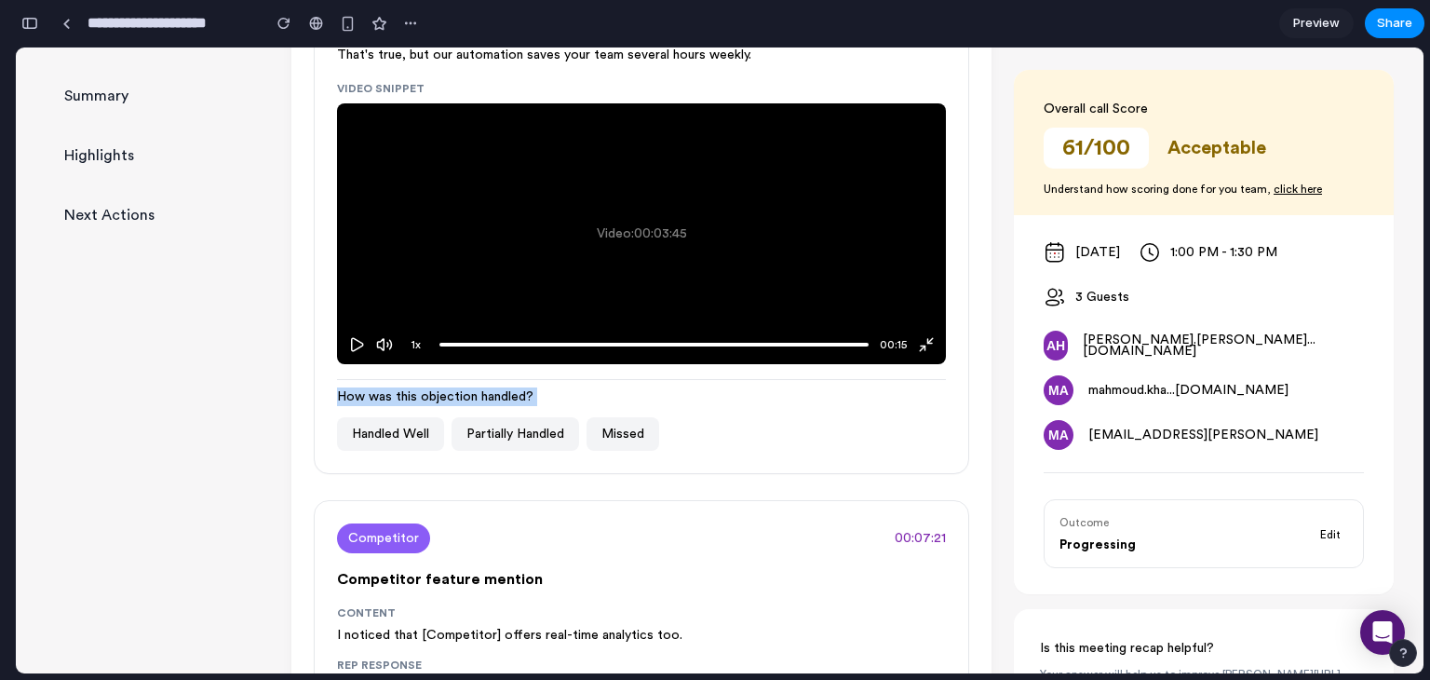
click at [553, 376] on div "Pricing 00:03:45 Pricing concern vs. current provider Content Your pricing seem…" at bounding box center [642, 171] width 656 height 606
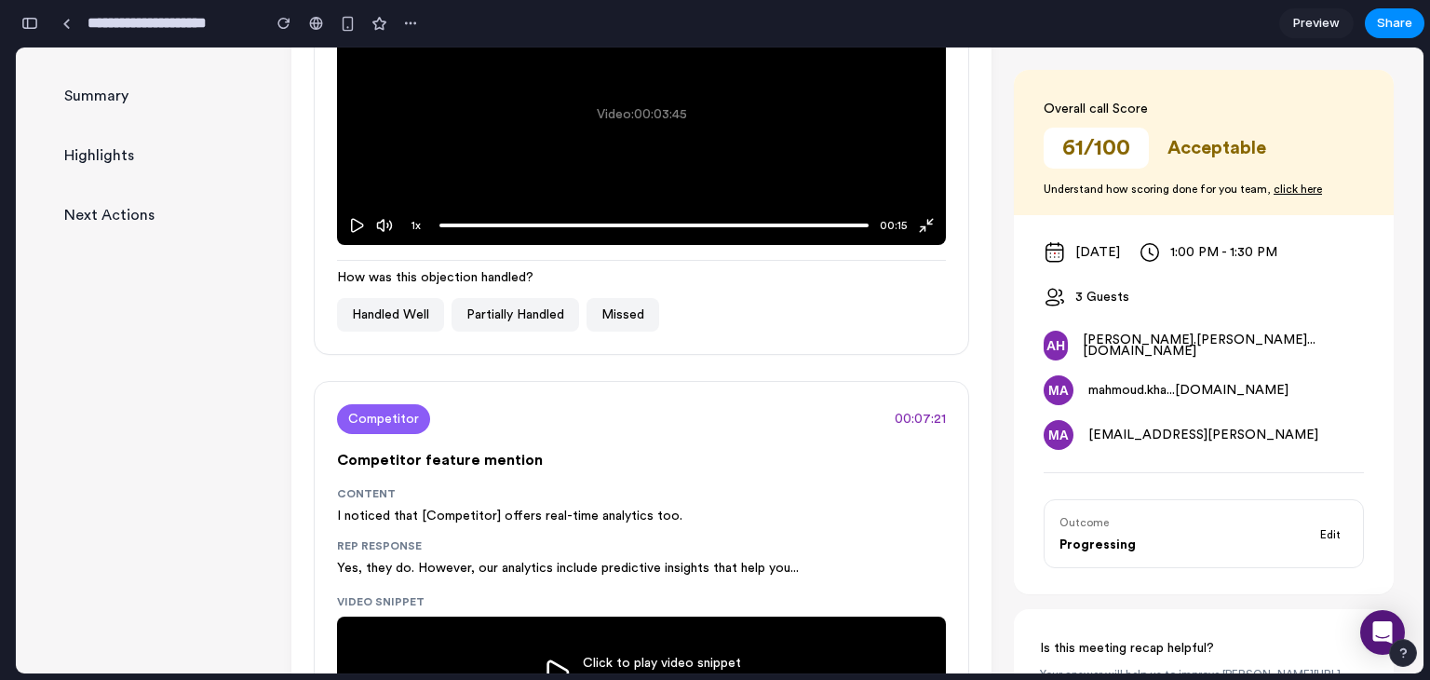
scroll to position [853, 0]
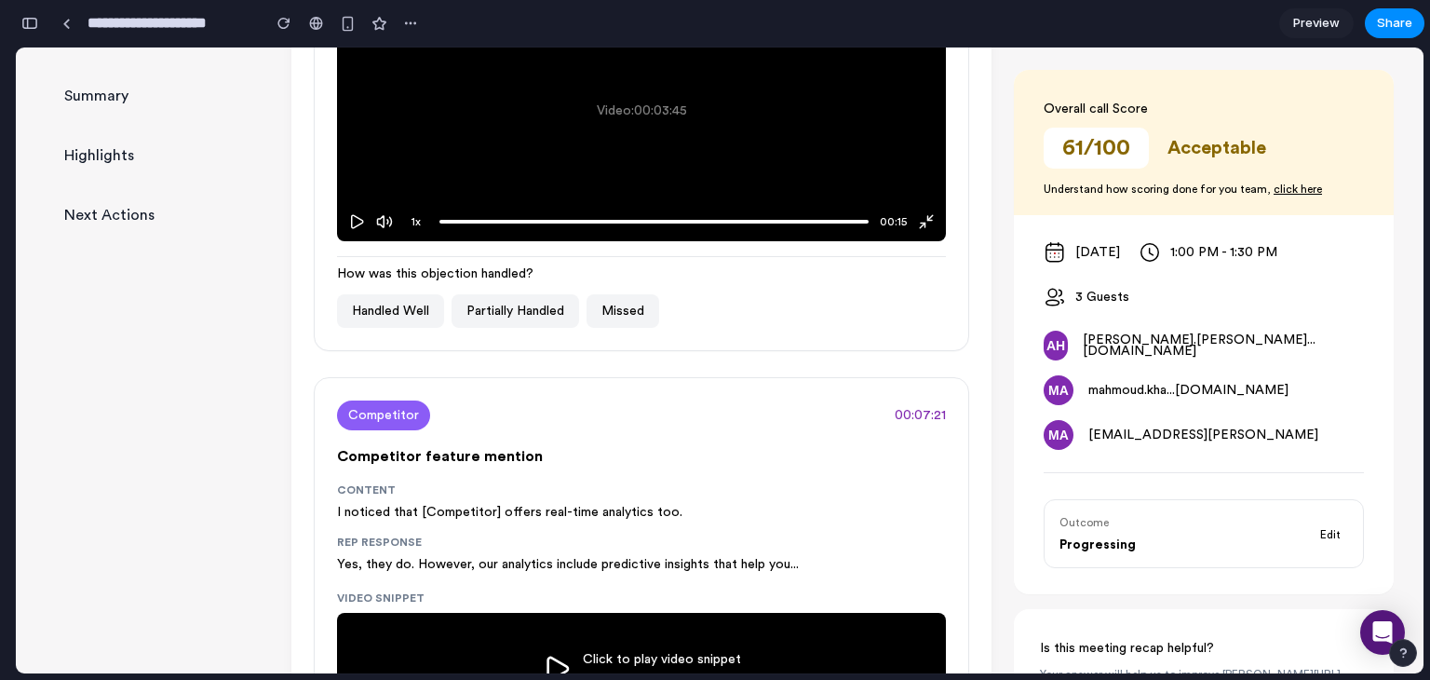
click at [389, 305] on button "Handled Well" at bounding box center [390, 311] width 107 height 34
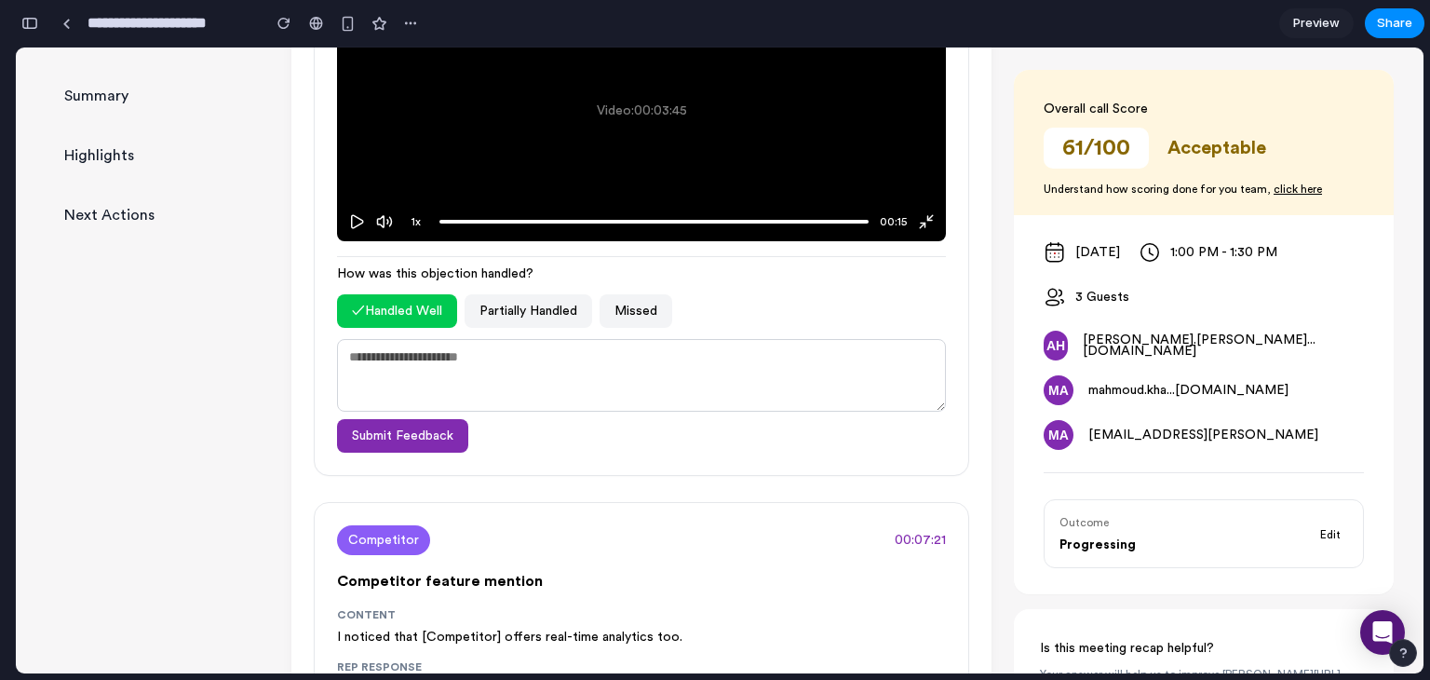
click at [409, 318] on button "✓ Handled Well" at bounding box center [397, 311] width 120 height 34
click at [502, 287] on div "How was this objection handled? ✓ Handled Well Partially Handled Missed Submit …" at bounding box center [641, 354] width 609 height 196
click at [421, 294] on button "✓ Handled Well" at bounding box center [397, 311] width 120 height 34
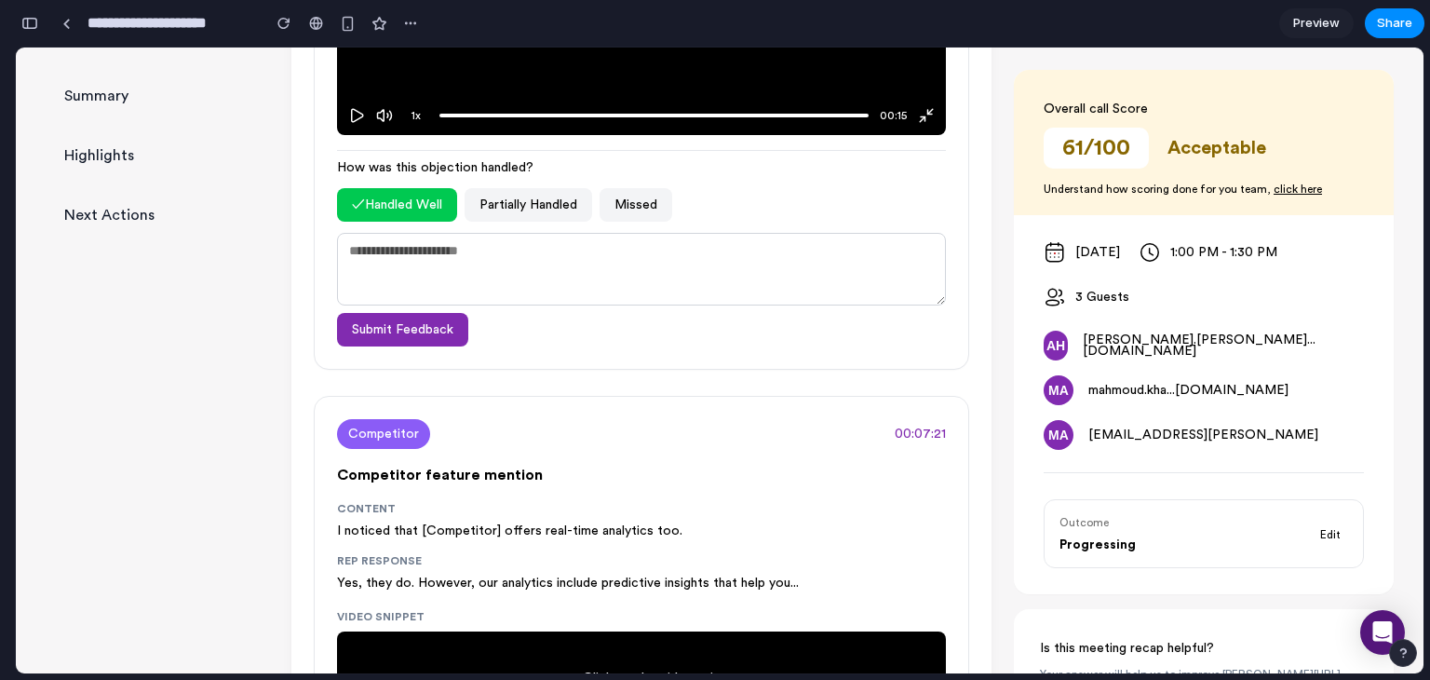
scroll to position [965, 0]
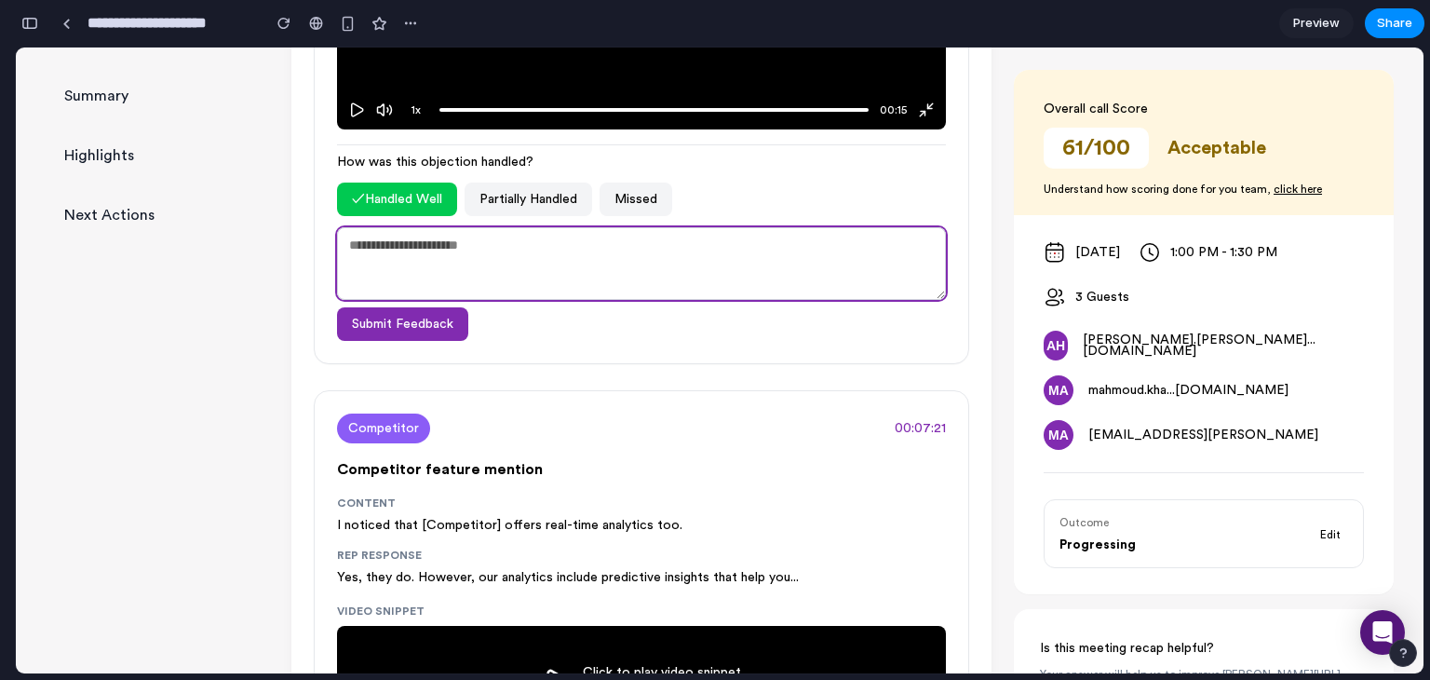
click at [427, 257] on textarea at bounding box center [641, 263] width 609 height 73
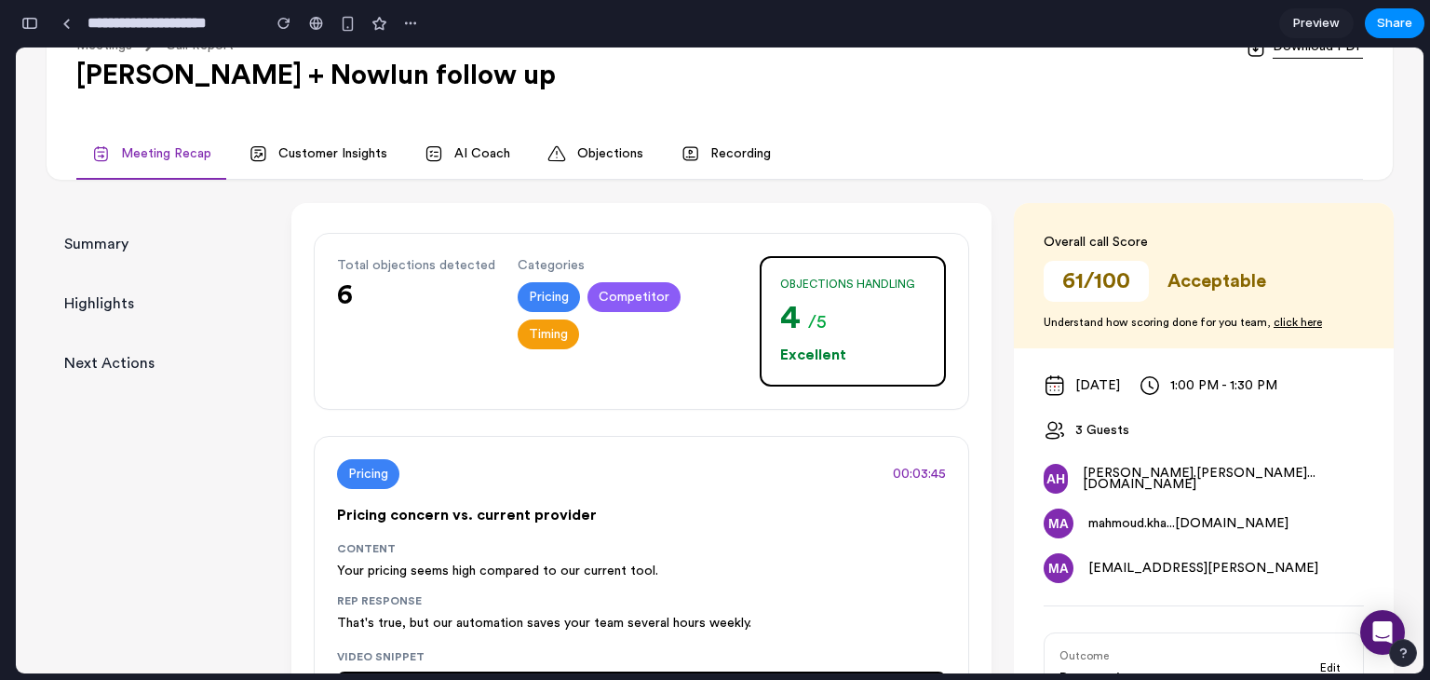
scroll to position [188, 0]
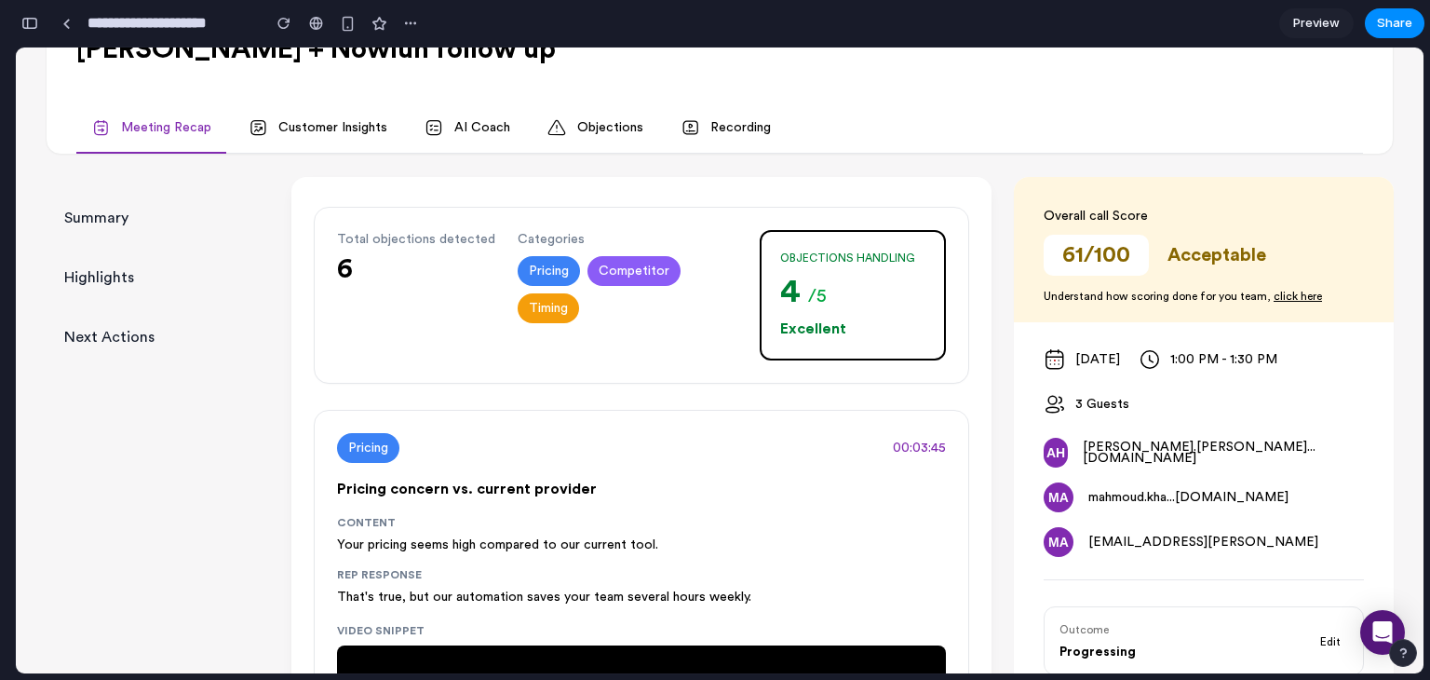
click at [792, 253] on span "Objections Handling" at bounding box center [852, 258] width 145 height 15
drag, startPoint x: 657, startPoint y: 228, endPoint x: 803, endPoint y: 273, distance: 152.0
click at [803, 273] on div "Total objections detected 6 Categories Pricing Competitor Timing Objections Han…" at bounding box center [641, 295] width 609 height 130
click at [657, 344] on div "Total objections detected 6 Categories Pricing Competitor Timing Objections Han…" at bounding box center [641, 295] width 609 height 130
click at [703, 356] on div "Total objections detected 6 Categories Pricing Competitor Timing Objections Han…" at bounding box center [641, 295] width 609 height 130
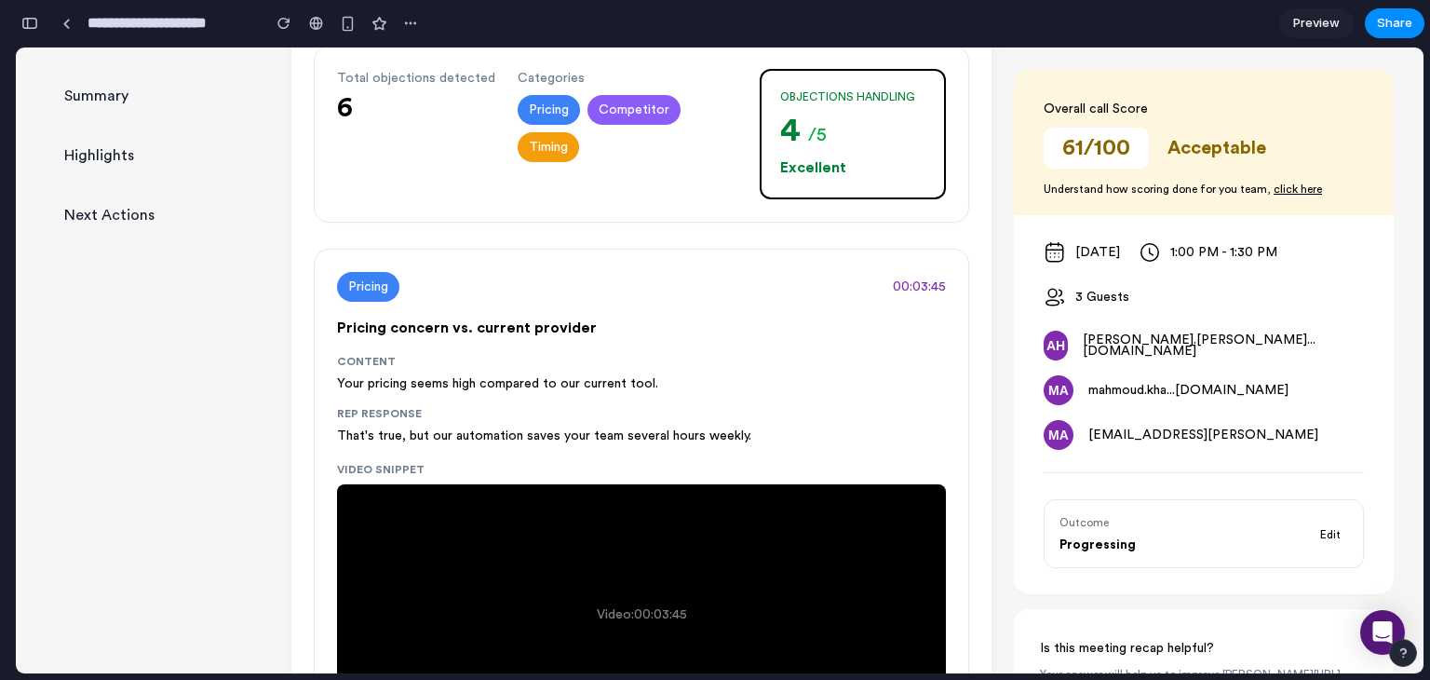
scroll to position [354, 0]
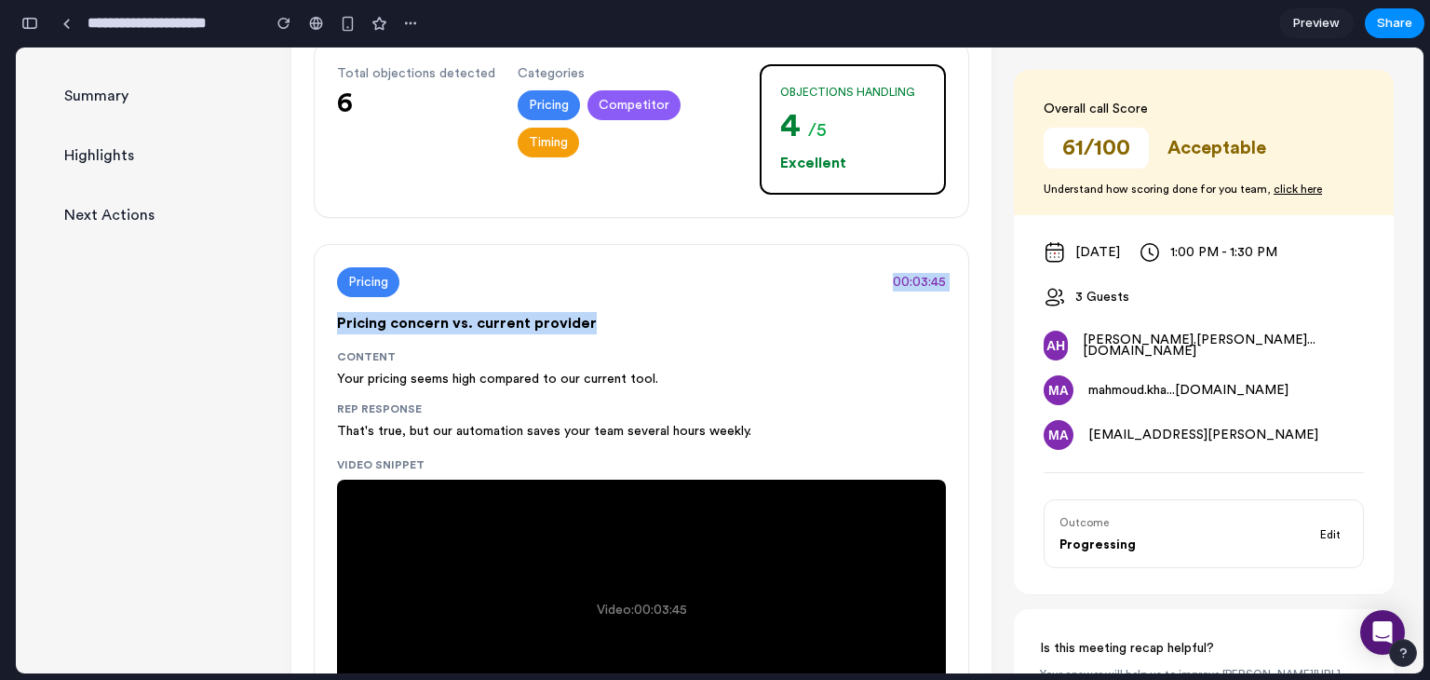
drag, startPoint x: 861, startPoint y: 269, endPoint x: 969, endPoint y: 332, distance: 124.8
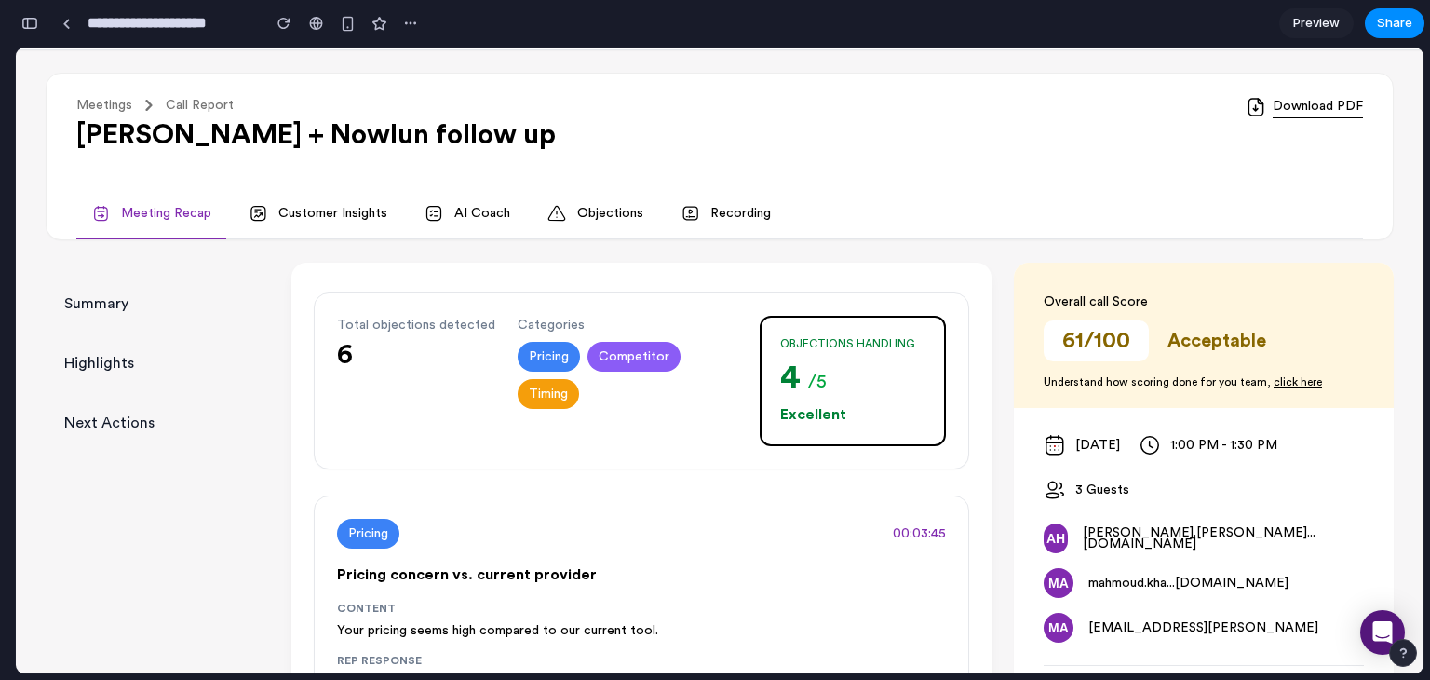
scroll to position [101, 0]
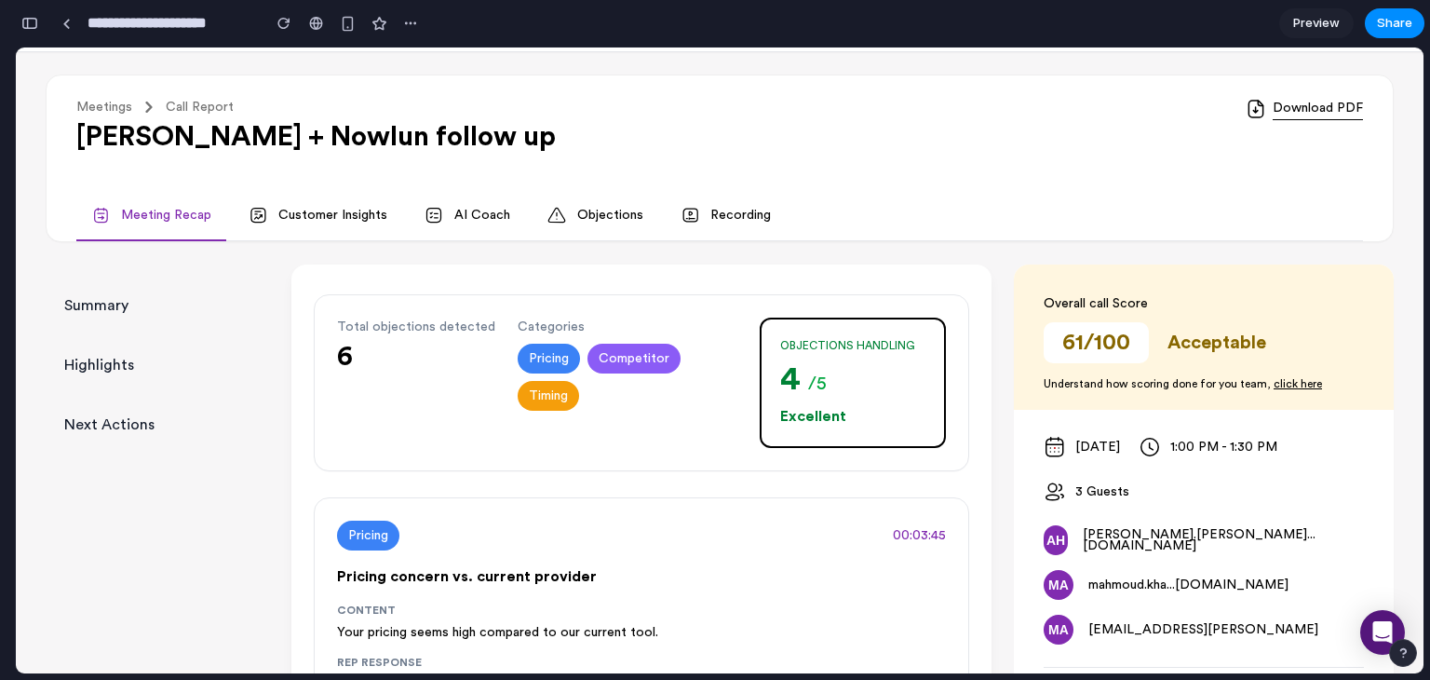
click at [467, 218] on link "AI Coach" at bounding box center [467, 216] width 115 height 50
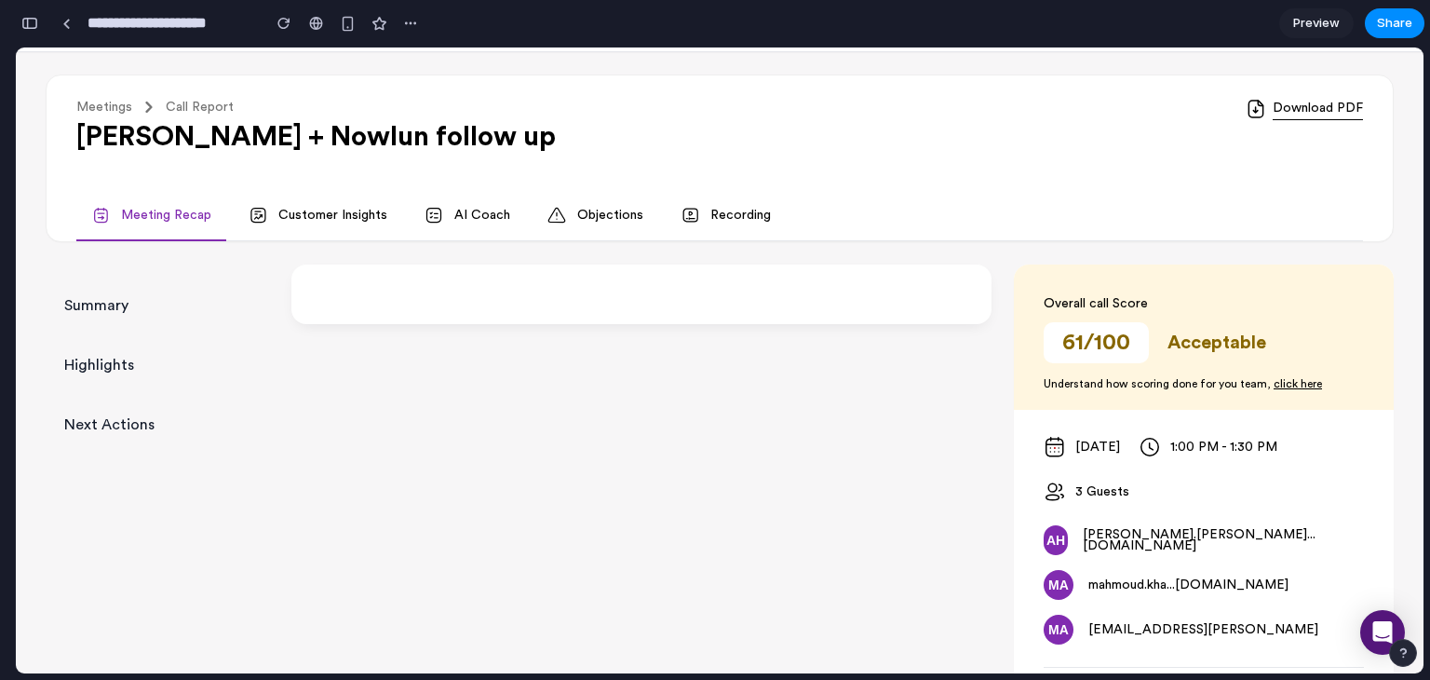
click at [553, 214] on icon at bounding box center [557, 215] width 19 height 19
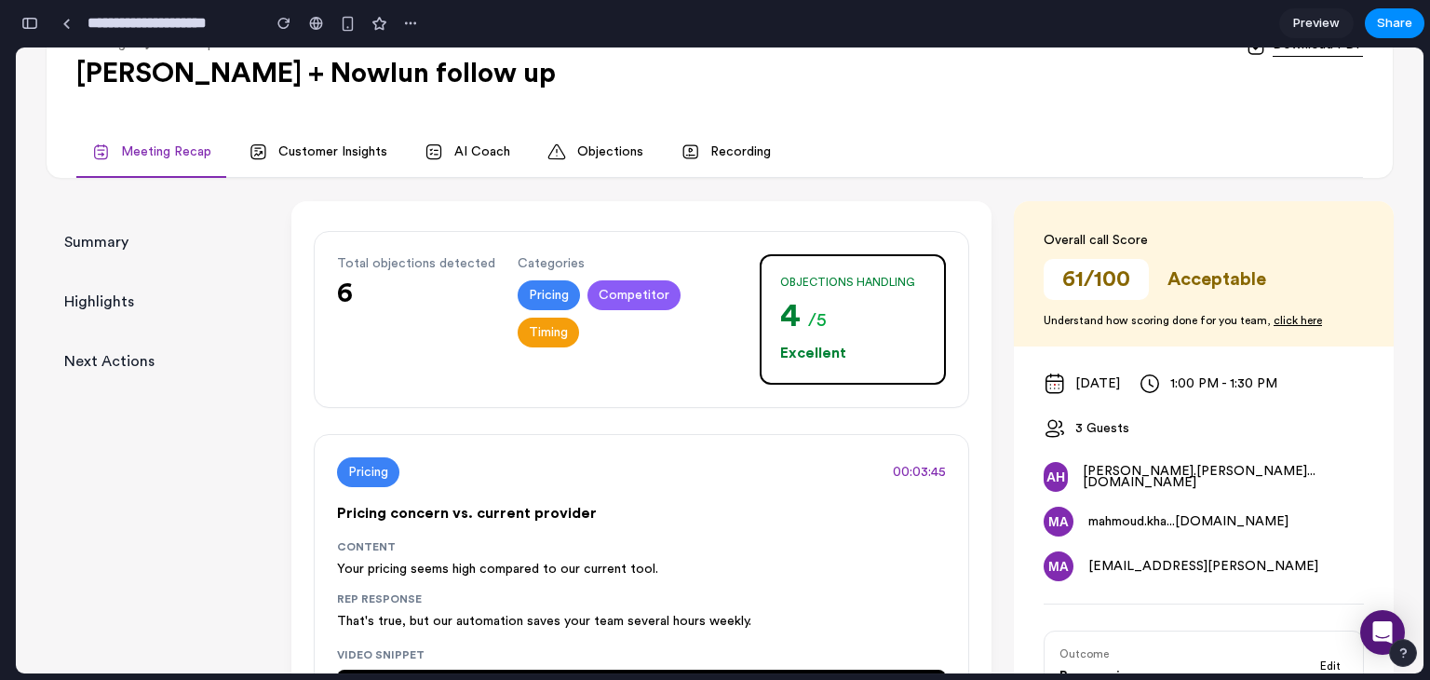
scroll to position [186, 0]
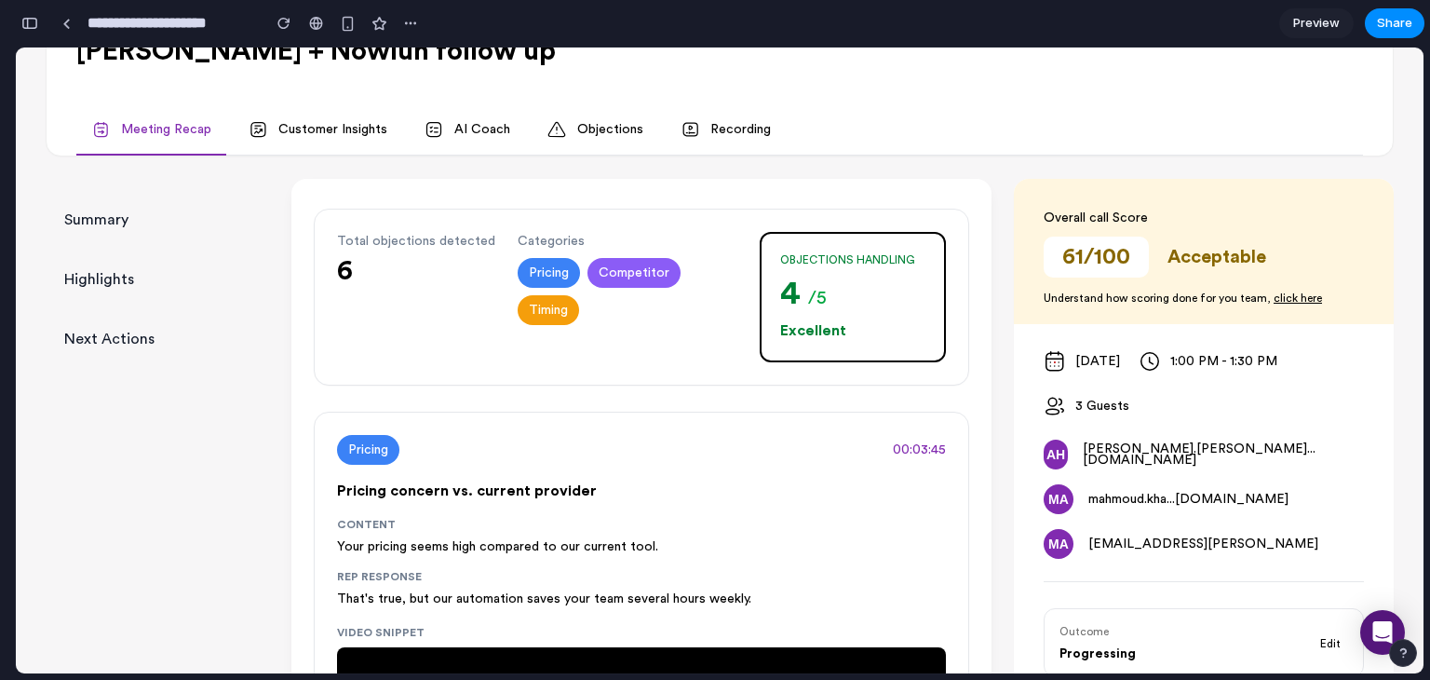
click at [572, 117] on link "Objections" at bounding box center [596, 130] width 126 height 50
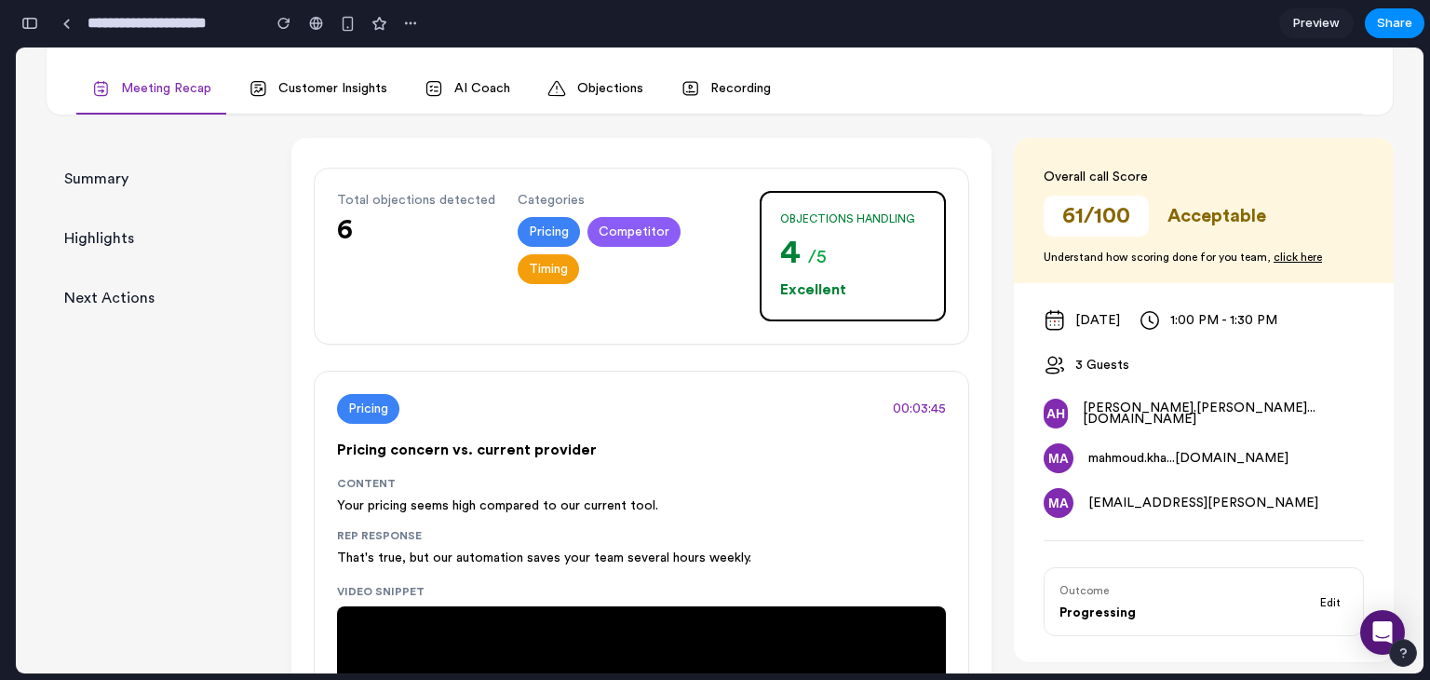
scroll to position [227, 0]
click at [441, 199] on span "Total objections detected" at bounding box center [416, 200] width 158 height 19
click at [545, 226] on span "Pricing" at bounding box center [549, 232] width 62 height 30
click at [583, 261] on div "Pricing Competitor Timing" at bounding box center [628, 250] width 220 height 67
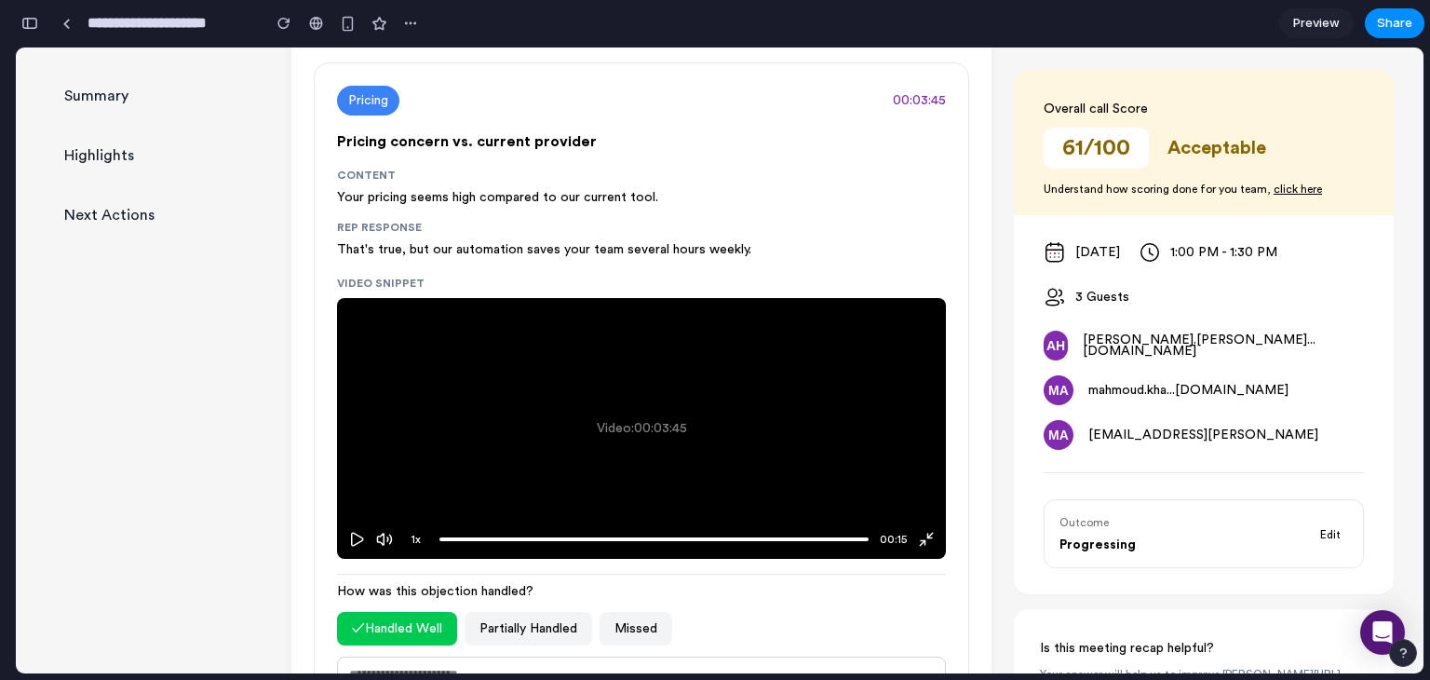
scroll to position [540, 0]
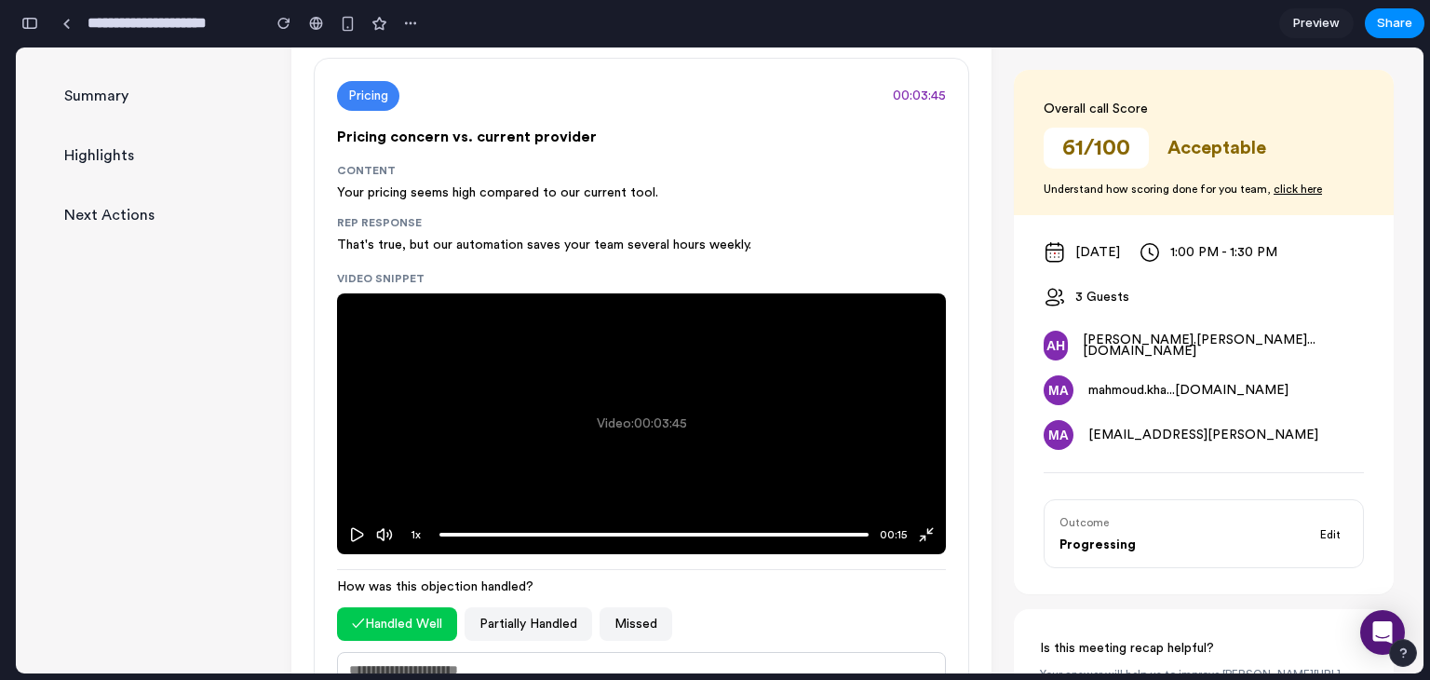
click at [482, 250] on p "That's true, but our automation saves your team several hours weekly." at bounding box center [641, 245] width 609 height 22
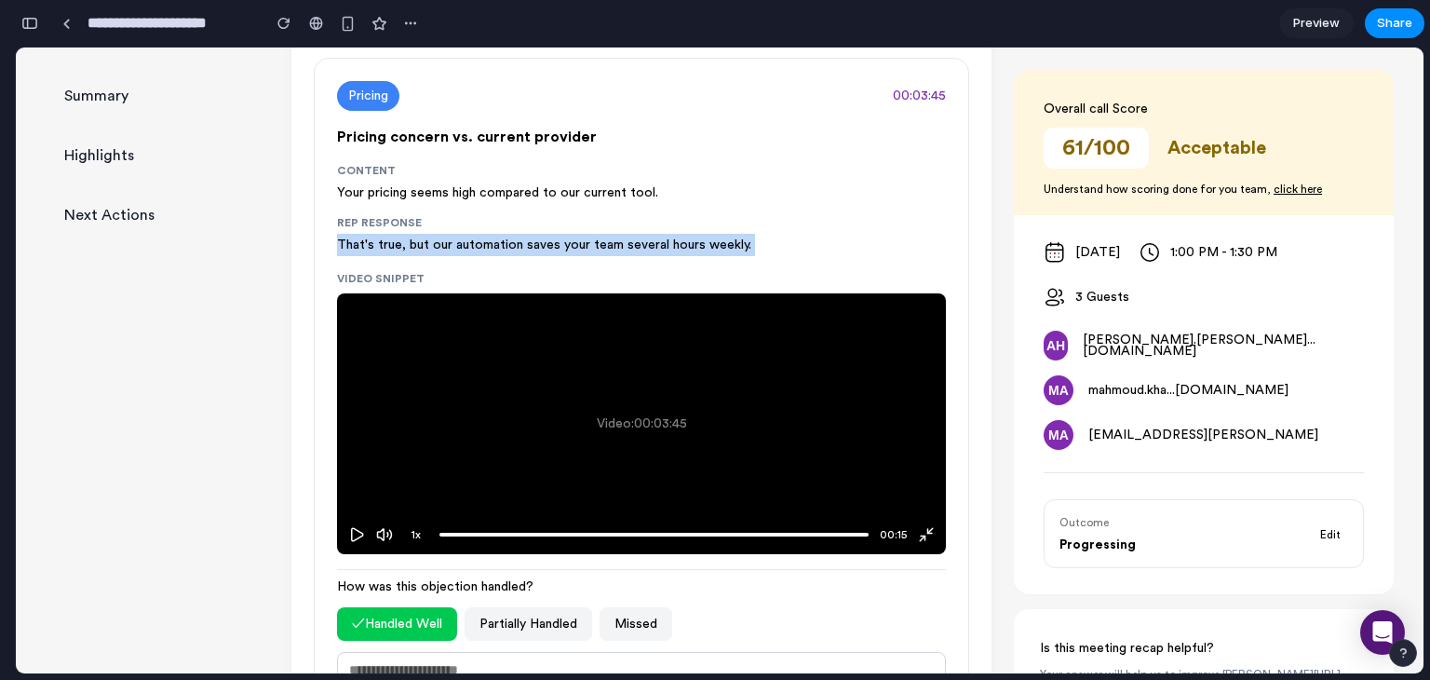
click at [482, 250] on p "That's true, but our automation saves your team several hours weekly." at bounding box center [641, 245] width 609 height 22
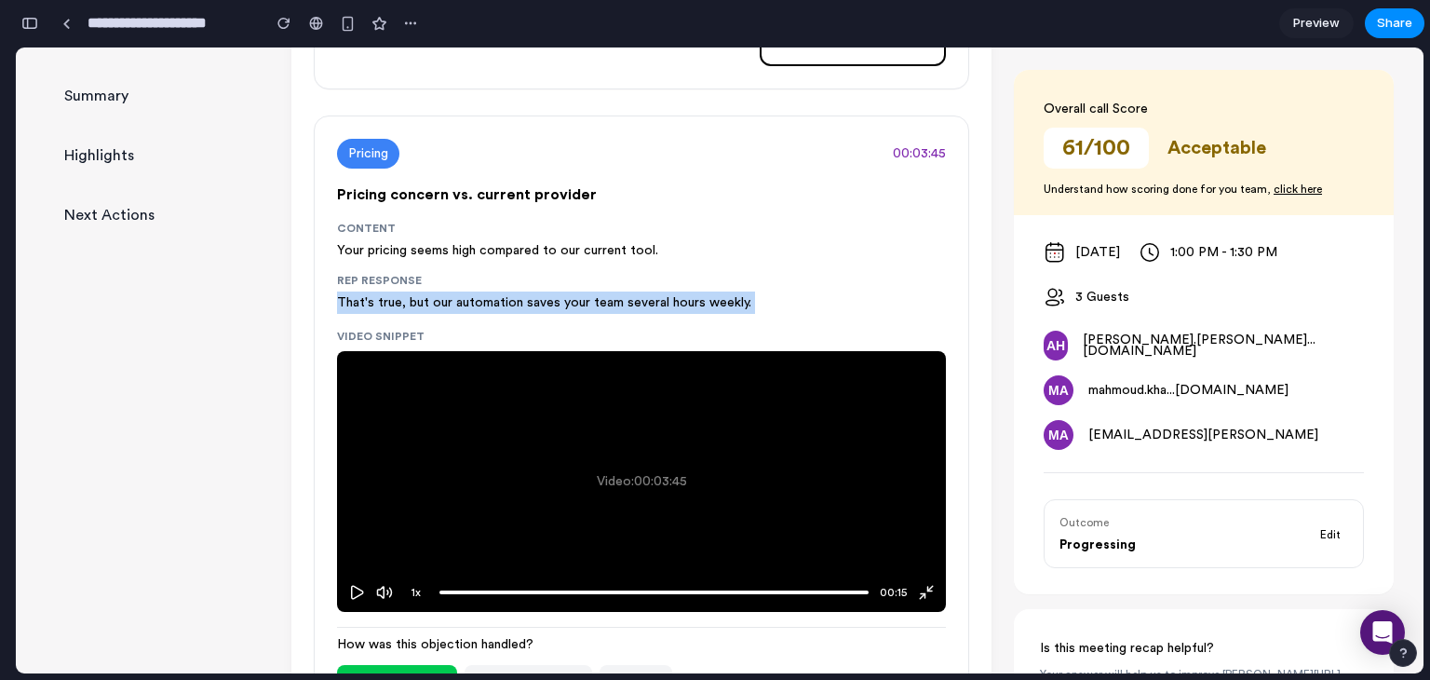
scroll to position [475, 0]
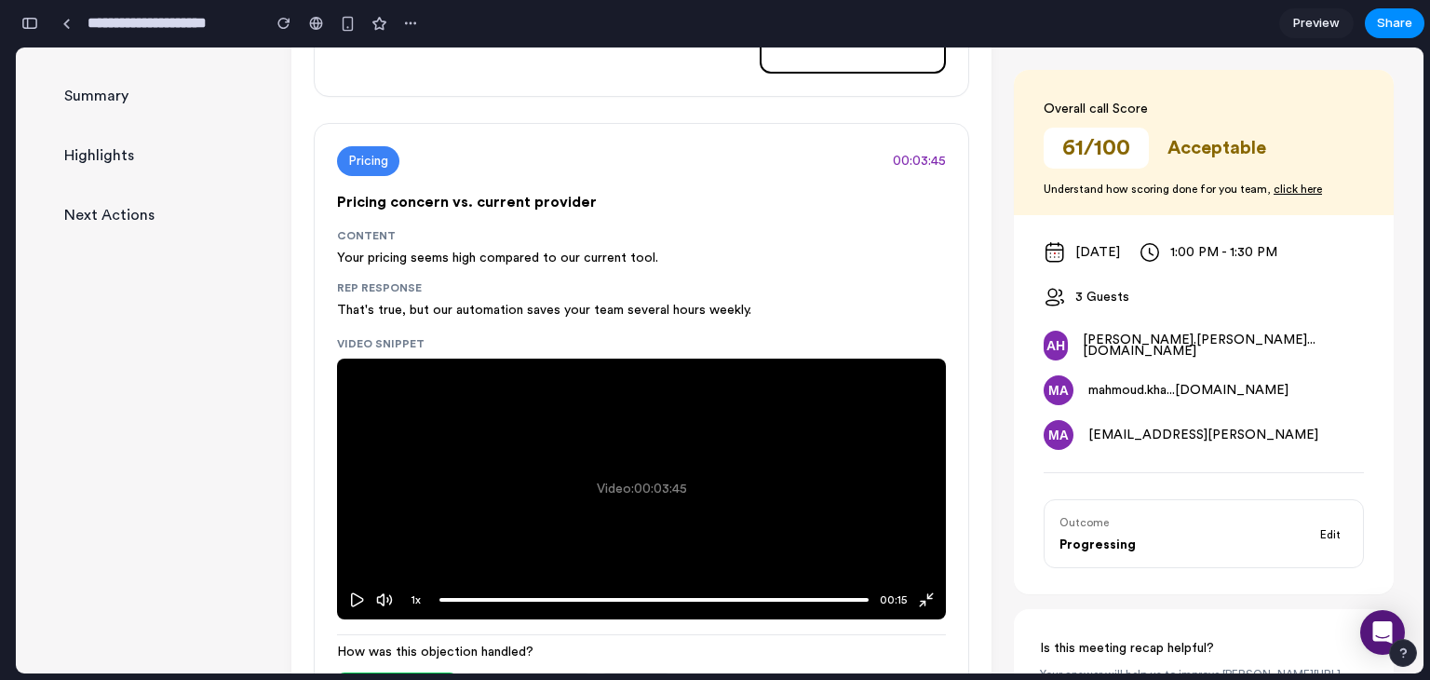
click at [502, 199] on h3 "Pricing concern vs. current provider" at bounding box center [641, 202] width 609 height 22
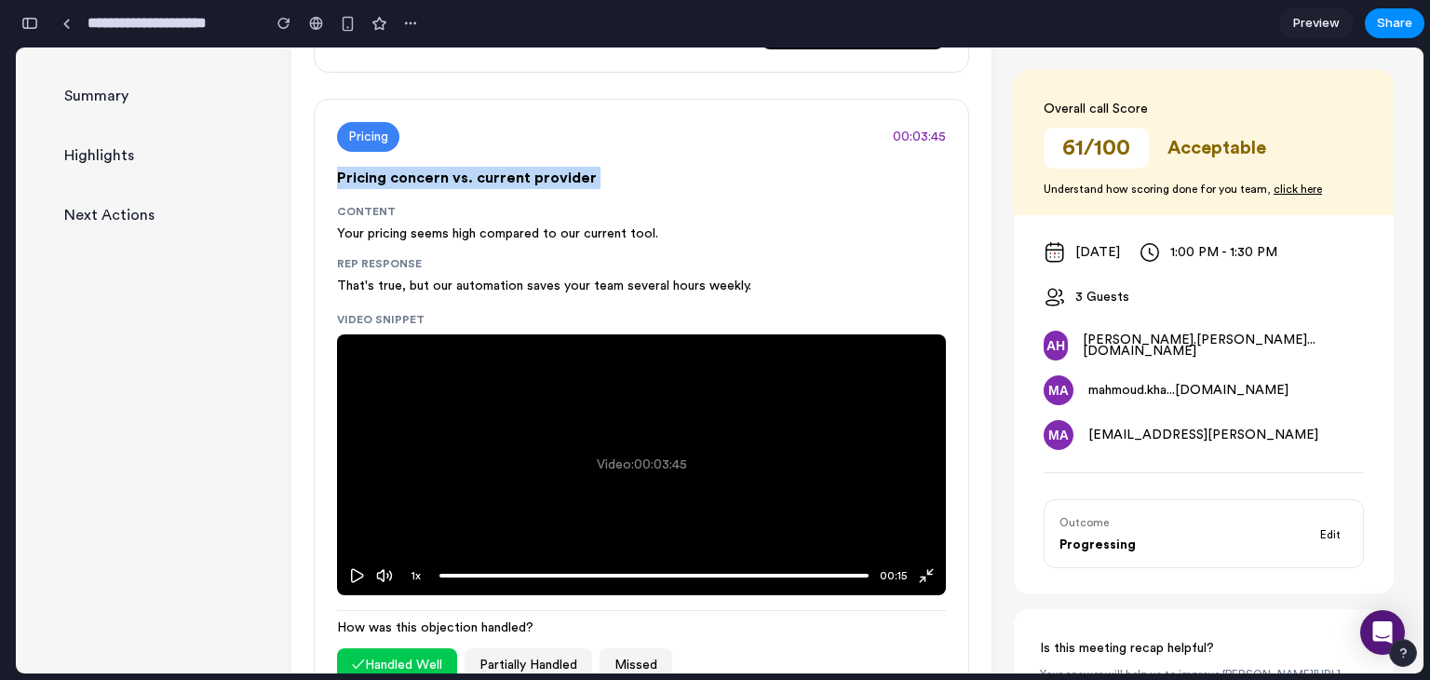
scroll to position [514, 0]
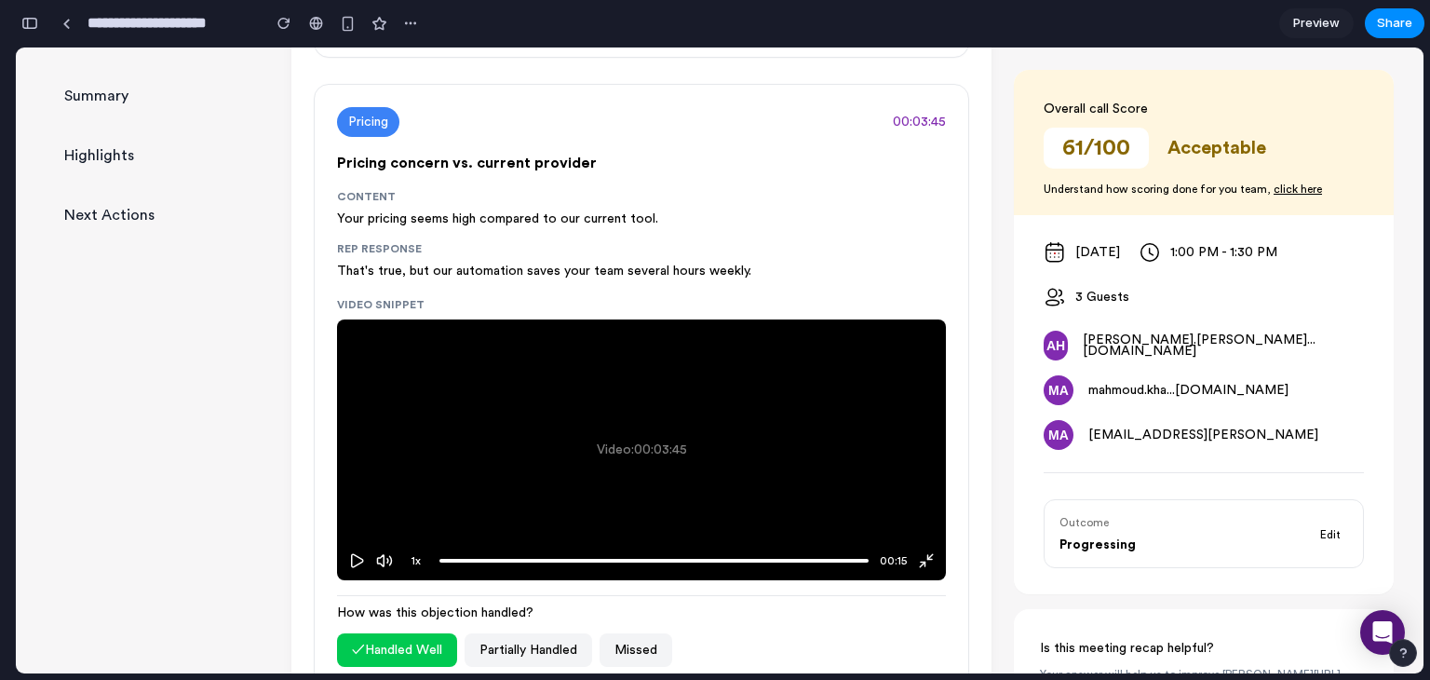
click at [545, 236] on div "Content Your pricing seems high compared to our current tool. Rep Response That…" at bounding box center [641, 235] width 609 height 93
drag, startPoint x: 888, startPoint y: 117, endPoint x: 947, endPoint y: 117, distance: 59.6
click at [947, 117] on div "Pricing 00:03:45 Pricing concern vs. current provider Content Your pricing seem…" at bounding box center [642, 449] width 656 height 731
click at [902, 156] on h3 "Pricing concern vs. current provider" at bounding box center [641, 163] width 609 height 22
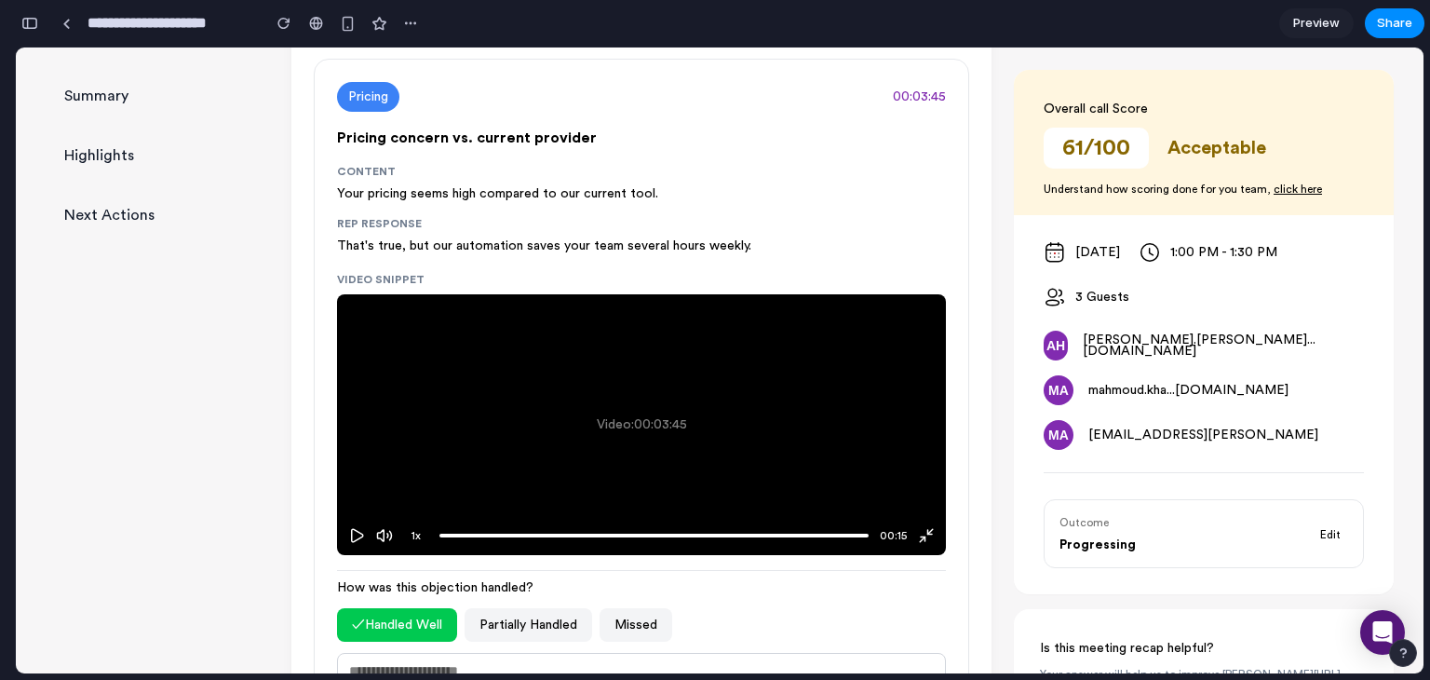
scroll to position [540, 0]
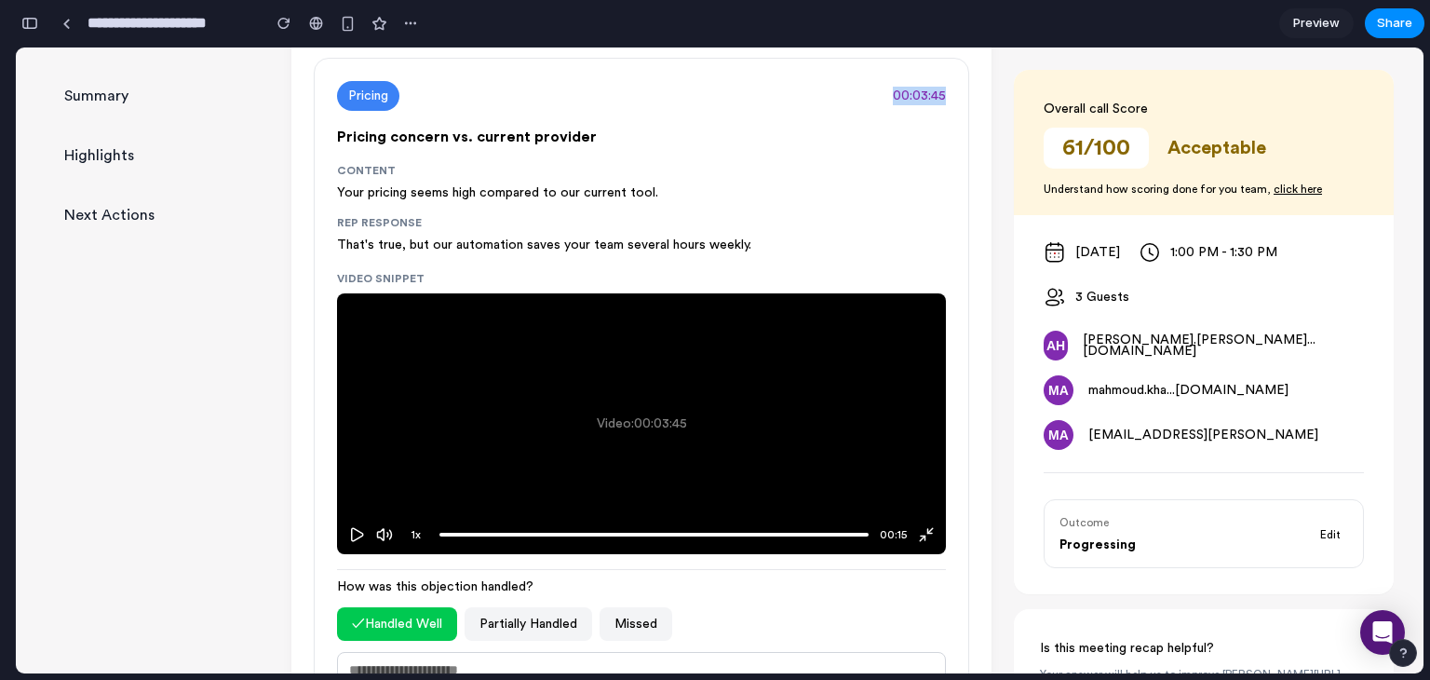
drag, startPoint x: 913, startPoint y: 96, endPoint x: 936, endPoint y: 97, distance: 23.3
click at [936, 97] on div "Pricing 00:03:45 Pricing concern vs. current provider Content Your pricing seem…" at bounding box center [642, 423] width 656 height 731
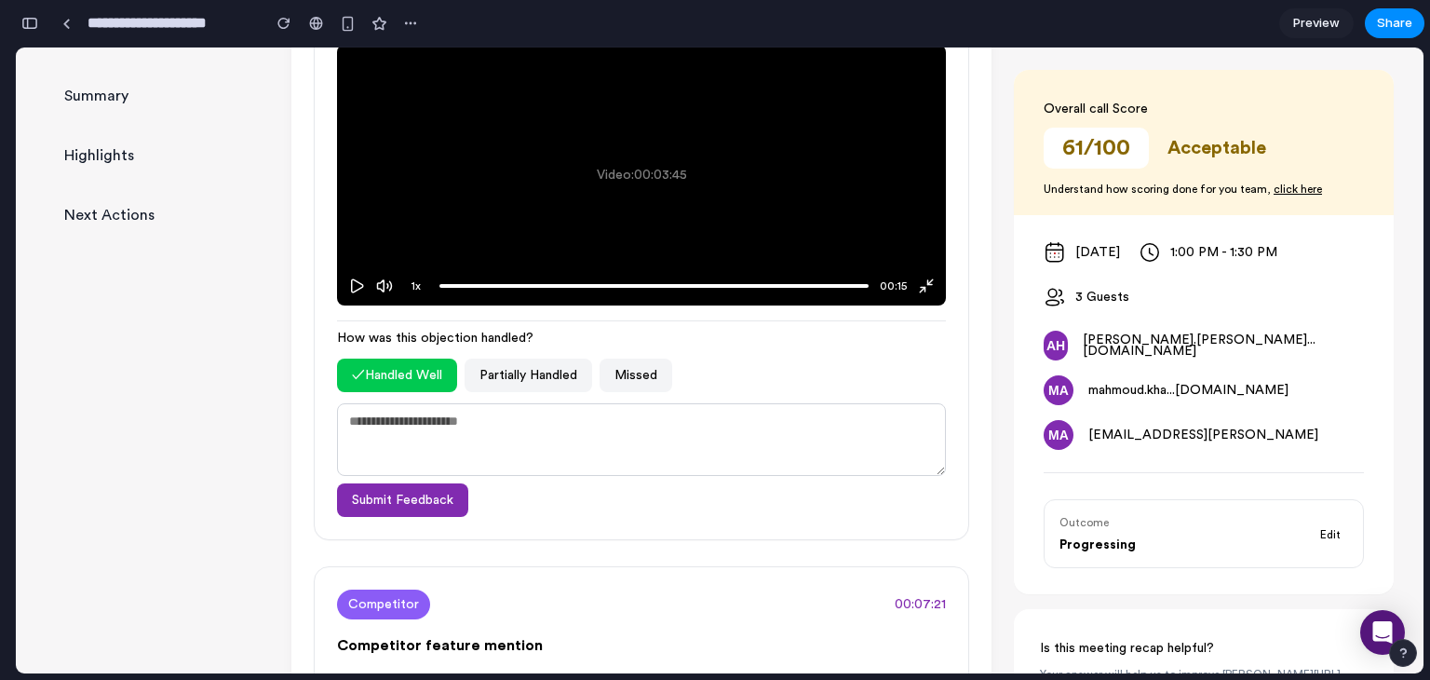
scroll to position [790, 0]
click at [501, 330] on span "How was this objection handled?" at bounding box center [641, 337] width 609 height 19
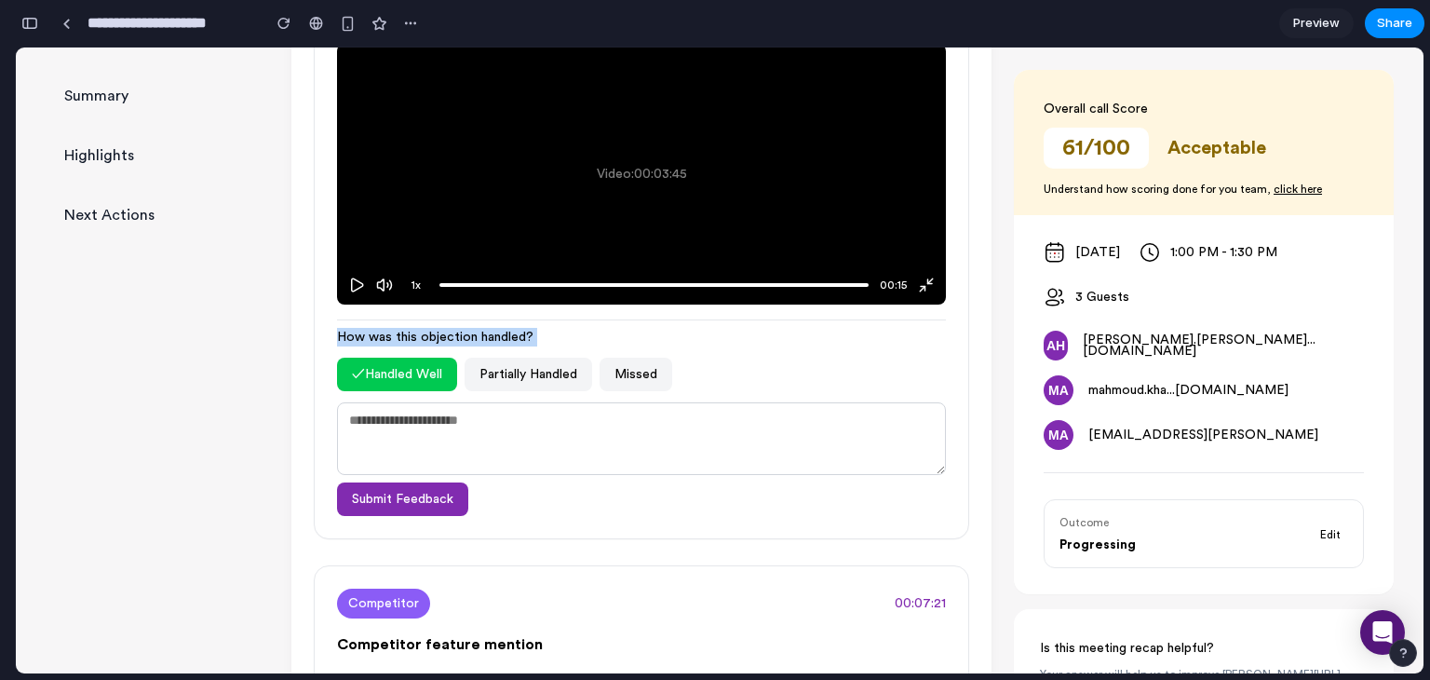
click at [501, 330] on span "How was this objection handled?" at bounding box center [641, 337] width 609 height 19
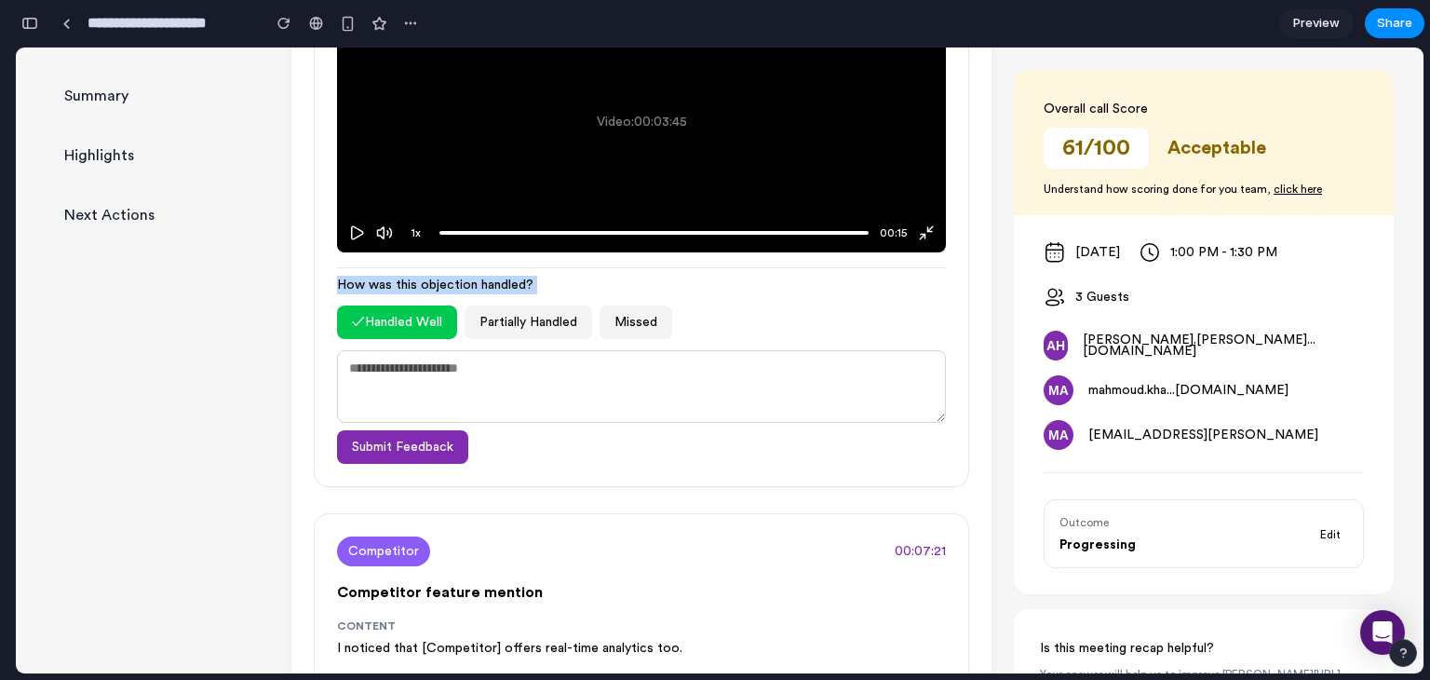
scroll to position [842, 0]
click at [626, 318] on button "Missed" at bounding box center [636, 322] width 73 height 34
click at [412, 330] on button "Handled Well" at bounding box center [390, 322] width 107 height 34
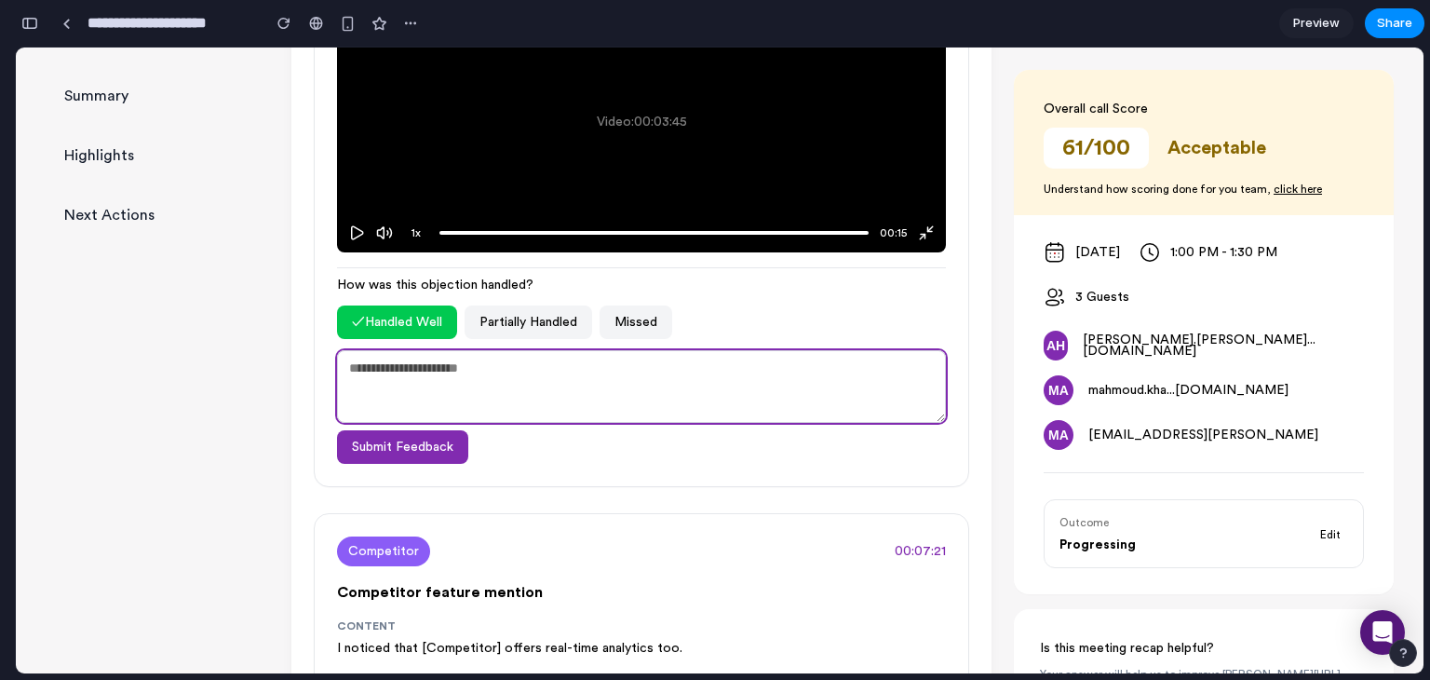
click at [419, 390] on textarea at bounding box center [641, 386] width 609 height 73
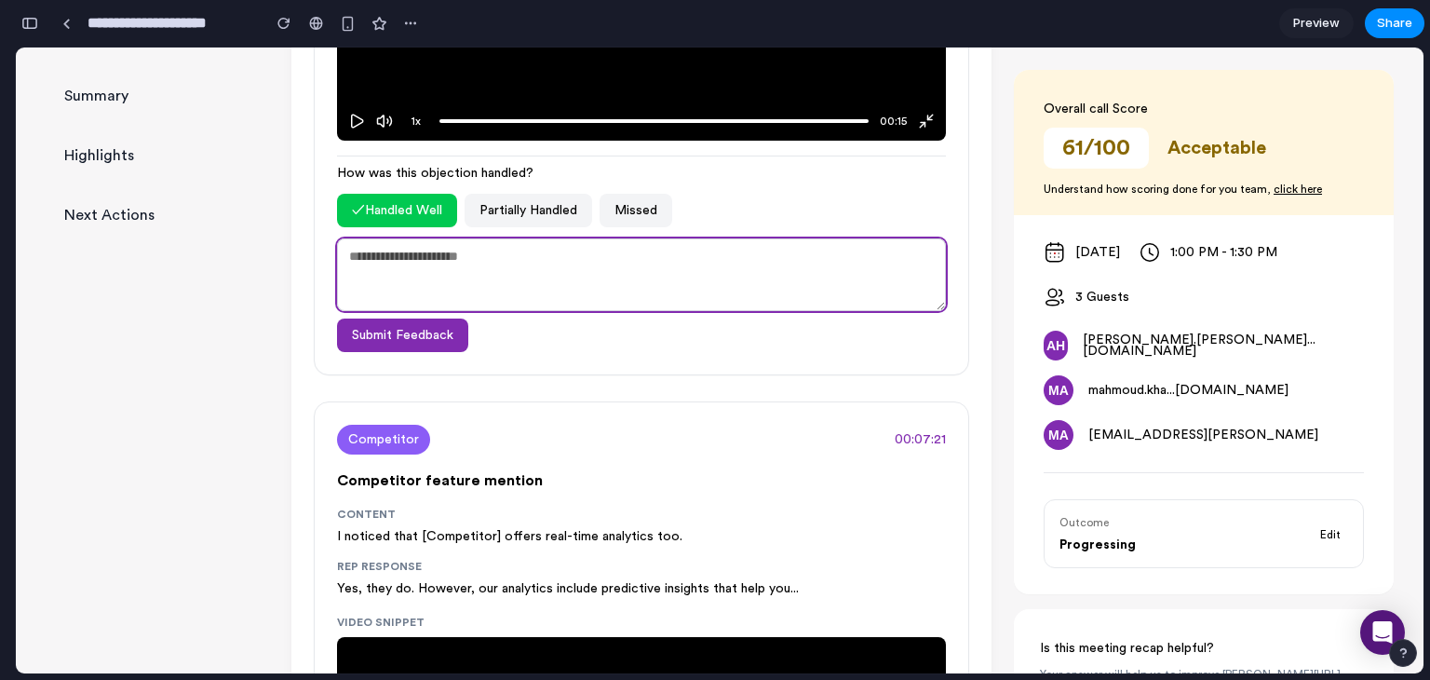
scroll to position [954, 0]
click at [428, 266] on textarea at bounding box center [641, 274] width 609 height 73
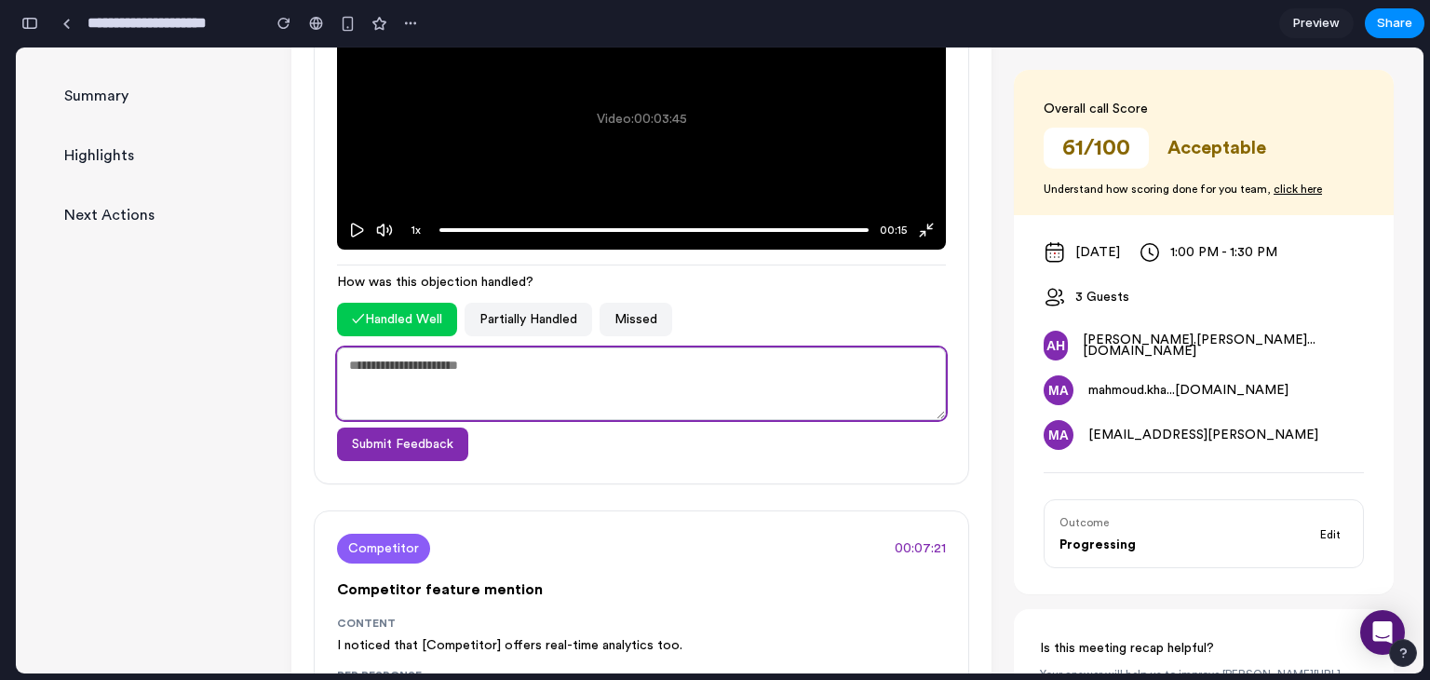
scroll to position [847, 0]
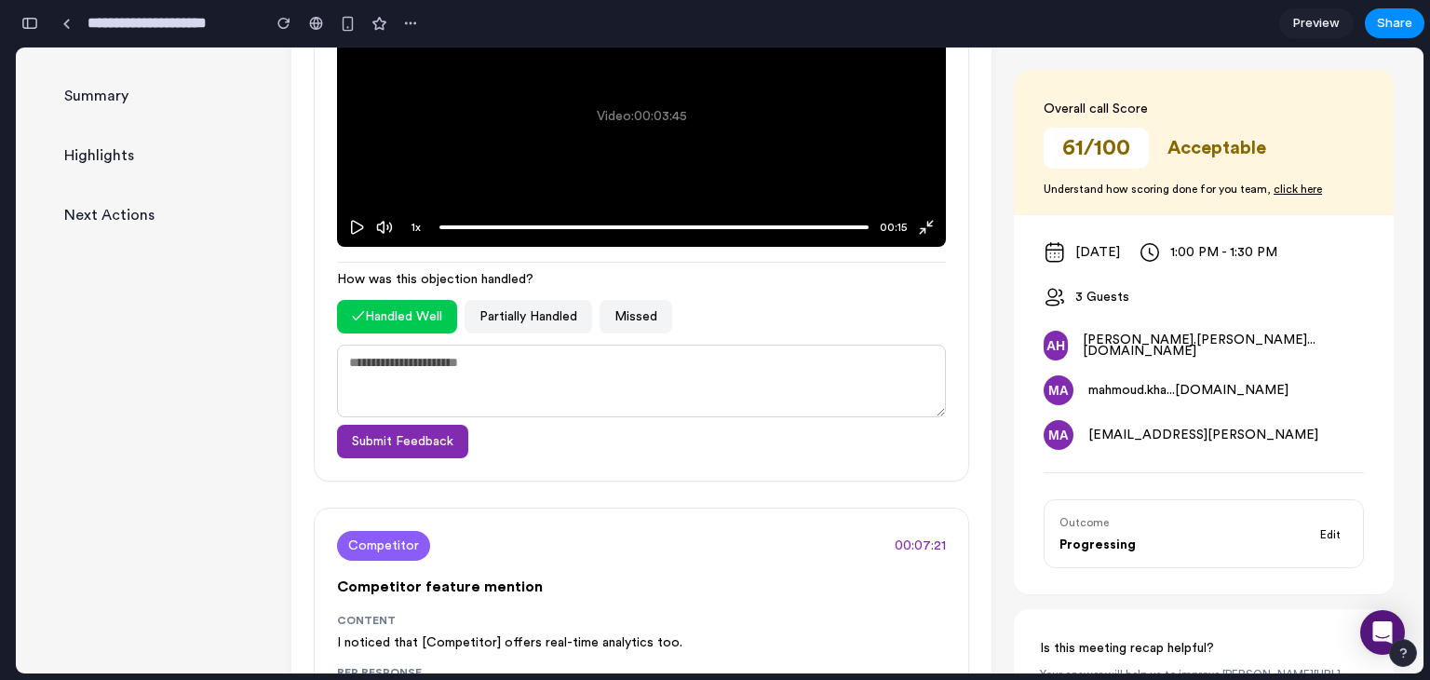
click at [779, 307] on div "✓ Handled Well Partially Handled Missed" at bounding box center [641, 317] width 609 height 34
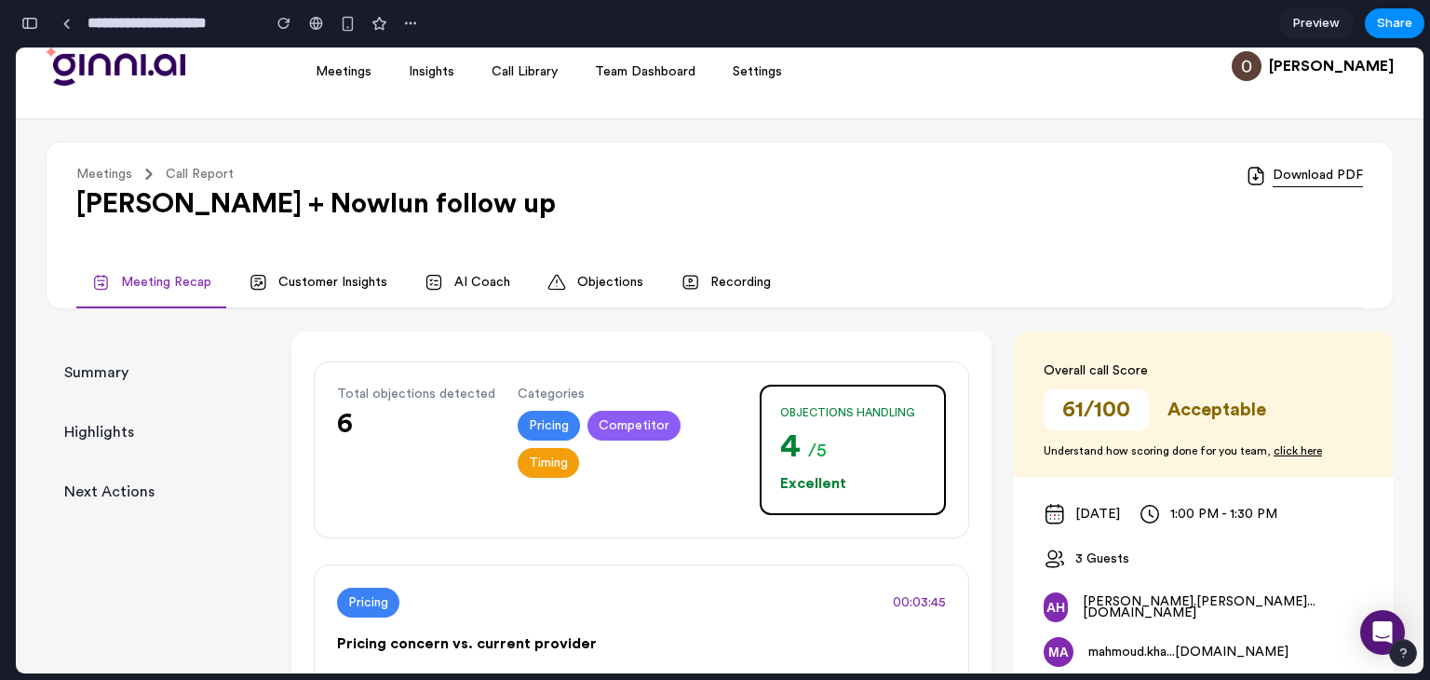
scroll to position [0, 0]
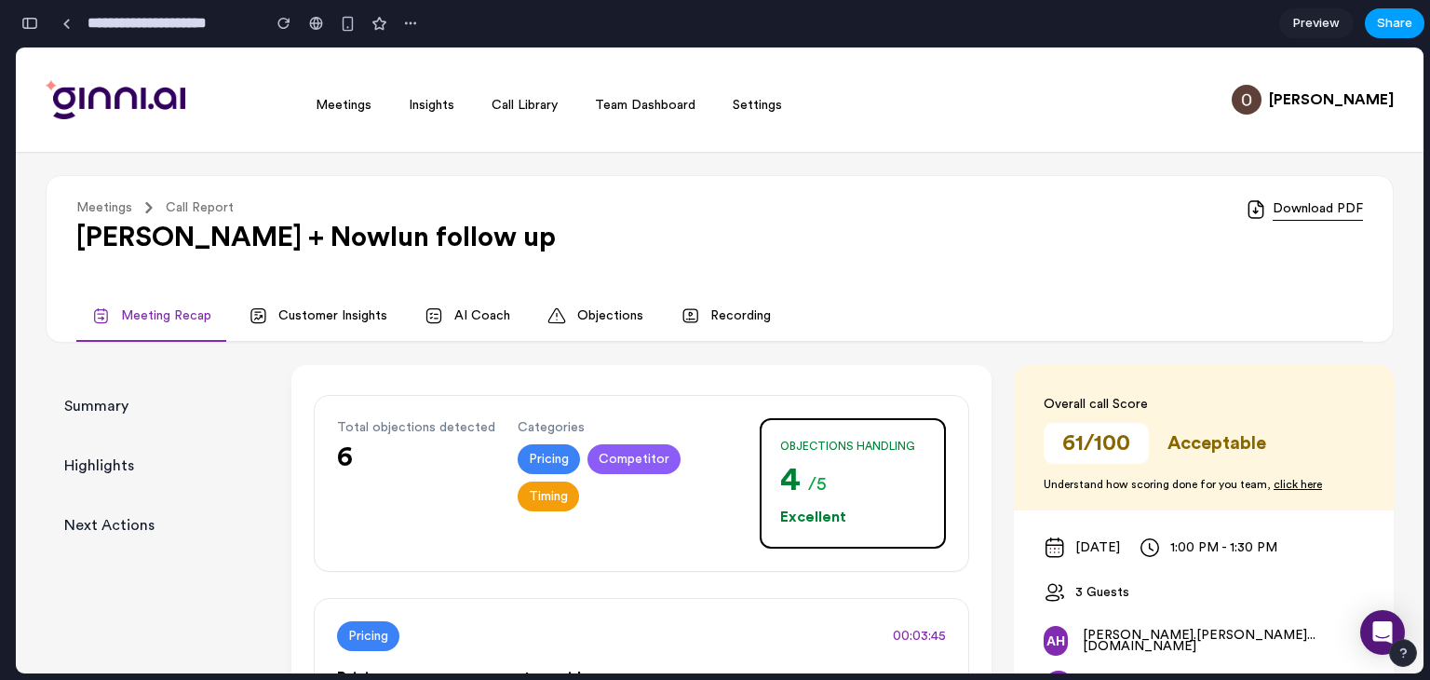
click at [1389, 20] on span "Share" at bounding box center [1394, 23] width 35 height 19
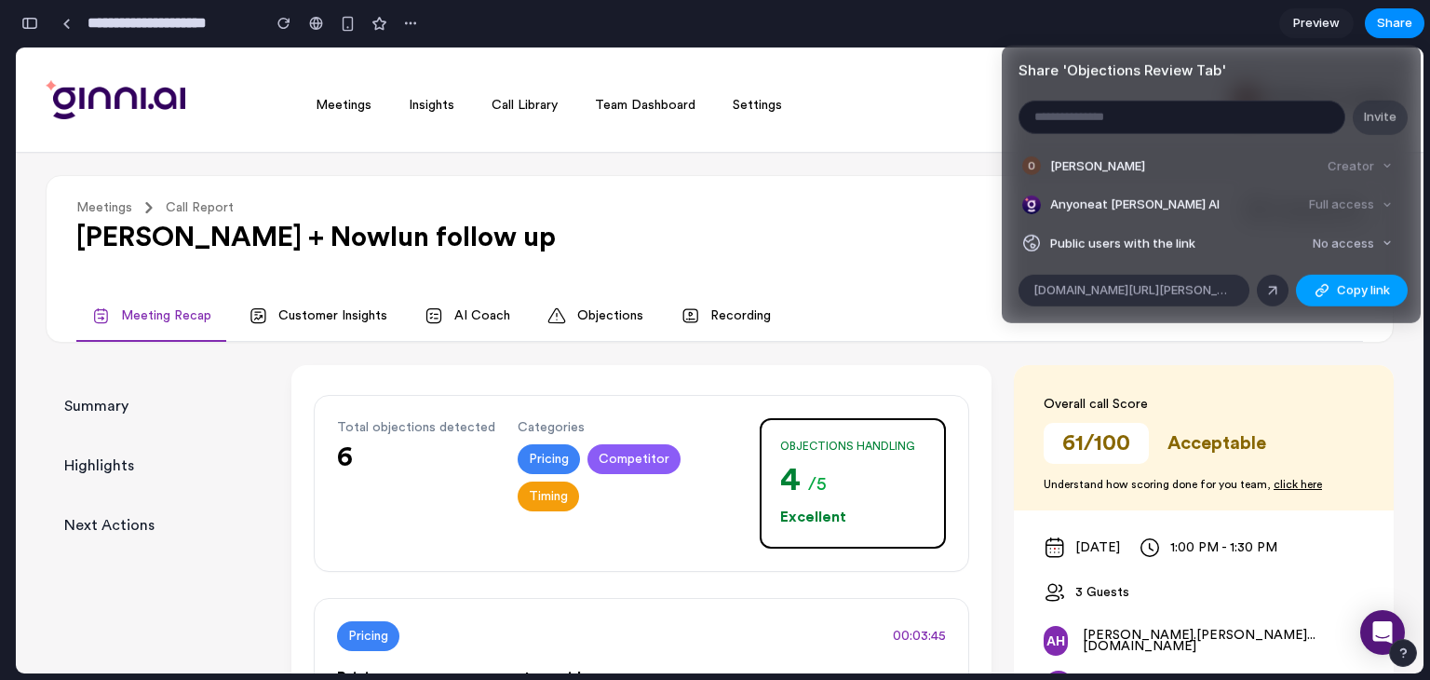
click at [1348, 291] on span "Copy link" at bounding box center [1363, 290] width 53 height 19
